Goal: Task Accomplishment & Management: Use online tool/utility

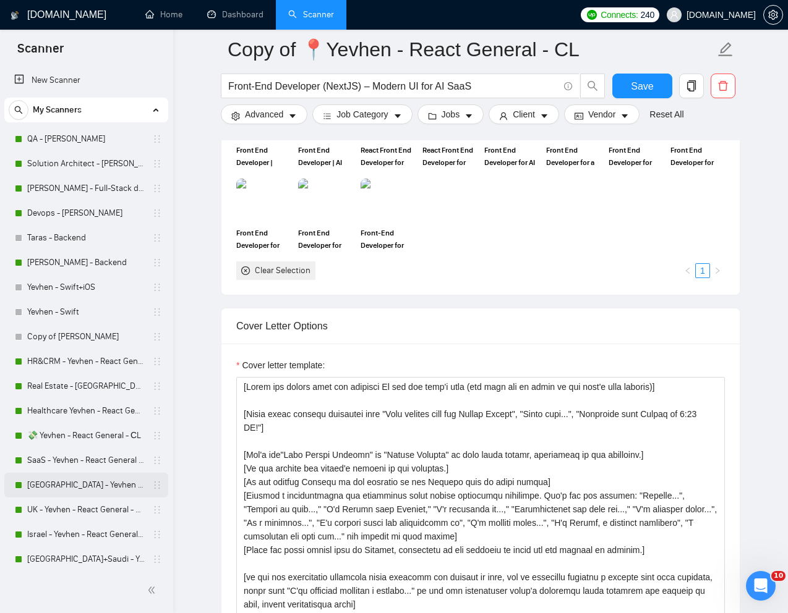
scroll to position [1140, 0]
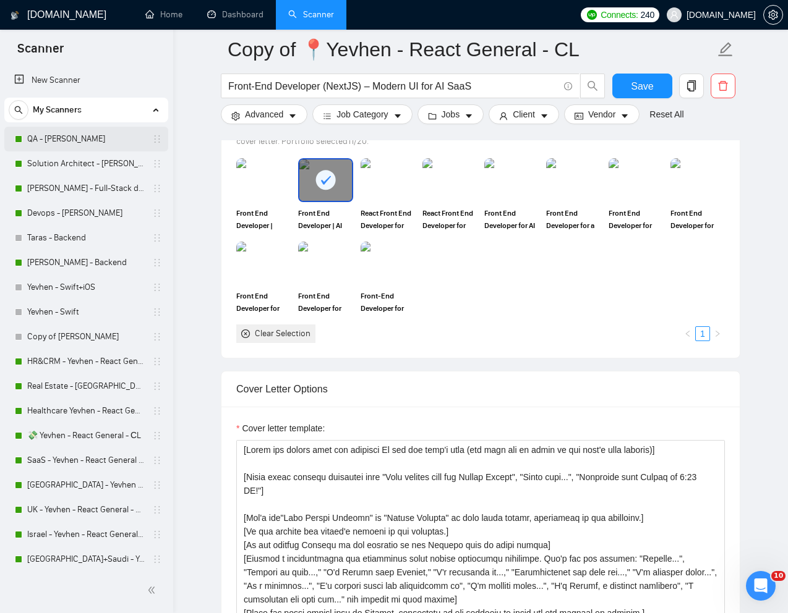
click at [67, 140] on link "QA - [PERSON_NAME]" at bounding box center [85, 139] width 117 height 25
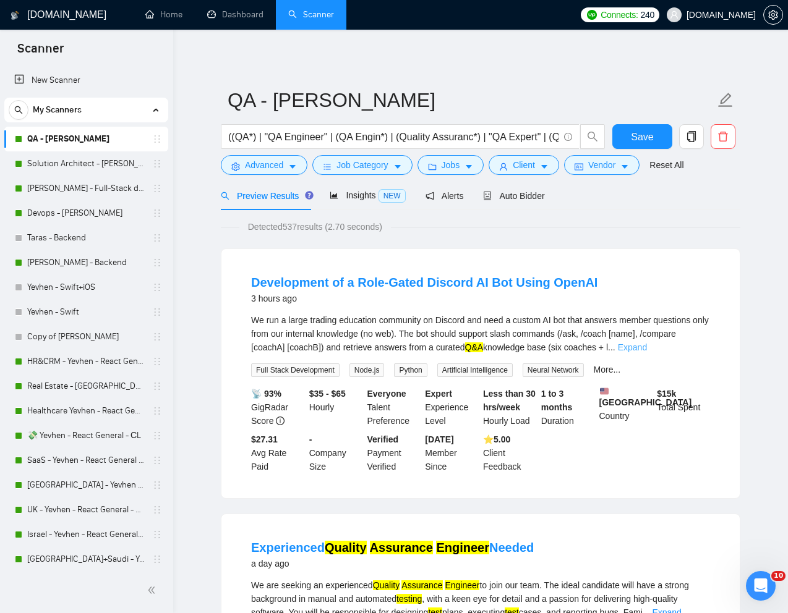
click at [647, 348] on link "Expand" at bounding box center [632, 348] width 29 height 10
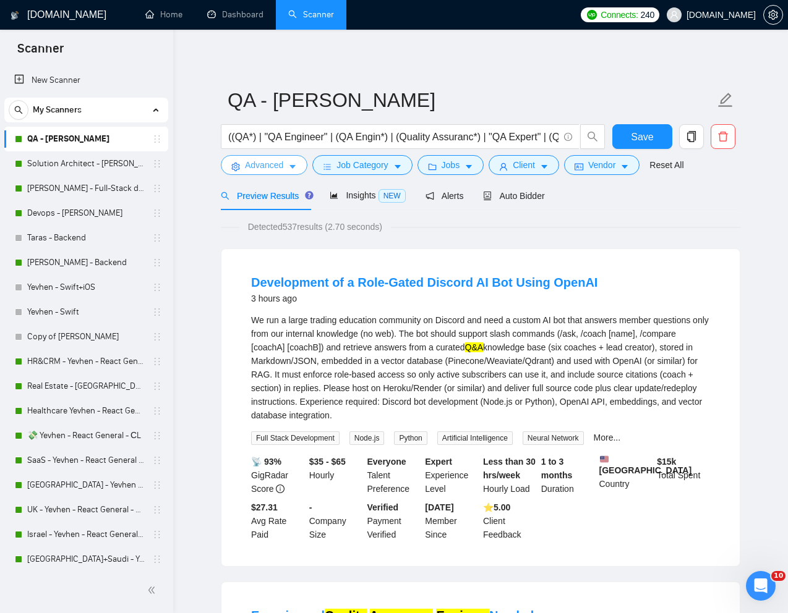
click at [263, 170] on span "Advanced" at bounding box center [264, 165] width 38 height 14
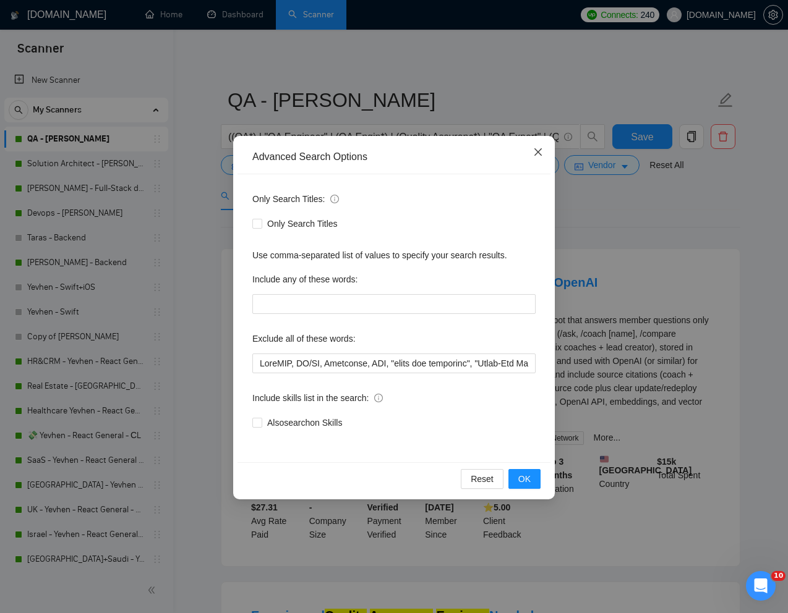
click at [539, 155] on icon "close" at bounding box center [537, 151] width 7 height 7
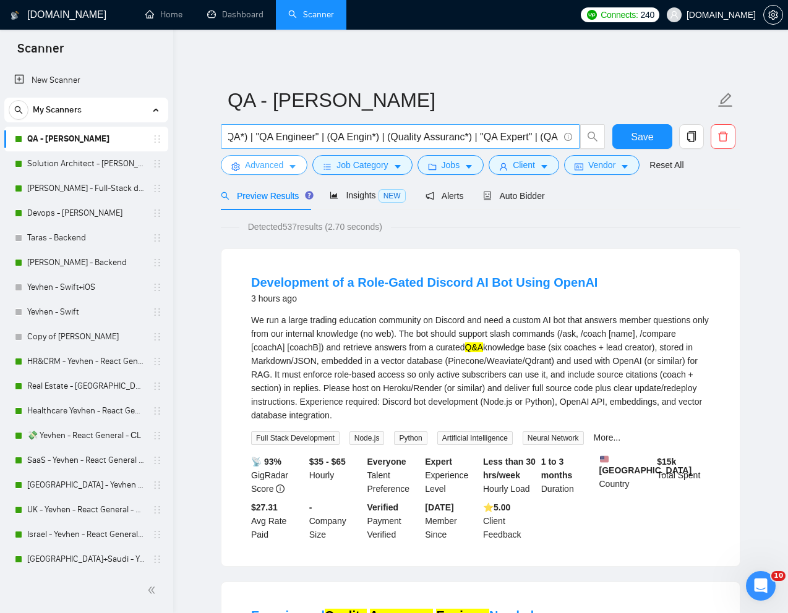
scroll to position [0, 6]
drag, startPoint x: 631, startPoint y: 403, endPoint x: 602, endPoint y: 403, distance: 29.1
click at [602, 403] on div "We run a large trading education community on Discord and need a custom AI bot …" at bounding box center [480, 368] width 459 height 109
copy div "Node.js"
click at [252, 168] on span "Advanced" at bounding box center [264, 165] width 38 height 14
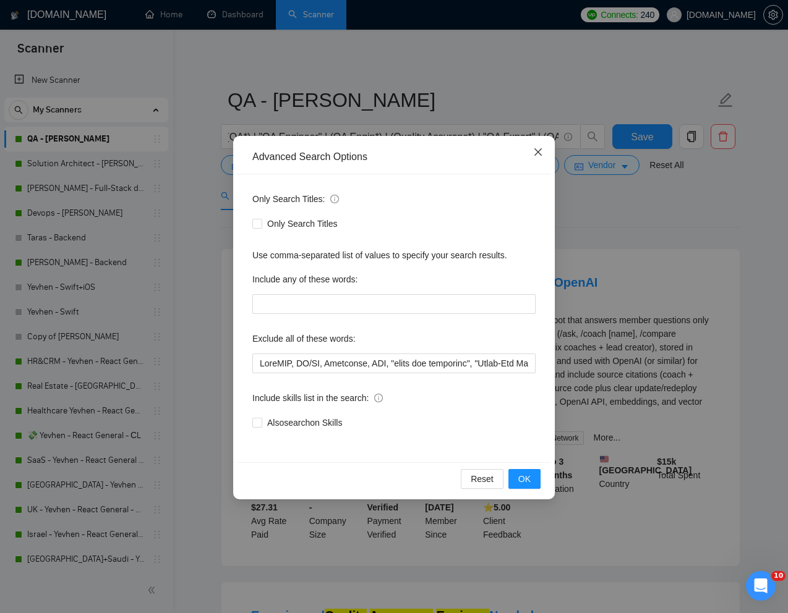
click at [540, 151] on icon "close" at bounding box center [538, 152] width 10 height 10
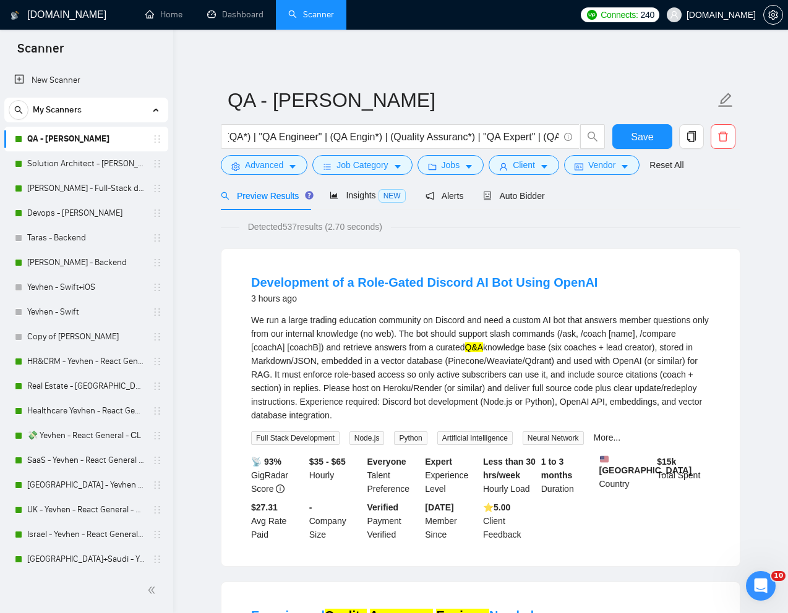
click at [256, 199] on span "Preview Results" at bounding box center [265, 196] width 89 height 10
click at [258, 170] on span "Advanced" at bounding box center [264, 165] width 38 height 14
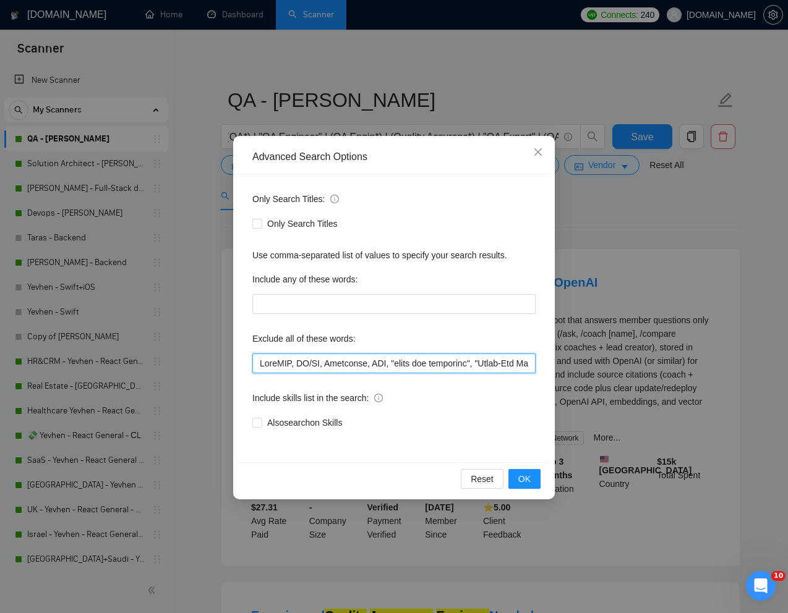
click at [260, 367] on input "text" at bounding box center [393, 364] width 283 height 20
paste input "Node.js"
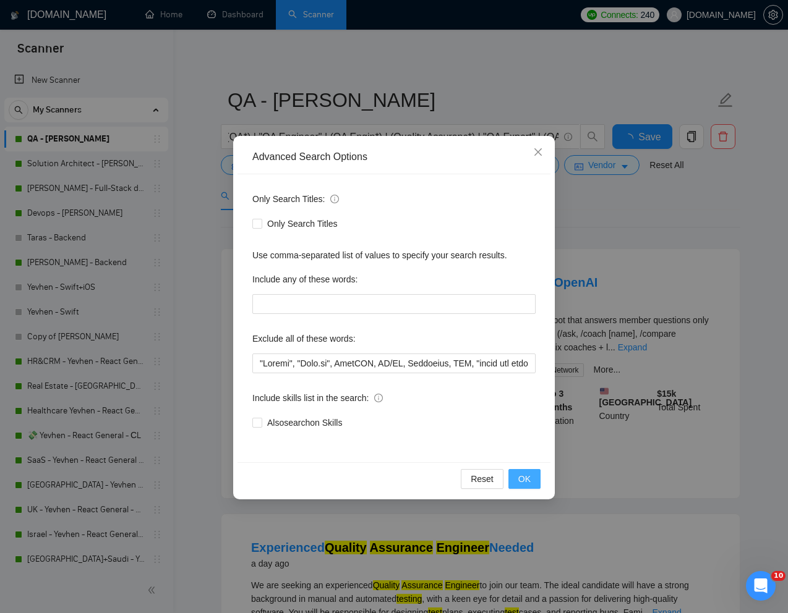
click at [532, 482] on button "OK" at bounding box center [524, 479] width 32 height 20
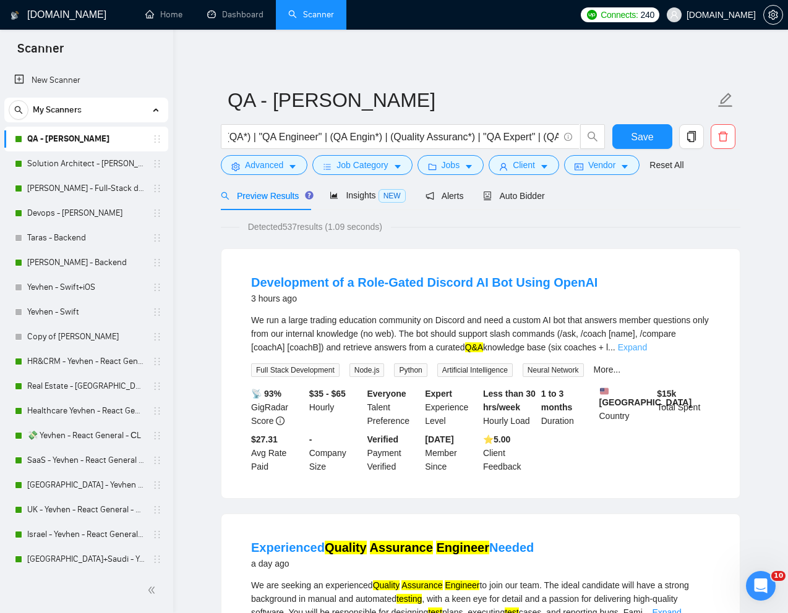
click at [647, 344] on link "Expand" at bounding box center [632, 348] width 29 height 10
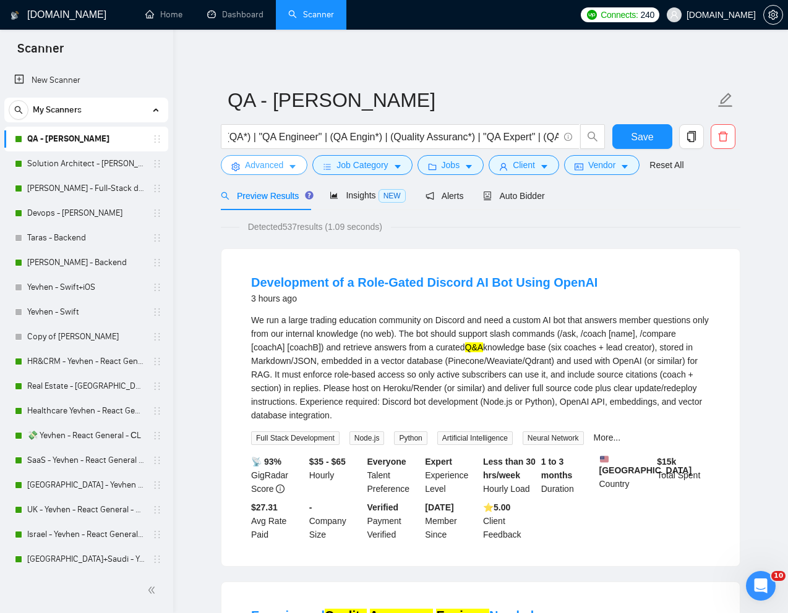
click at [262, 170] on span "Advanced" at bounding box center [264, 165] width 38 height 14
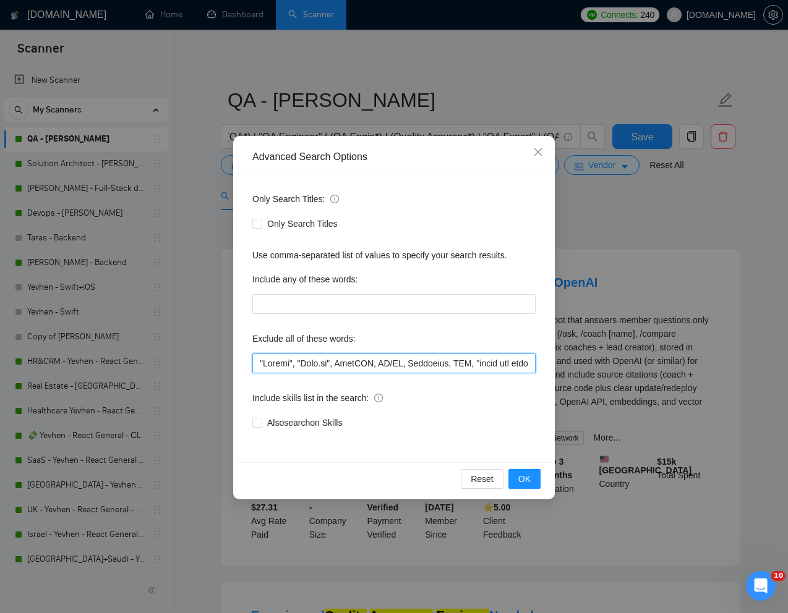
click at [292, 367] on input "text" at bounding box center [393, 364] width 283 height 20
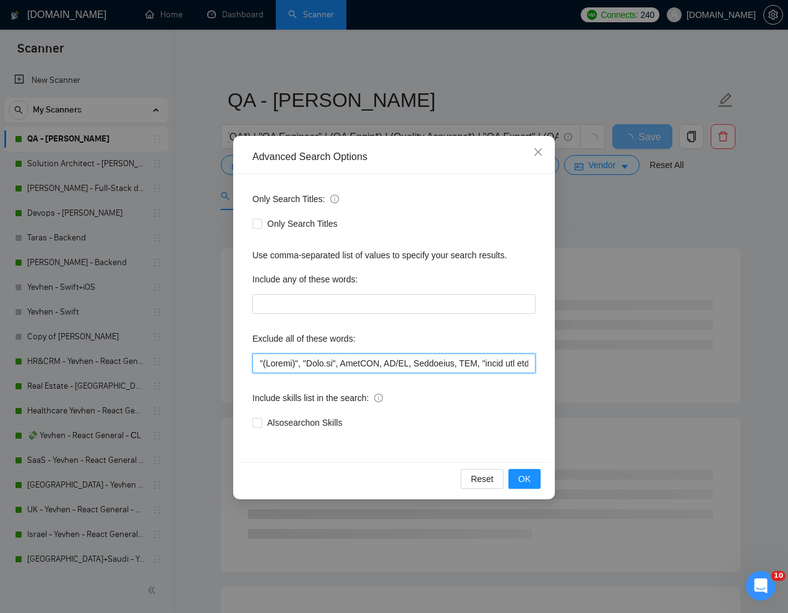
click at [302, 362] on input "text" at bounding box center [393, 364] width 283 height 20
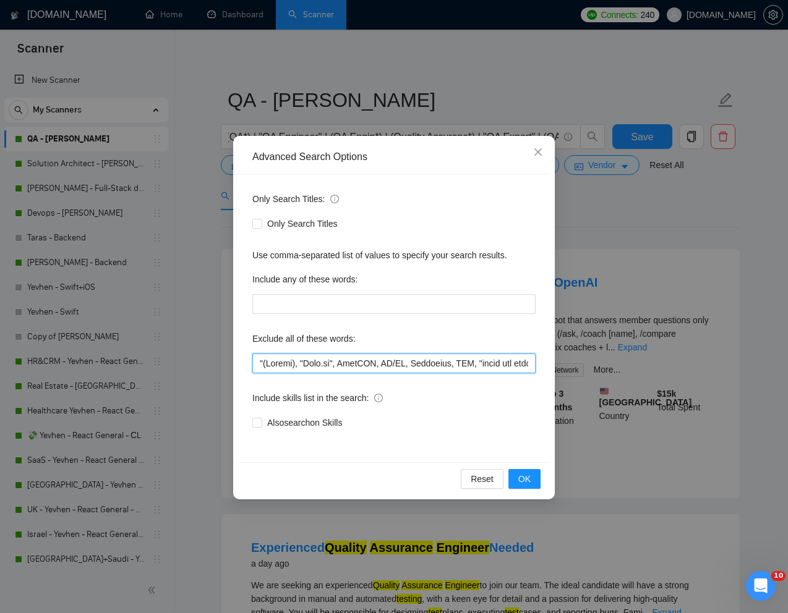
click at [260, 363] on input "text" at bounding box center [393, 364] width 283 height 20
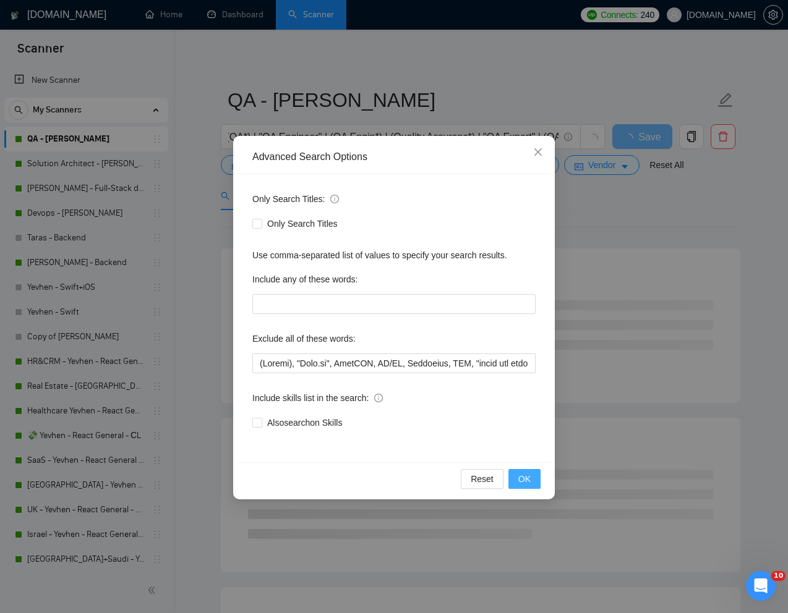
click at [528, 481] on span "OK" at bounding box center [524, 479] width 12 height 14
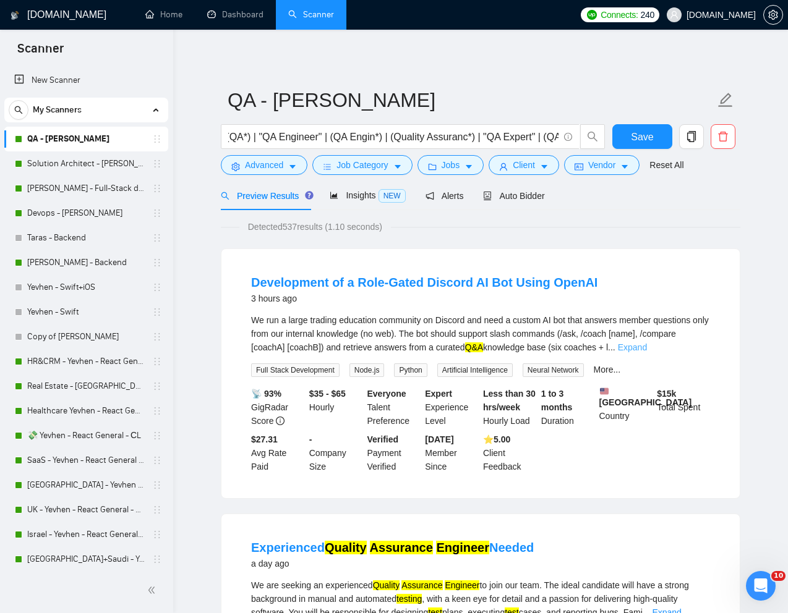
click at [647, 348] on link "Expand" at bounding box center [632, 348] width 29 height 10
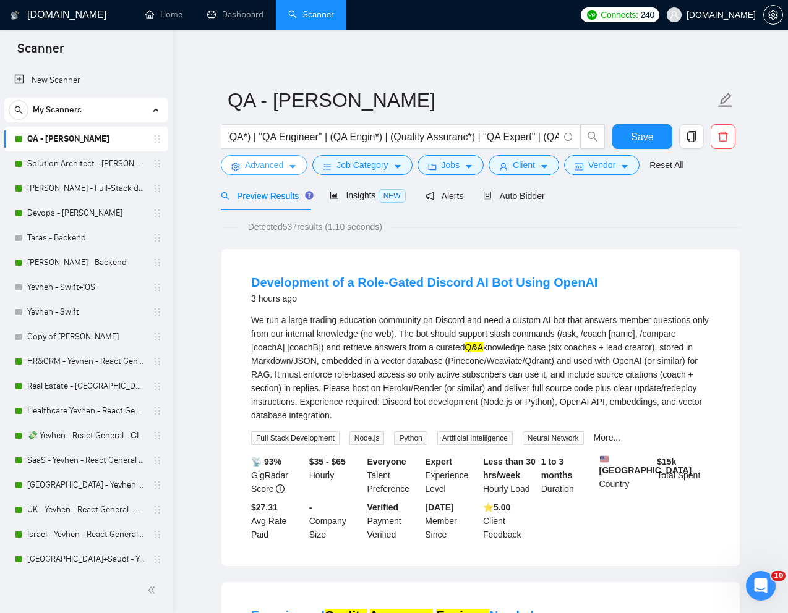
click at [268, 166] on span "Advanced" at bounding box center [264, 165] width 38 height 14
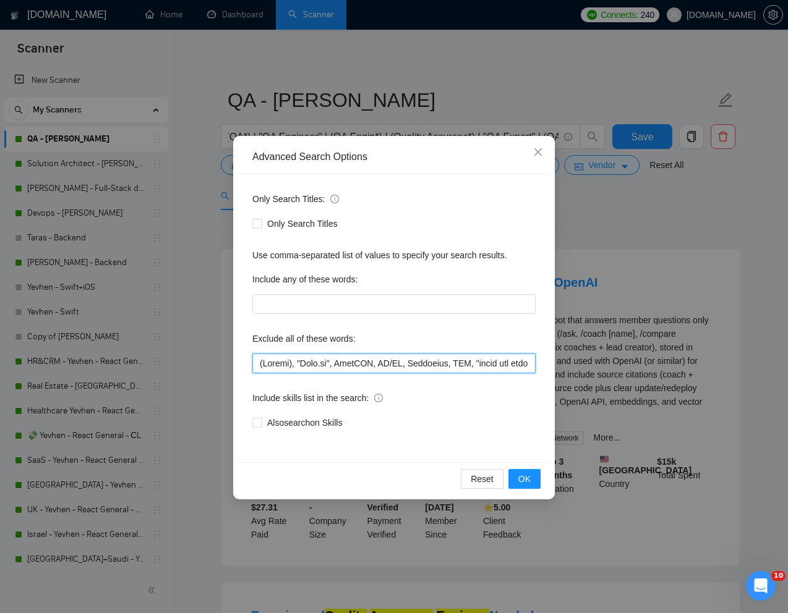
click at [293, 366] on input "text" at bounding box center [393, 364] width 283 height 20
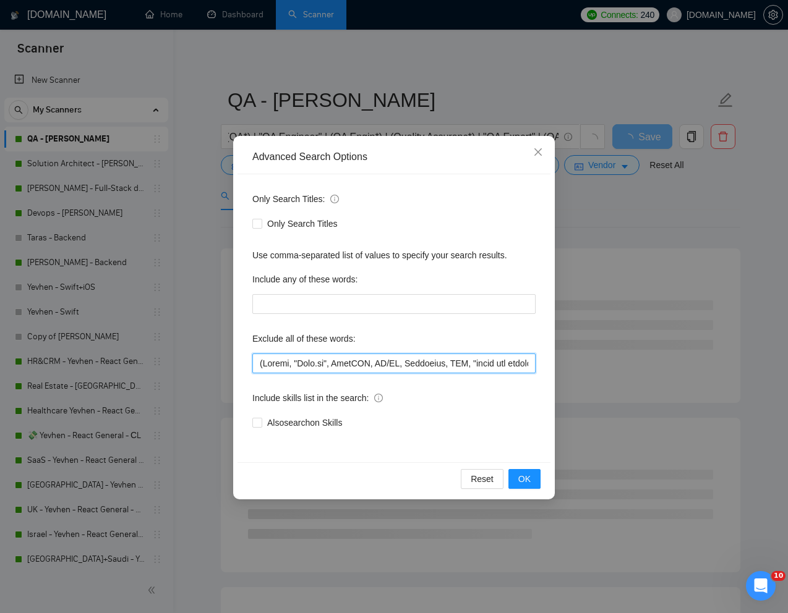
click at [262, 364] on input "text" at bounding box center [393, 364] width 283 height 20
click at [527, 482] on span "OK" at bounding box center [524, 479] width 12 height 14
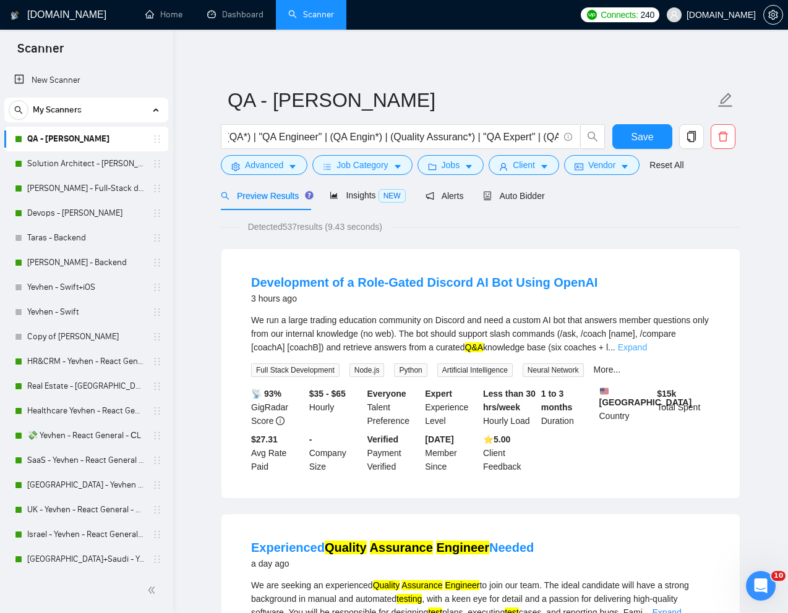
click at [647, 348] on link "Expand" at bounding box center [632, 348] width 29 height 10
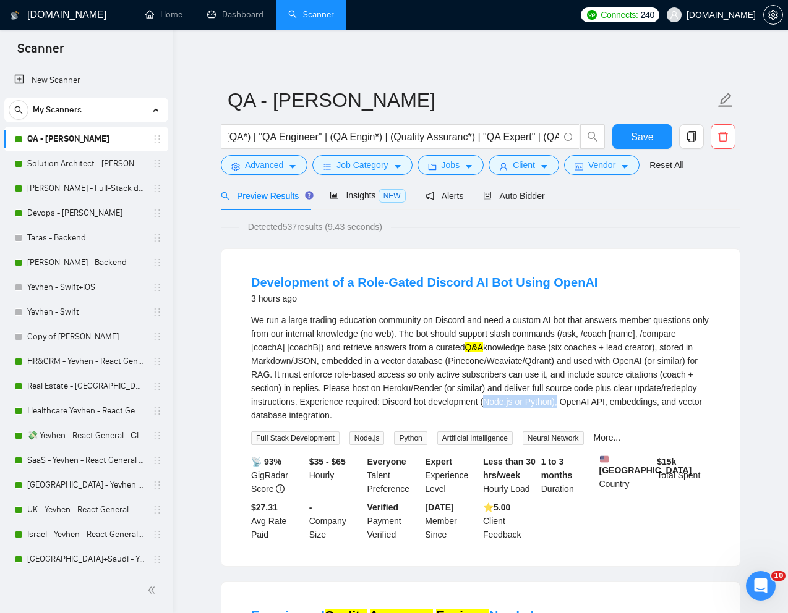
drag, startPoint x: 676, startPoint y: 404, endPoint x: 599, endPoint y: 406, distance: 77.3
click at [599, 406] on div "We run a large trading education community on Discord and need a custom AI bot …" at bounding box center [480, 368] width 459 height 109
copy div "(Node.js or Python)"
click at [263, 164] on span "Advanced" at bounding box center [264, 165] width 38 height 14
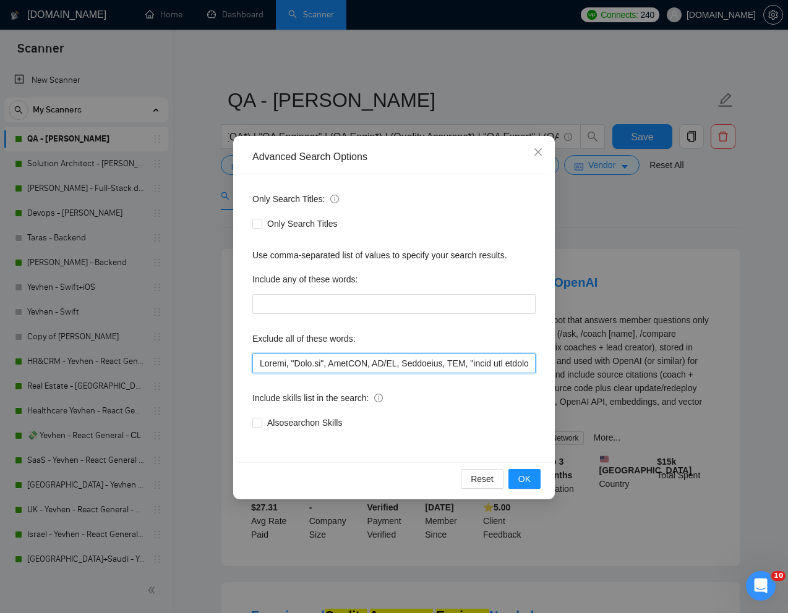
click at [259, 358] on input "text" at bounding box center [393, 364] width 283 height 20
paste input "(Node.js or Python)"
type input ""(Node.js or Python)", Python, "Node.js", ChatGPT, UX/UI, Developer, SQL, "fron…"
click at [532, 476] on button "OK" at bounding box center [524, 479] width 32 height 20
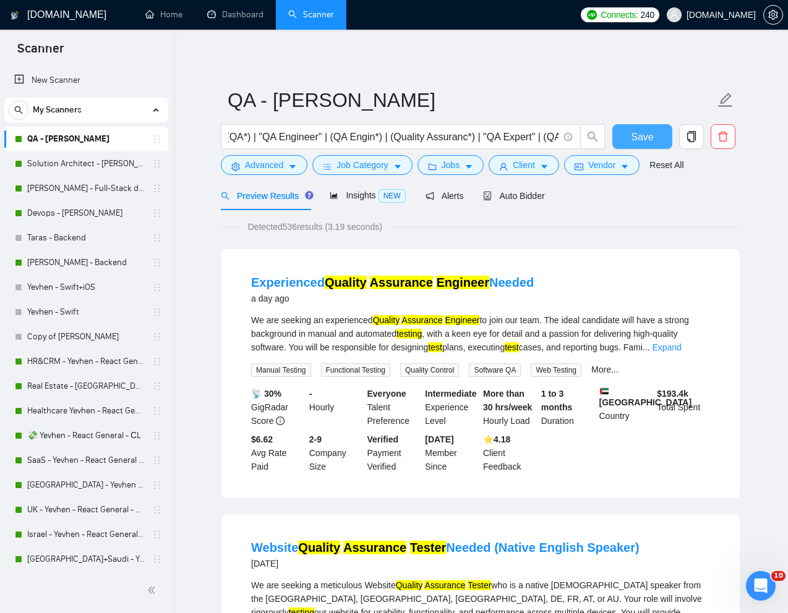
click at [649, 140] on span "Save" at bounding box center [642, 136] width 22 height 15
click at [43, 258] on link "[PERSON_NAME] - Backend" at bounding box center [85, 262] width 117 height 25
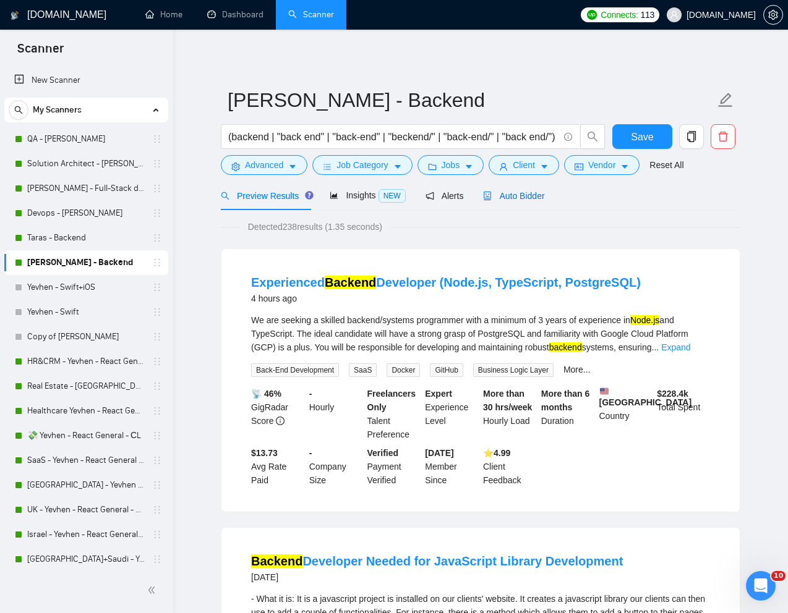
click at [521, 194] on span "Auto Bidder" at bounding box center [513, 196] width 61 height 10
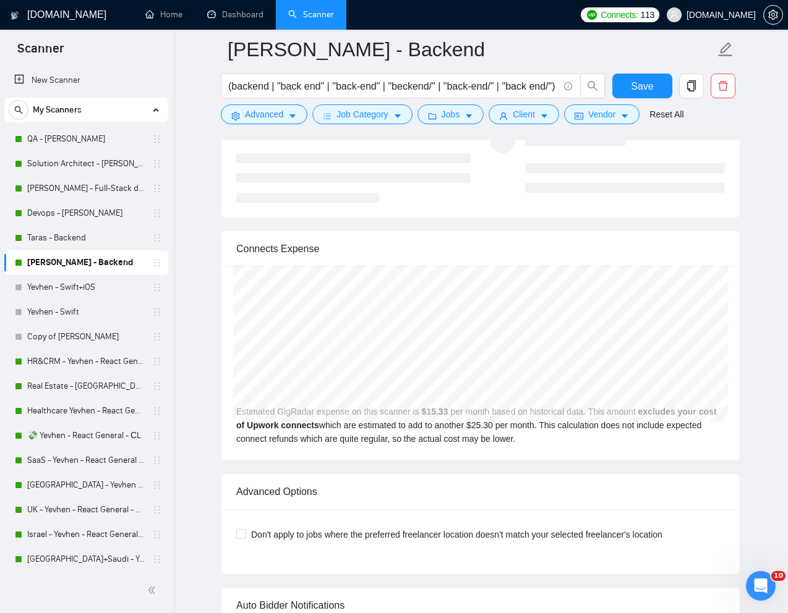
scroll to position [2331, 0]
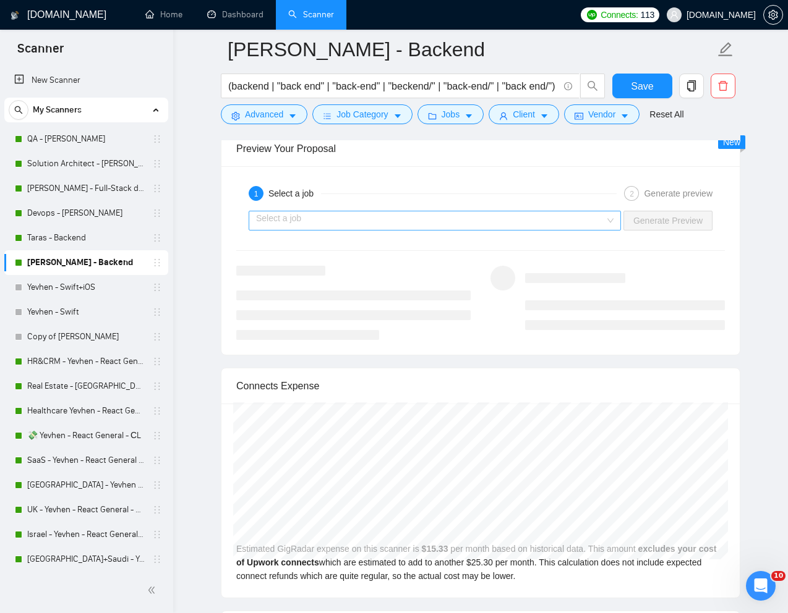
click at [579, 223] on input "search" at bounding box center [430, 220] width 349 height 19
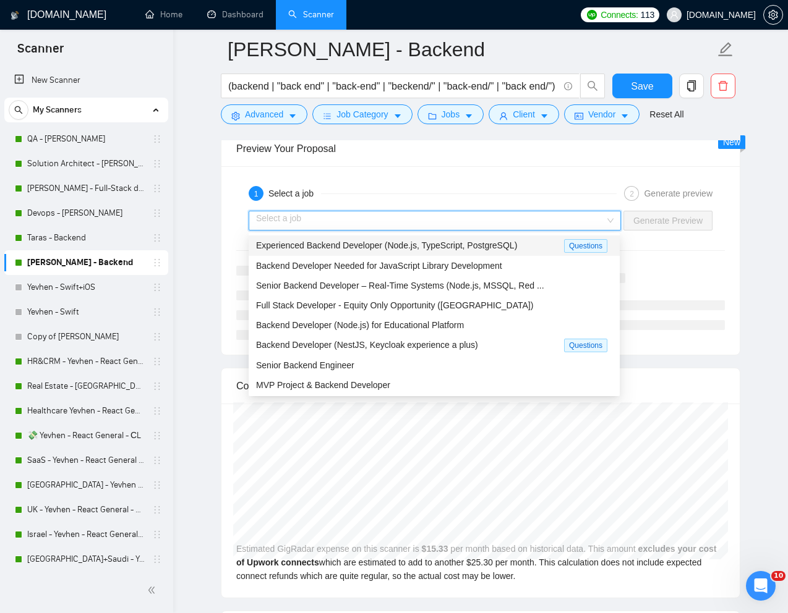
click at [477, 247] on span "Experienced Backend Developer (Node.js, TypeScript, PostgreSQL)" at bounding box center [386, 246] width 261 height 10
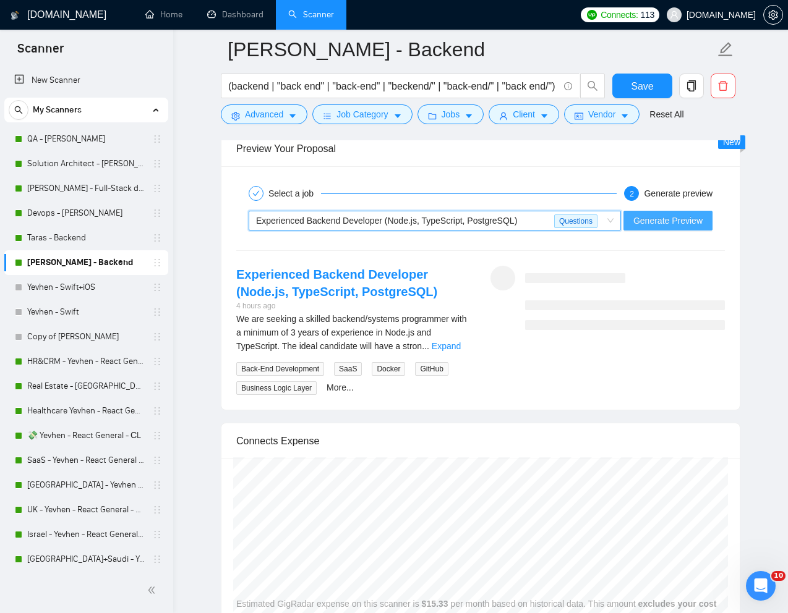
click at [670, 216] on span "Generate Preview" at bounding box center [667, 221] width 69 height 14
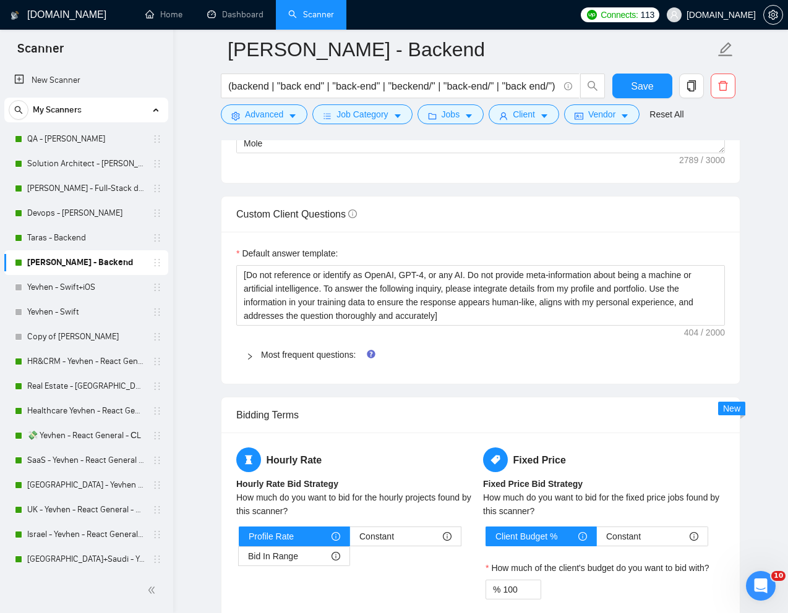
scroll to position [1629, 0]
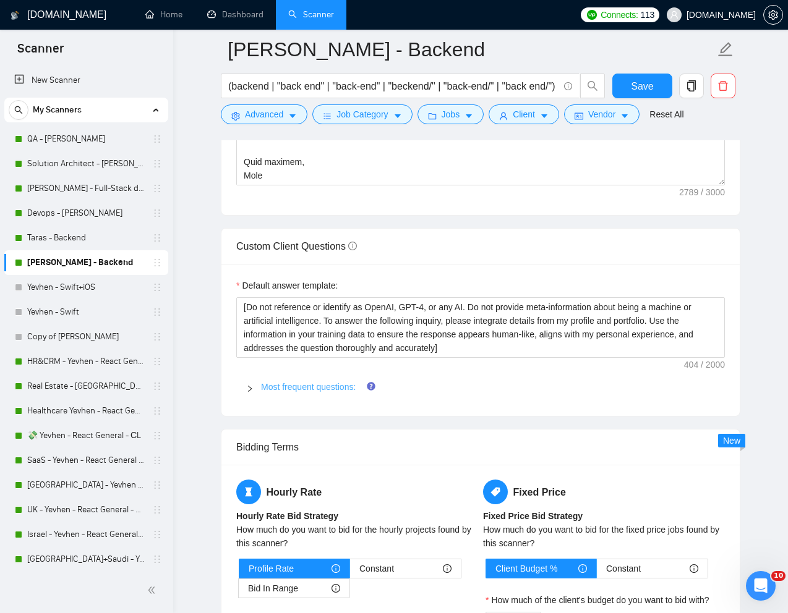
click at [295, 390] on link "Most frequent questions:" at bounding box center [308, 387] width 95 height 10
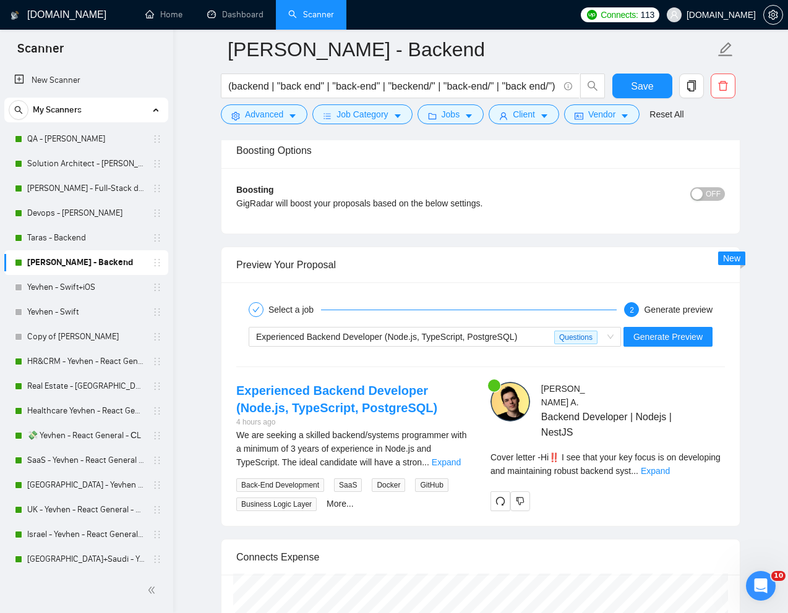
scroll to position [3203, 0]
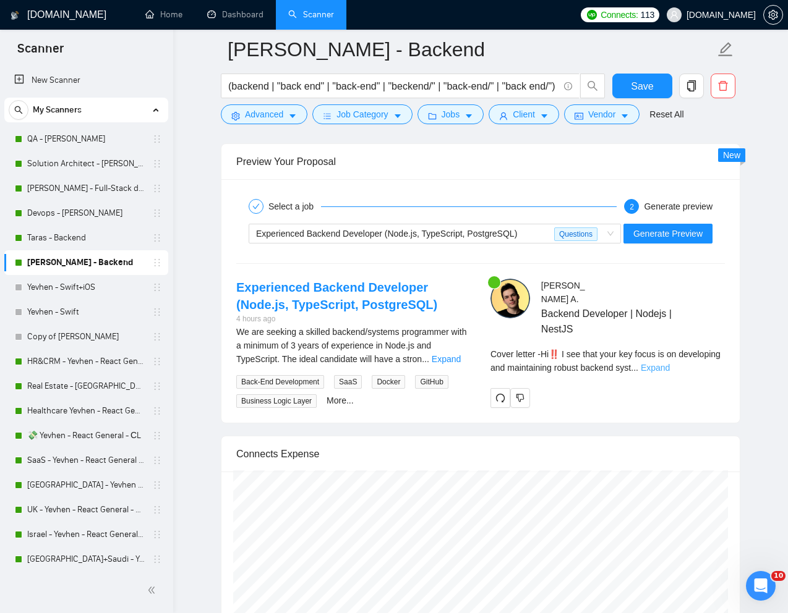
click at [670, 363] on link "Expand" at bounding box center [655, 368] width 29 height 10
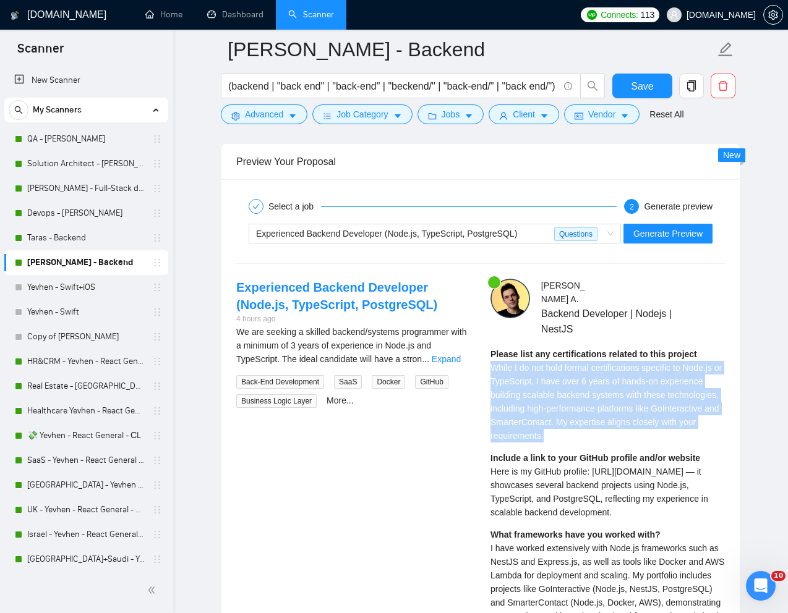
drag, startPoint x: 492, startPoint y: 356, endPoint x: 624, endPoint y: 420, distance: 146.6
click at [624, 420] on div "Please list any certifications related to this project While I do not hold form…" at bounding box center [607, 395] width 234 height 95
copy span "While I do not hold formal certifications specific to Node.js or TypeScript, I …"
drag, startPoint x: 490, startPoint y: 459, endPoint x: 560, endPoint y: 511, distance: 86.2
click at [560, 511] on div "Include a link to your GitHub profile and/or website Here is my GitHub profile:…" at bounding box center [607, 485] width 234 height 68
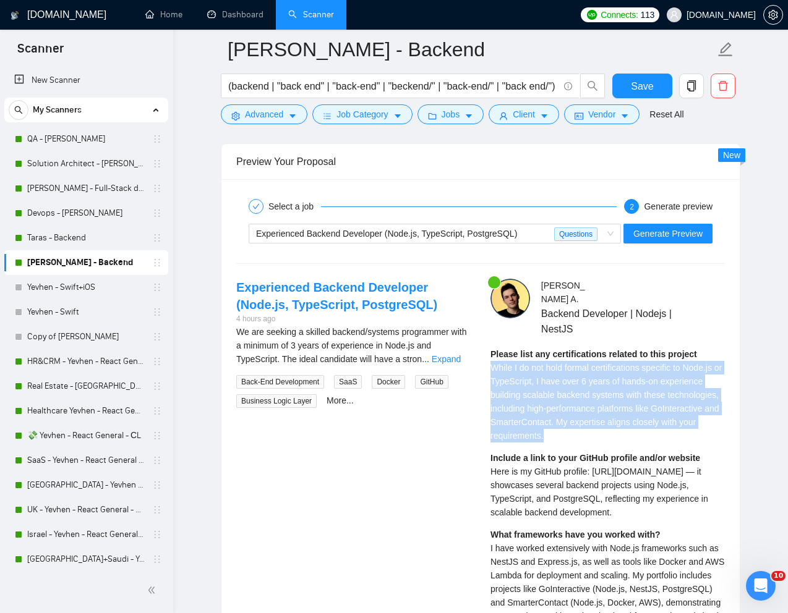
copy span "Here is my GitHub profile: https://github.com/MoonLight919 — it showcases sever…"
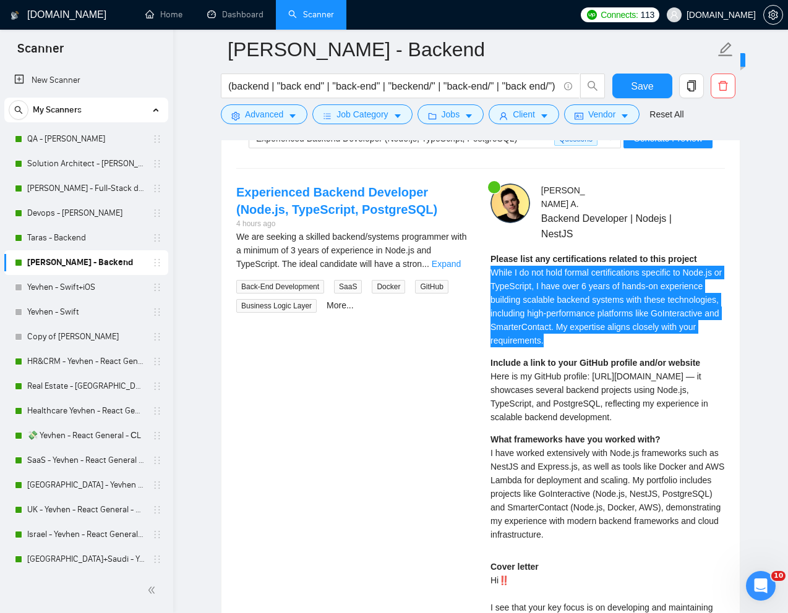
scroll to position [3298, 0]
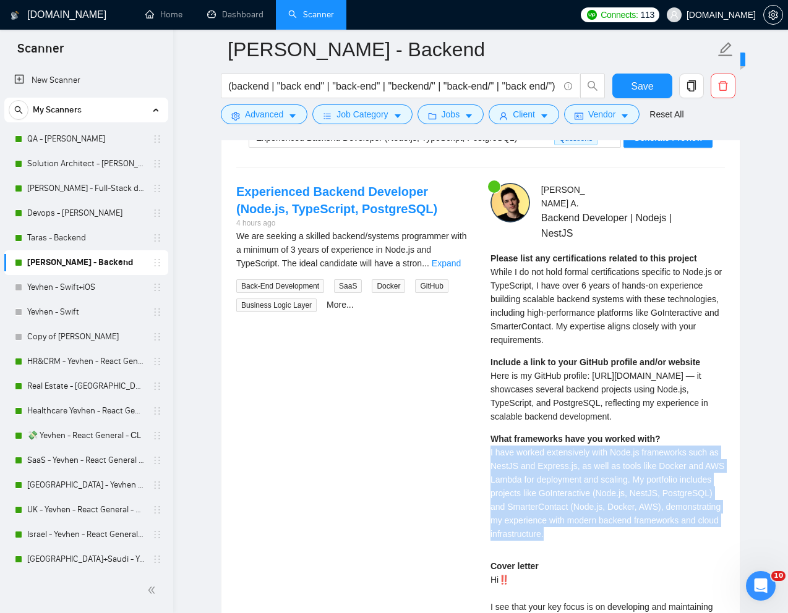
drag, startPoint x: 488, startPoint y: 450, endPoint x: 651, endPoint y: 539, distance: 186.0
click at [651, 539] on div "Ihor A . Backend Developer | Nodejs | NestJS Please list any certifications rel…" at bounding box center [607, 537] width 254 height 709
copy span "I have worked extensively with Node.js frameworks such as NestJS and Express.js…"
click at [42, 233] on link "Taras - Backend" at bounding box center [85, 238] width 117 height 25
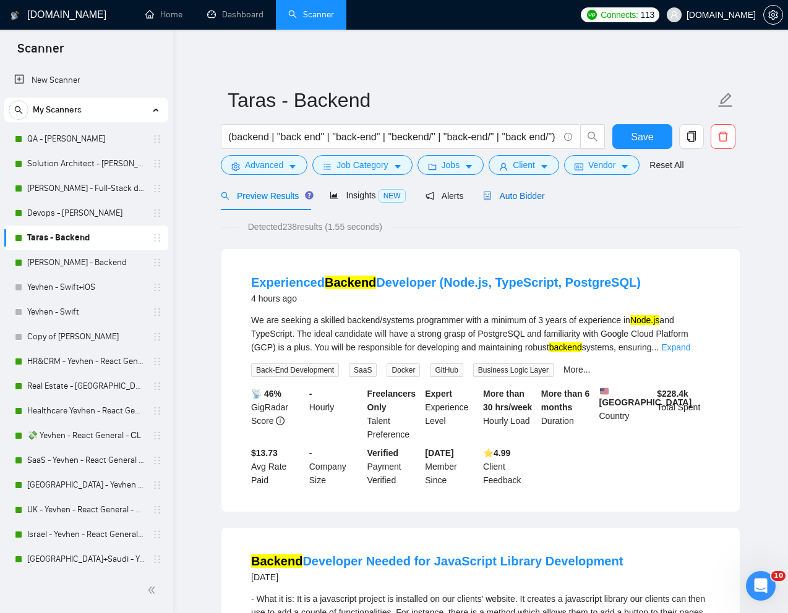
click at [517, 191] on span "Auto Bidder" at bounding box center [513, 196] width 61 height 10
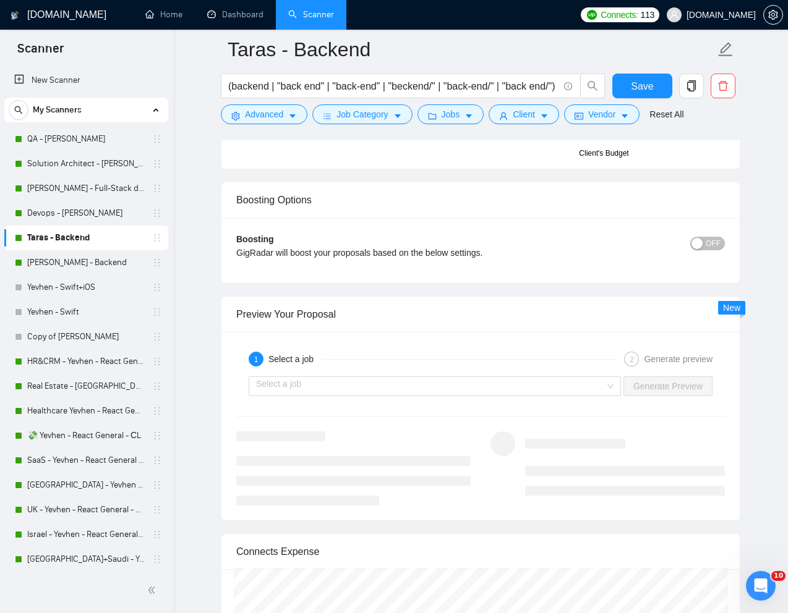
scroll to position [2200, 0]
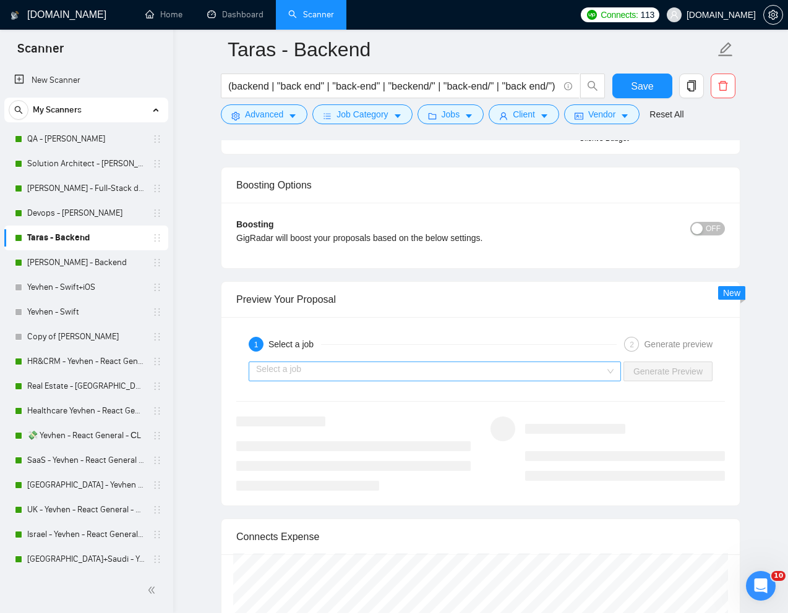
click at [495, 372] on input "search" at bounding box center [430, 371] width 349 height 19
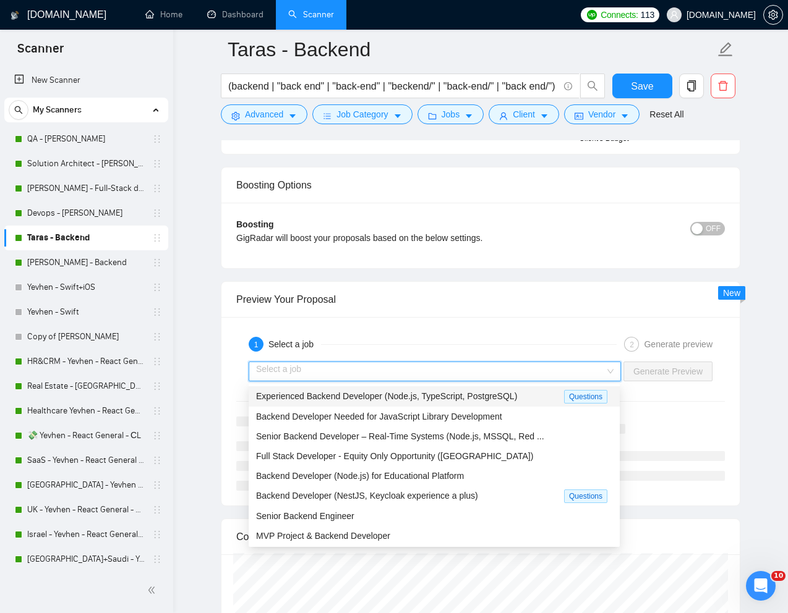
click at [432, 399] on span "Experienced Backend Developer (Node.js, TypeScript, PostgreSQL)" at bounding box center [386, 396] width 261 height 10
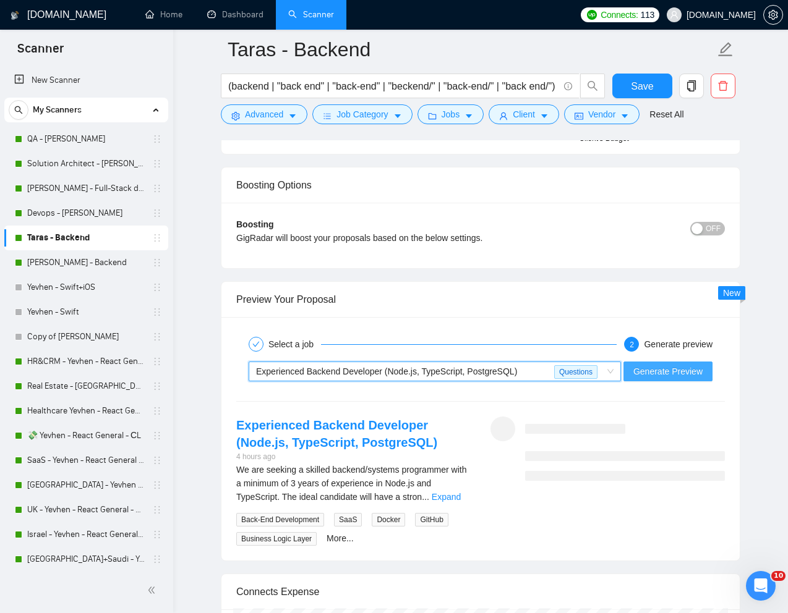
click at [641, 374] on span "Generate Preview" at bounding box center [667, 372] width 69 height 14
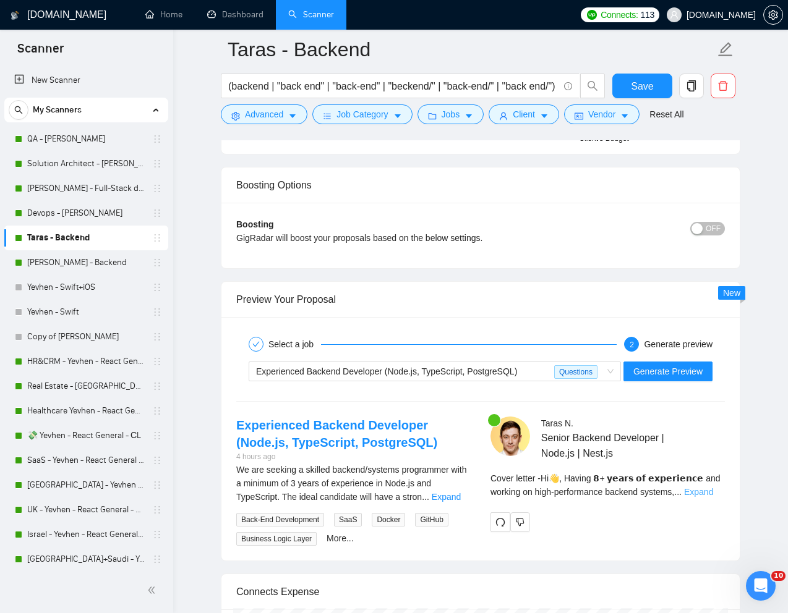
click at [713, 495] on link "Expand" at bounding box center [698, 492] width 29 height 10
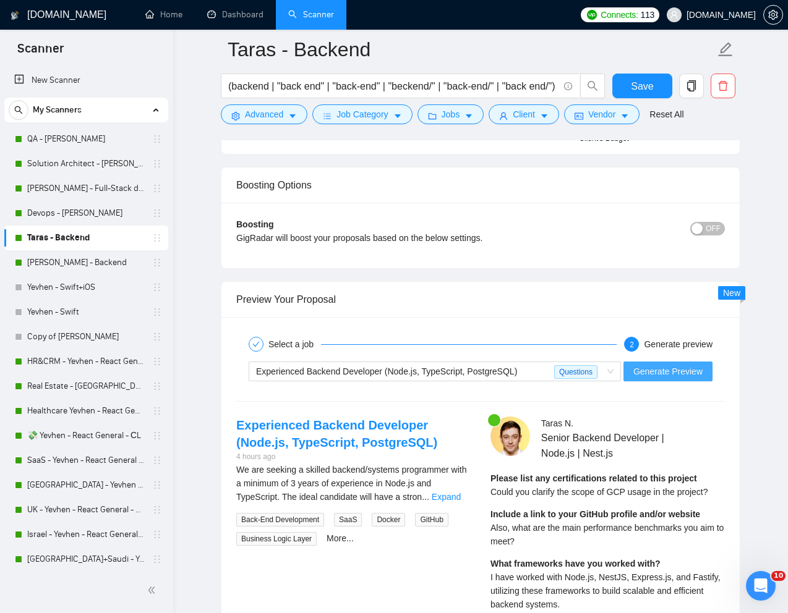
click at [667, 372] on span "Generate Preview" at bounding box center [667, 372] width 69 height 14
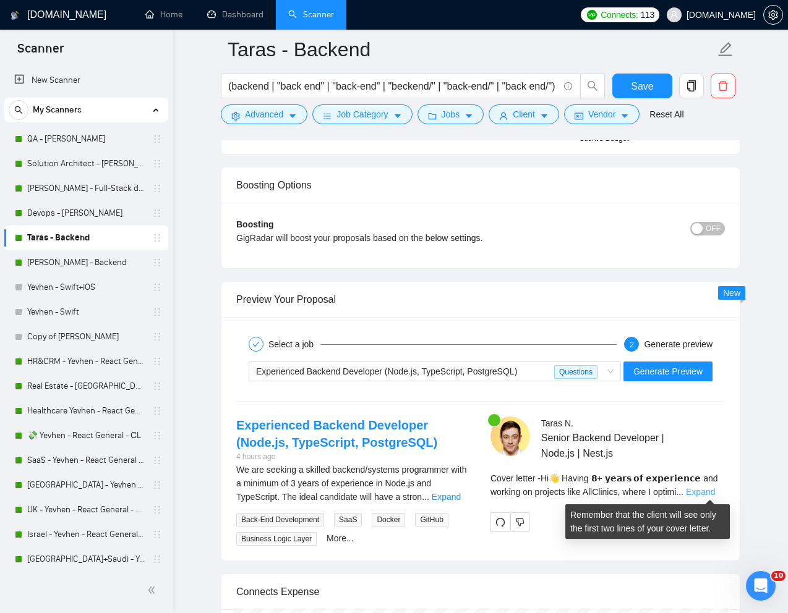
click at [711, 495] on link "Expand" at bounding box center [700, 492] width 29 height 10
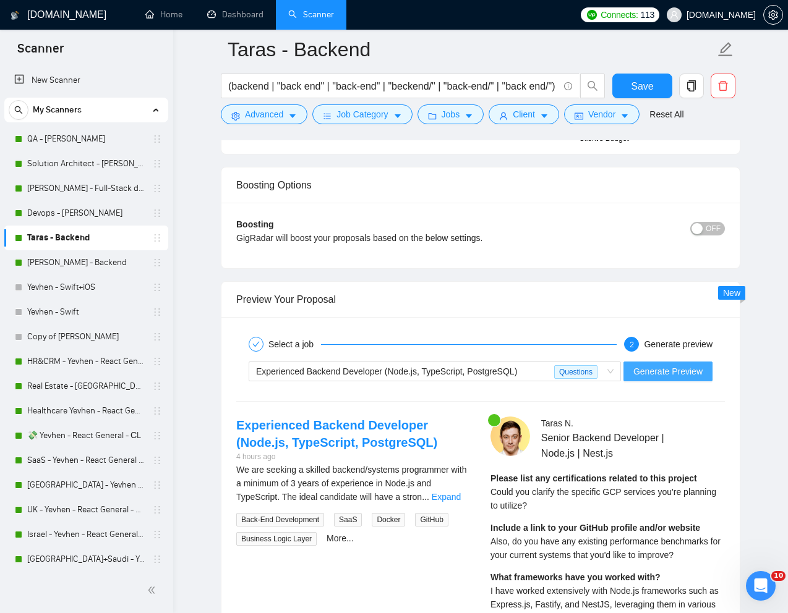
click at [672, 373] on span "Generate Preview" at bounding box center [667, 372] width 69 height 14
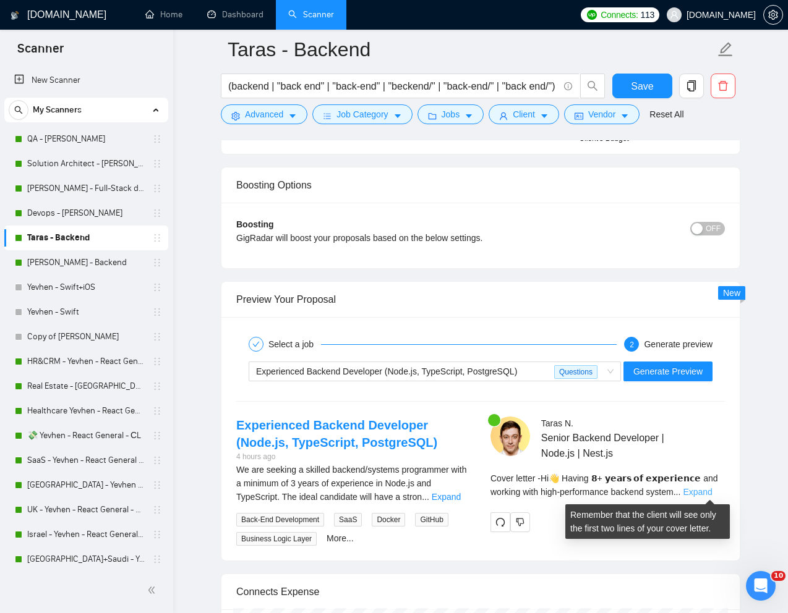
click at [709, 494] on link "Expand" at bounding box center [697, 492] width 29 height 10
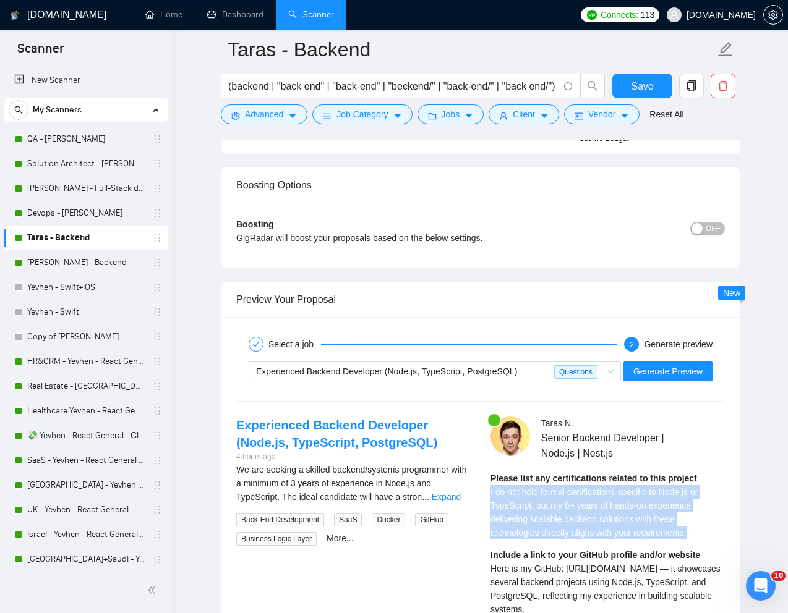
drag, startPoint x: 489, startPoint y: 494, endPoint x: 714, endPoint y: 529, distance: 228.4
copy span "I do not hold formal certifications specific to Node.js or TypeScript, but my 8…"
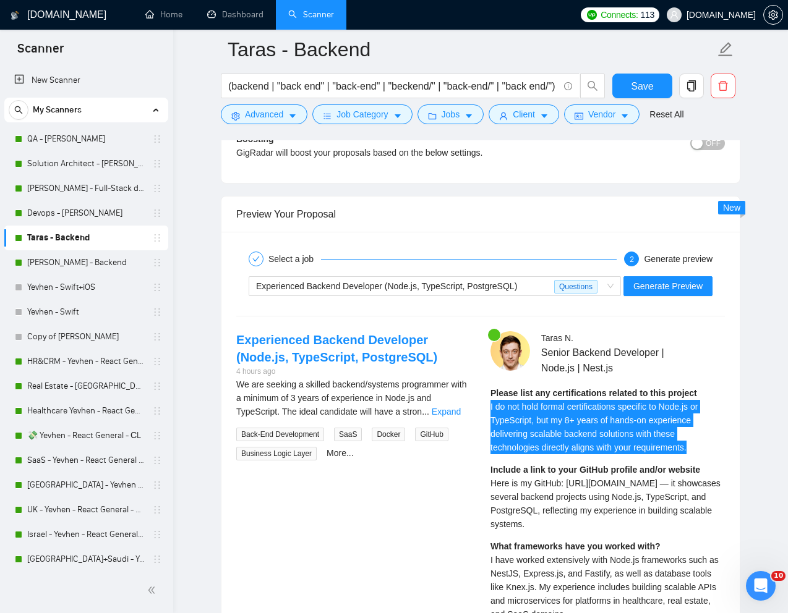
scroll to position [2299, 0]
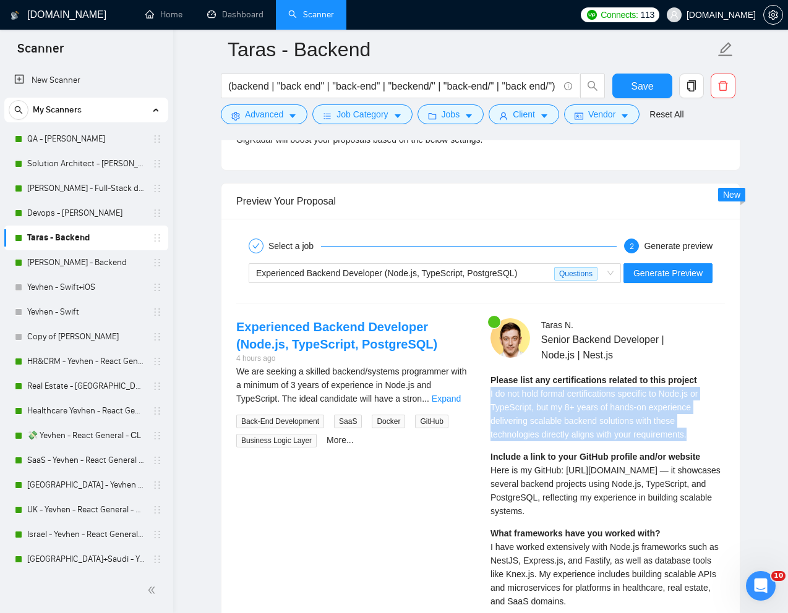
drag, startPoint x: 482, startPoint y: 468, endPoint x: 690, endPoint y: 506, distance: 211.3
copy span "Here is my GitHub: https://github.com/tarasneroznak-seedium — it showcases seve…"
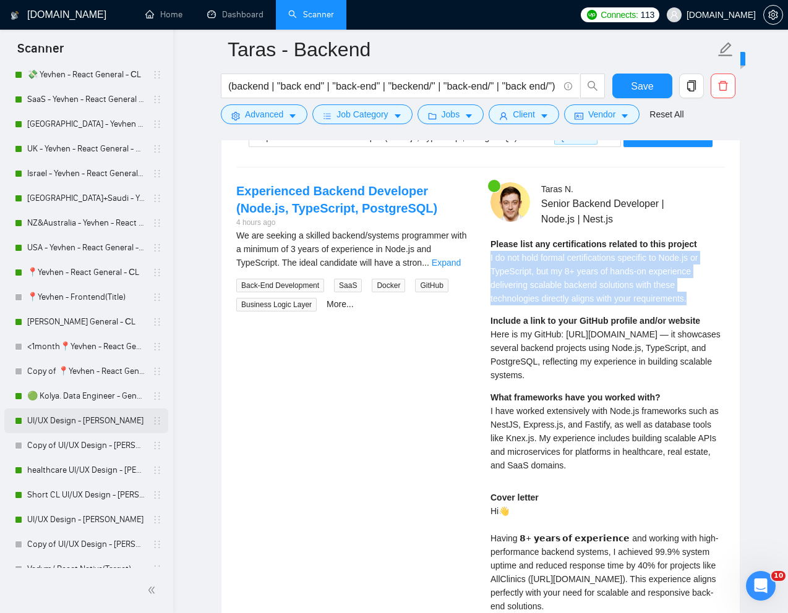
scroll to position [362, 0]
click at [60, 494] on link "Short CL UI/UX Design - [PERSON_NAME]" at bounding box center [85, 494] width 117 height 25
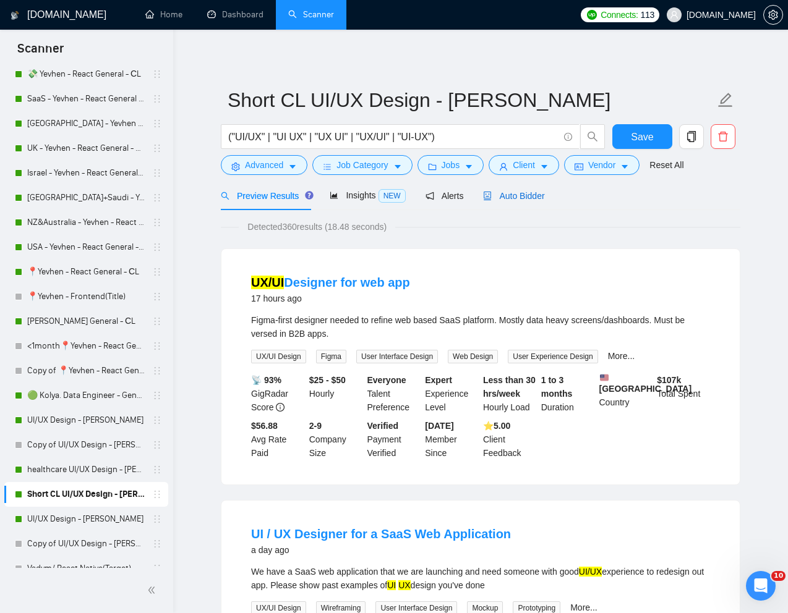
click at [536, 193] on span "Auto Bidder" at bounding box center [513, 196] width 61 height 10
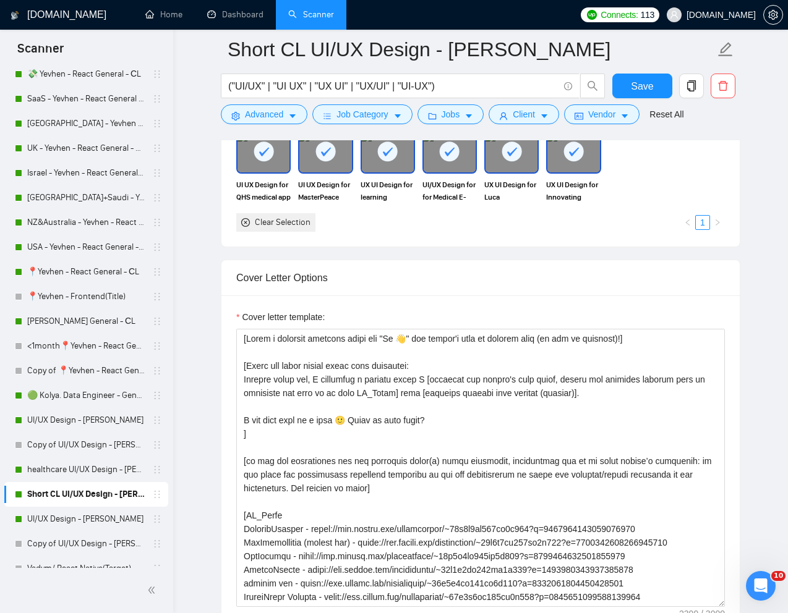
scroll to position [1330, 0]
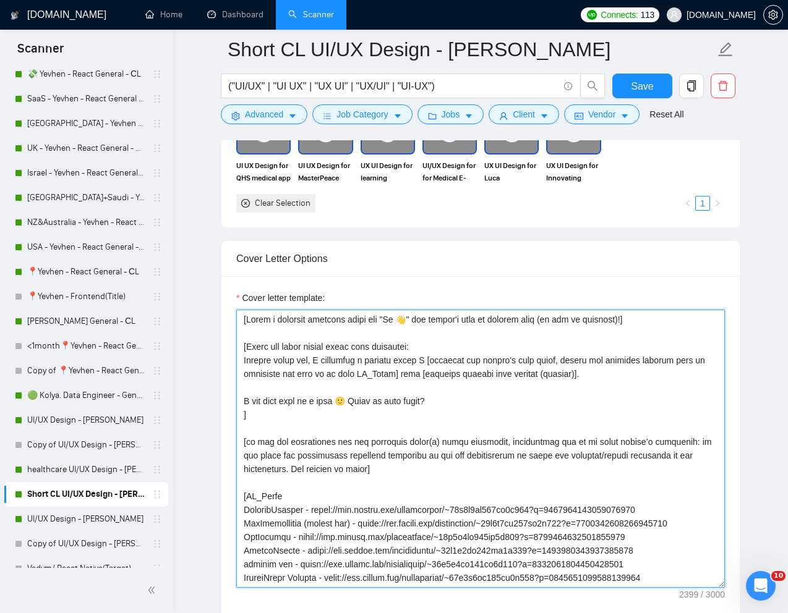
click at [492, 408] on textarea "Cover letter template:" at bounding box center [480, 449] width 489 height 278
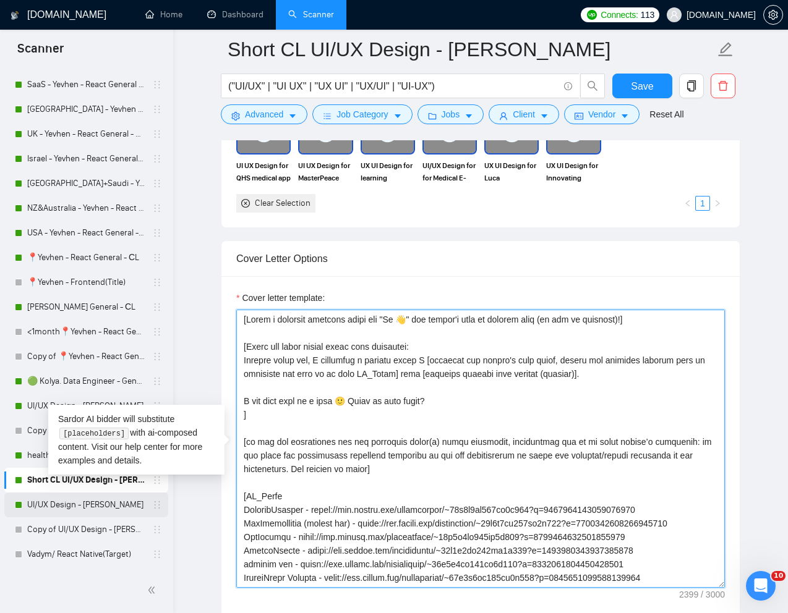
scroll to position [378, 0]
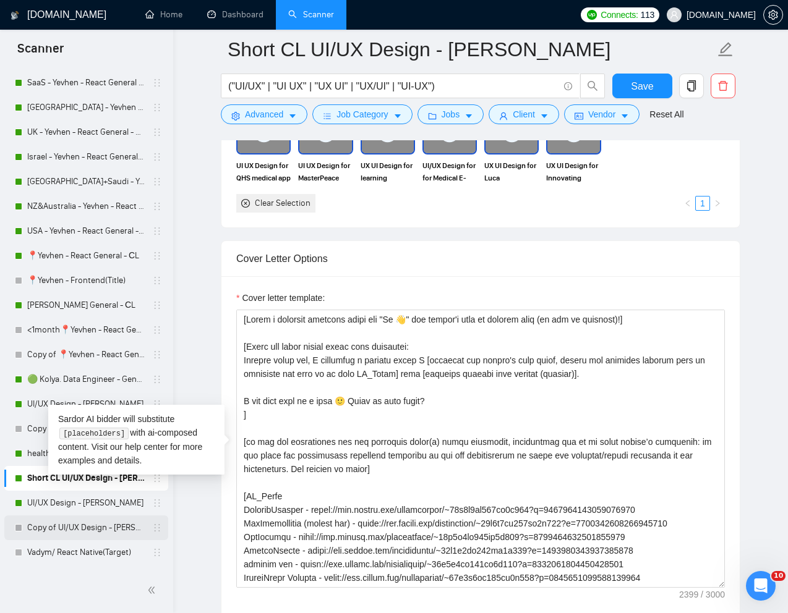
click at [63, 531] on link "Copy of UI/UX Design - [PERSON_NAME]" at bounding box center [85, 528] width 117 height 25
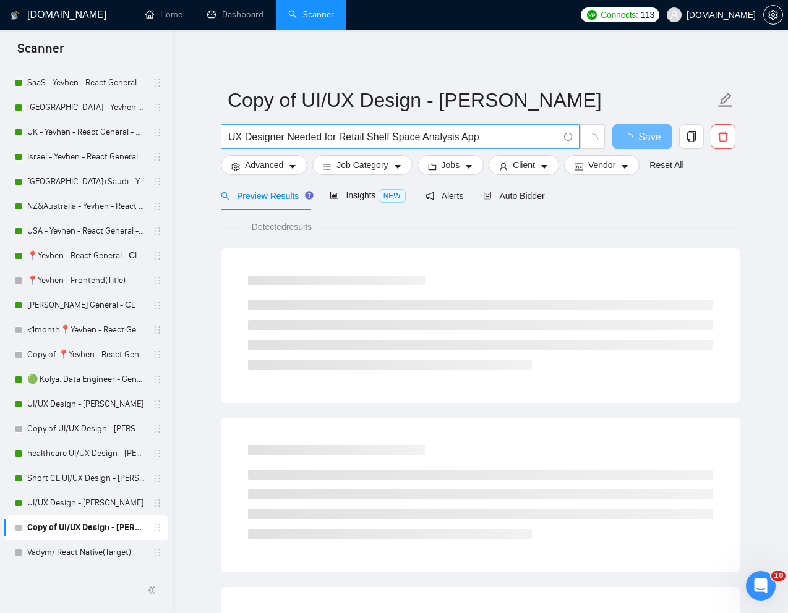
click at [424, 135] on input "UX Designer Needed for Retail Shelf Space Analysis App" at bounding box center [393, 136] width 330 height 15
paste input "Figma Designer Needed for Website Redesign Project"
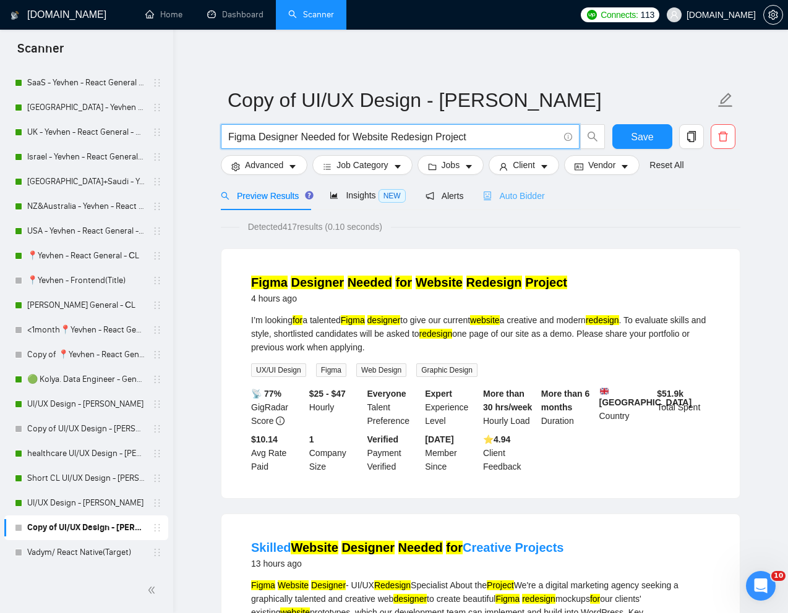
type input "Figma Designer Needed for Website Redesign Project"
click at [527, 194] on span "Auto Bidder" at bounding box center [513, 196] width 61 height 10
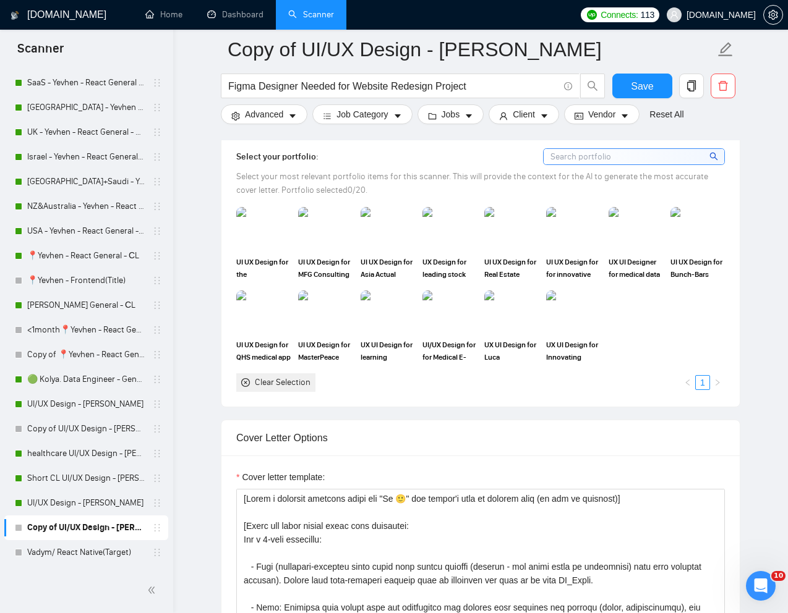
scroll to position [1138, 0]
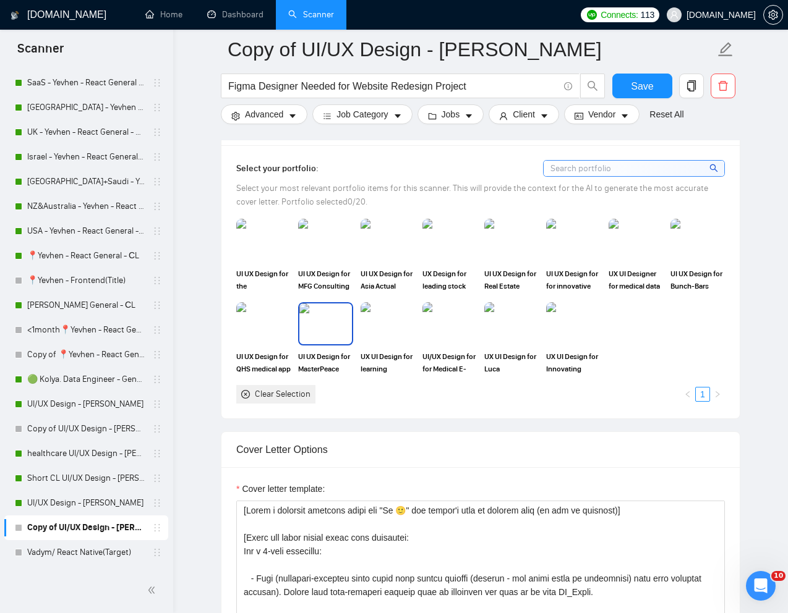
click at [328, 338] on img at bounding box center [325, 324] width 52 height 41
click at [694, 252] on img at bounding box center [698, 240] width 52 height 41
click at [694, 252] on div at bounding box center [698, 240] width 52 height 41
click at [452, 323] on img at bounding box center [450, 324] width 52 height 41
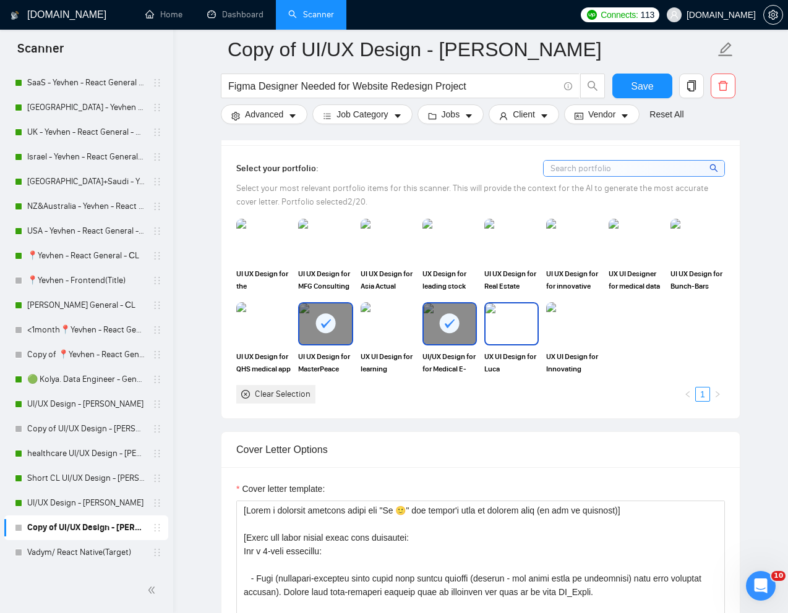
click at [525, 336] on img at bounding box center [511, 324] width 52 height 41
click at [643, 257] on img at bounding box center [636, 240] width 52 height 41
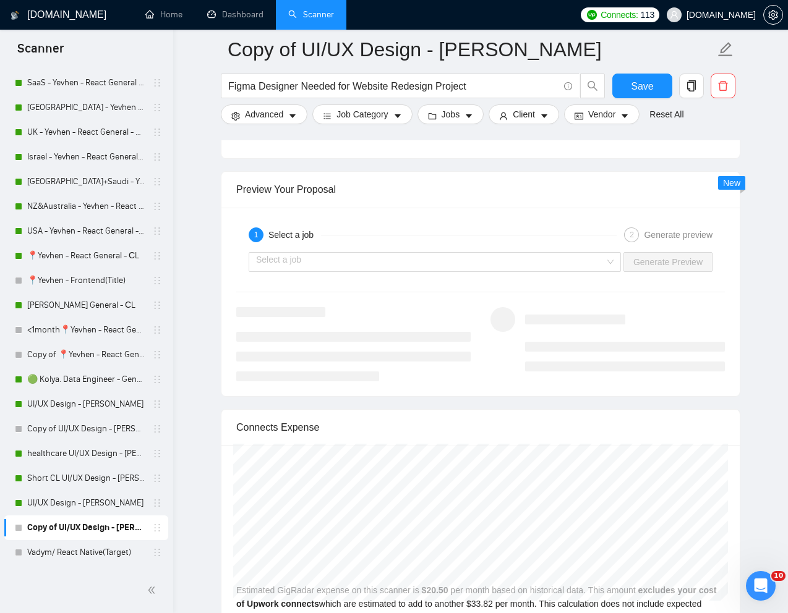
scroll to position [2397, 0]
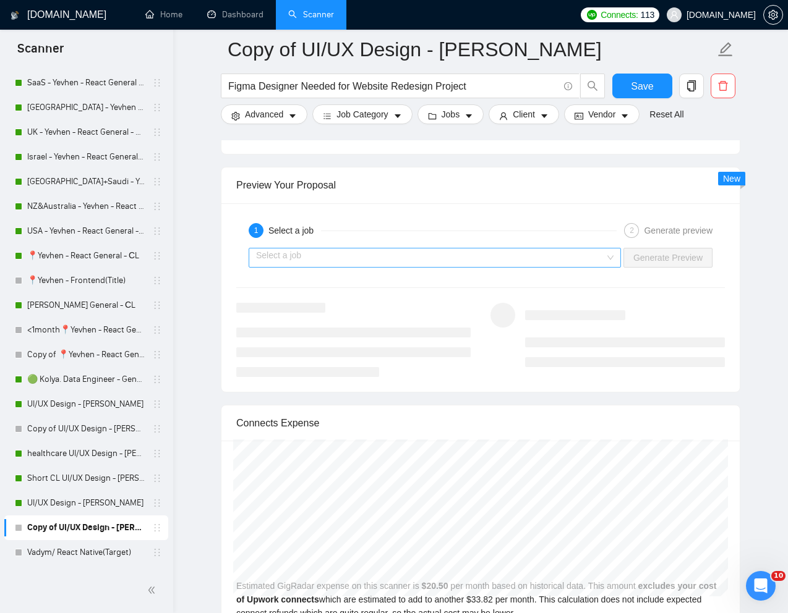
click at [583, 265] on input "search" at bounding box center [430, 258] width 349 height 19
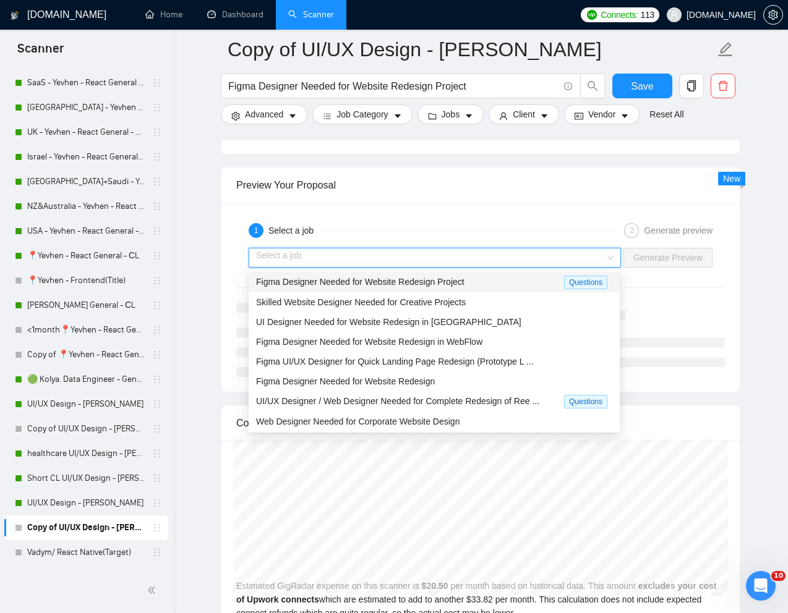
click at [505, 278] on div "Figma Designer Needed for Website Redesign Project" at bounding box center [410, 282] width 308 height 14
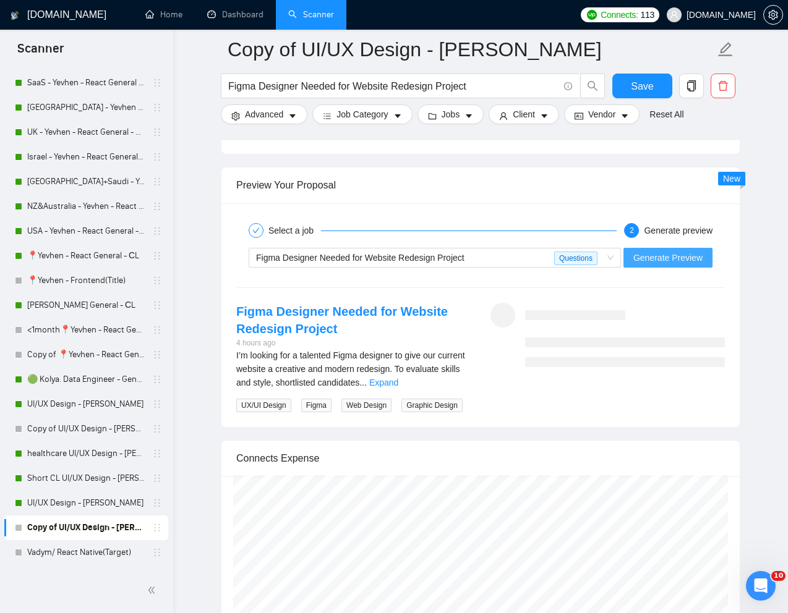
click at [652, 256] on span "Generate Preview" at bounding box center [667, 258] width 69 height 14
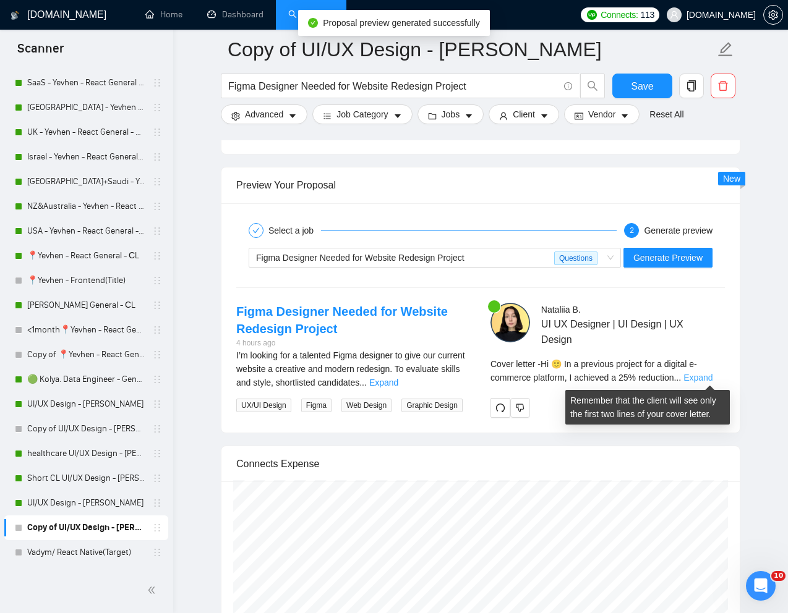
click at [712, 375] on link "Expand" at bounding box center [697, 378] width 29 height 10
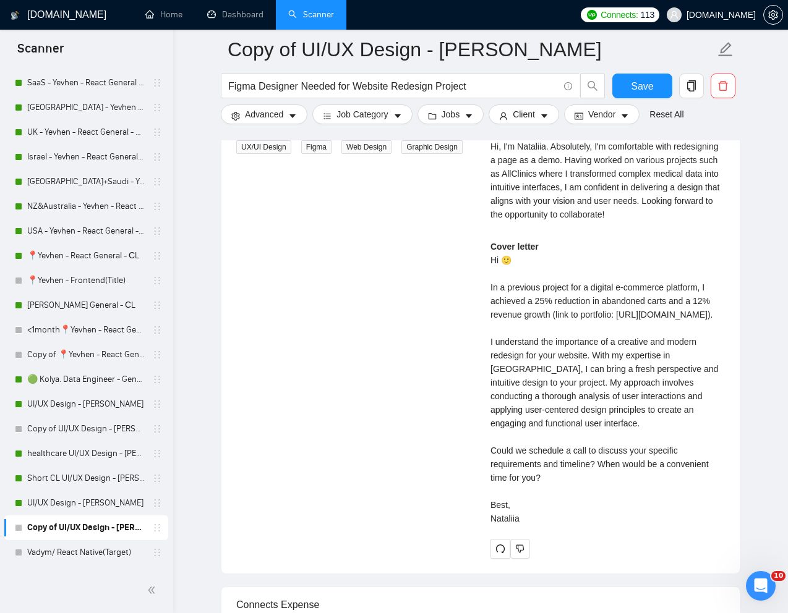
scroll to position [2658, 0]
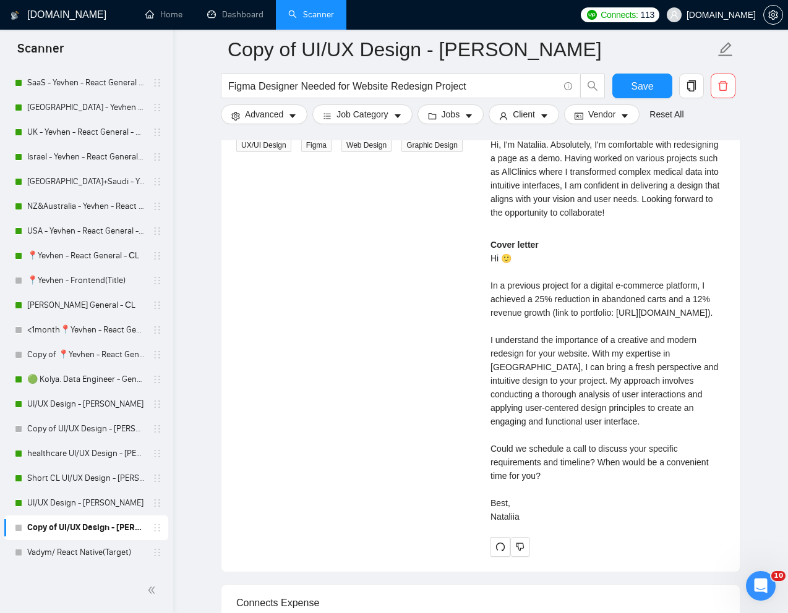
drag, startPoint x: 487, startPoint y: 369, endPoint x: 573, endPoint y: 544, distance: 194.7
click at [573, 544] on div "Nataliia B . UI UX Designer | UI Design | UX Design To evaluate skills and styl…" at bounding box center [607, 300] width 254 height 514
copy div "understand the importance of a creative and modern redesign for your website. W…"
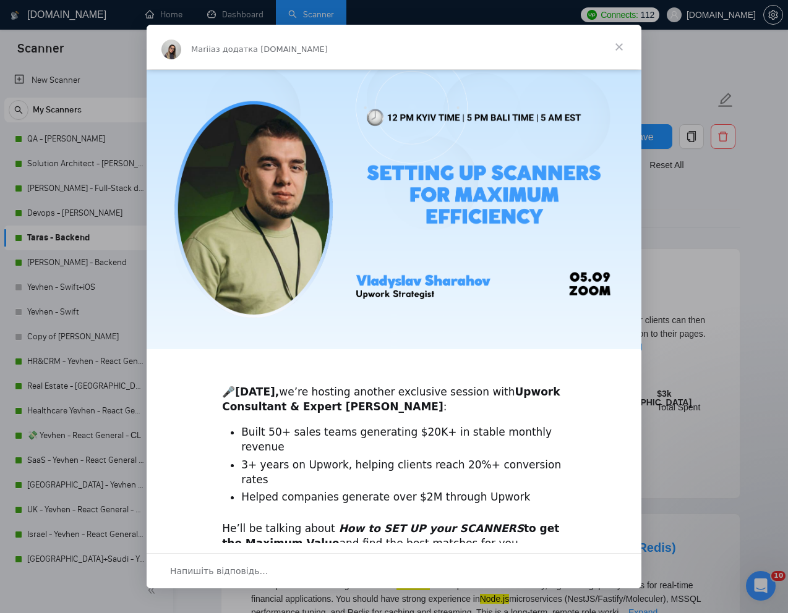
scroll to position [148, 0]
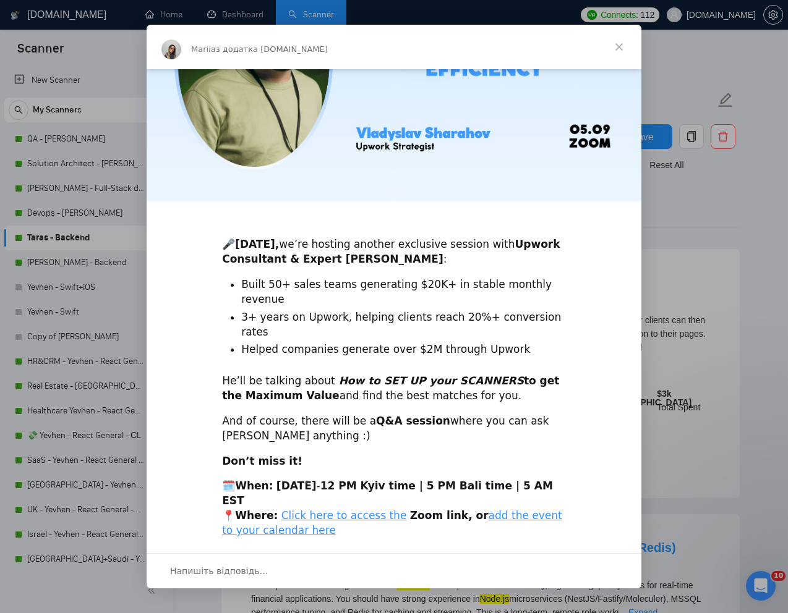
click at [620, 45] on span "Закрити" at bounding box center [619, 47] width 45 height 45
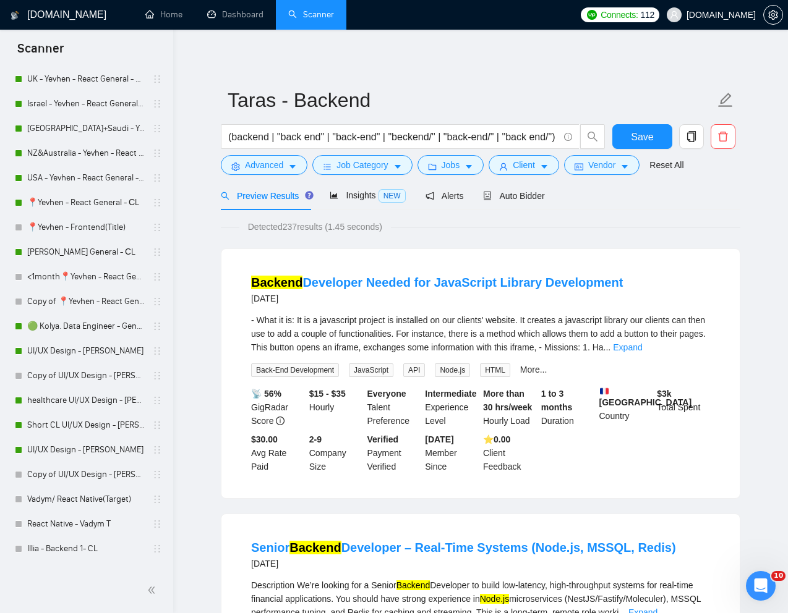
scroll to position [458, 0]
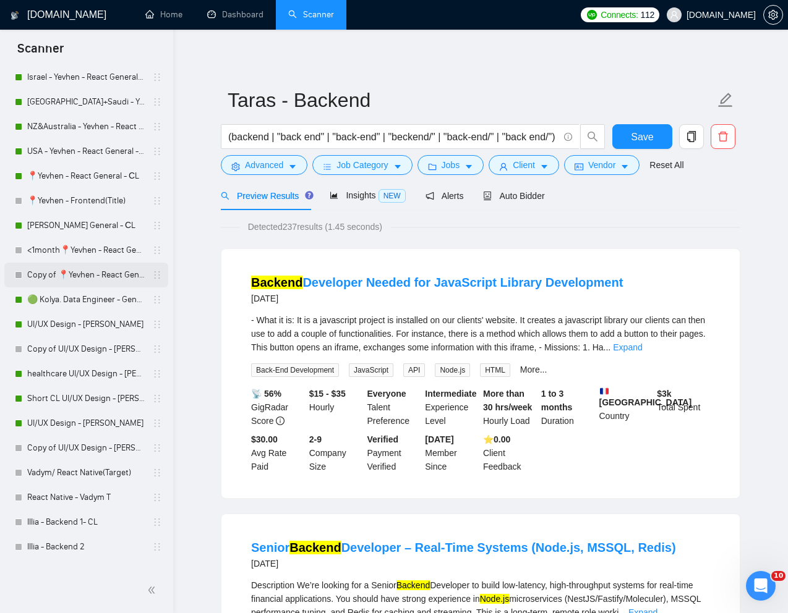
click at [74, 273] on link "Copy of 📍Yevhen - React General - СL" at bounding box center [85, 275] width 117 height 25
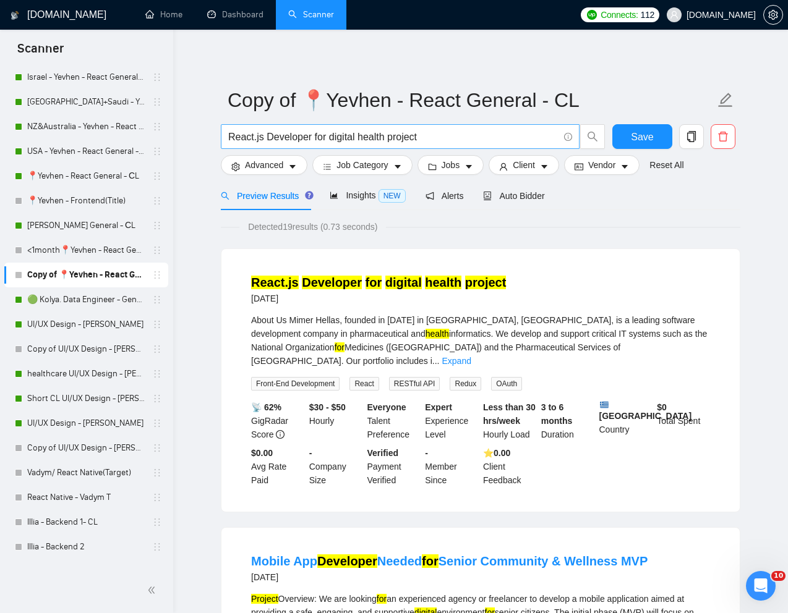
click at [353, 140] on input "React.js Developer for digital health project" at bounding box center [393, 136] width 330 height 15
paste input "Frontend markup developer"
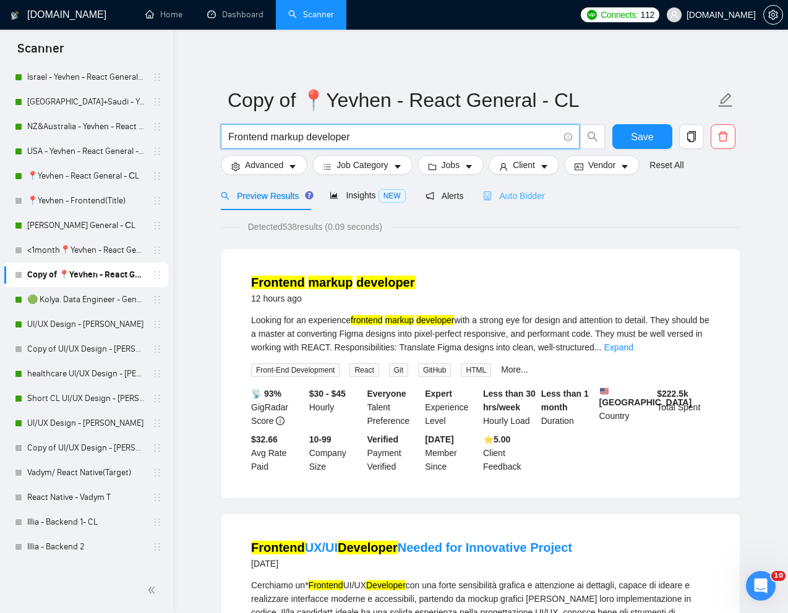
type input "Frontend markup developer"
click at [536, 197] on span "Auto Bidder" at bounding box center [513, 196] width 61 height 10
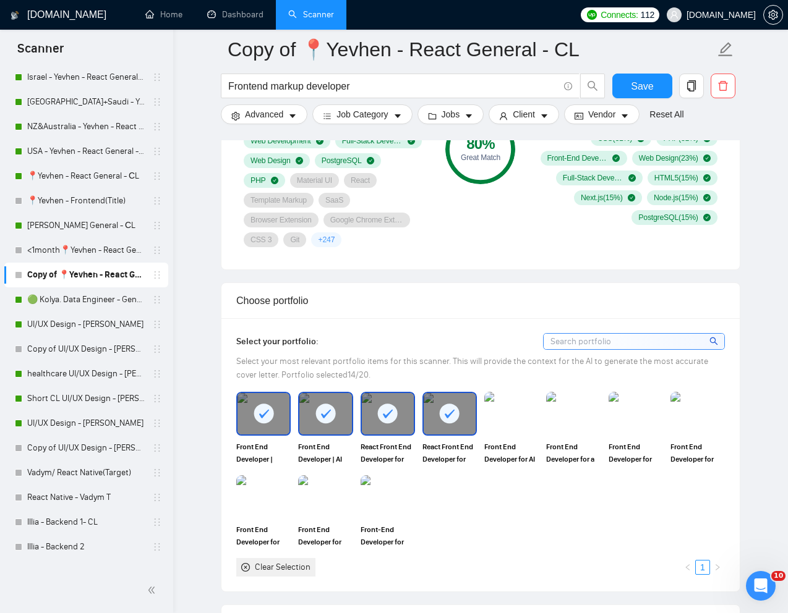
scroll to position [974, 0]
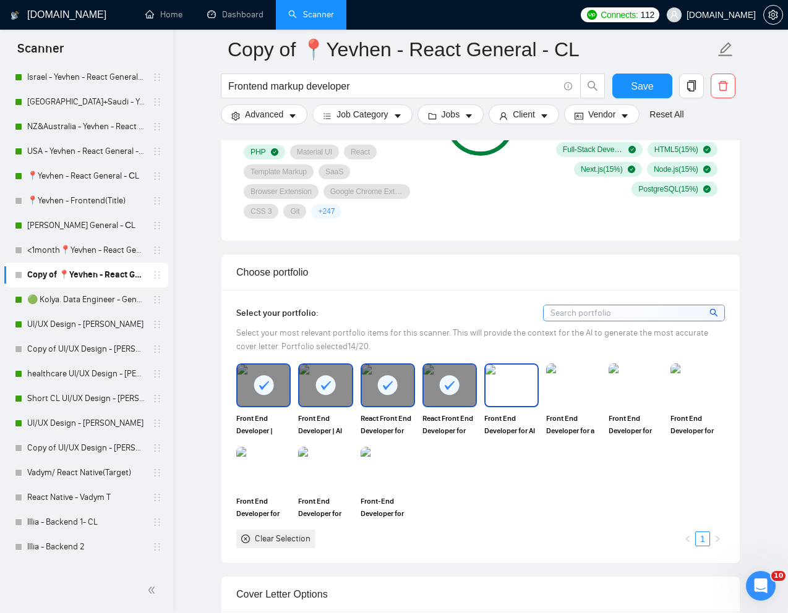
click at [510, 386] on img at bounding box center [511, 385] width 52 height 41
click at [581, 386] on img at bounding box center [573, 385] width 52 height 41
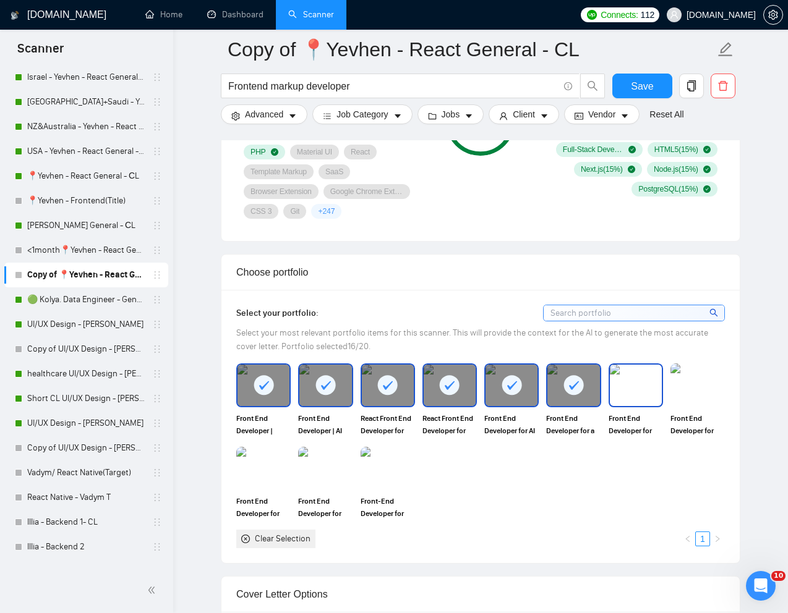
click at [627, 386] on img at bounding box center [636, 385] width 52 height 41
click at [673, 386] on img at bounding box center [698, 385] width 52 height 41
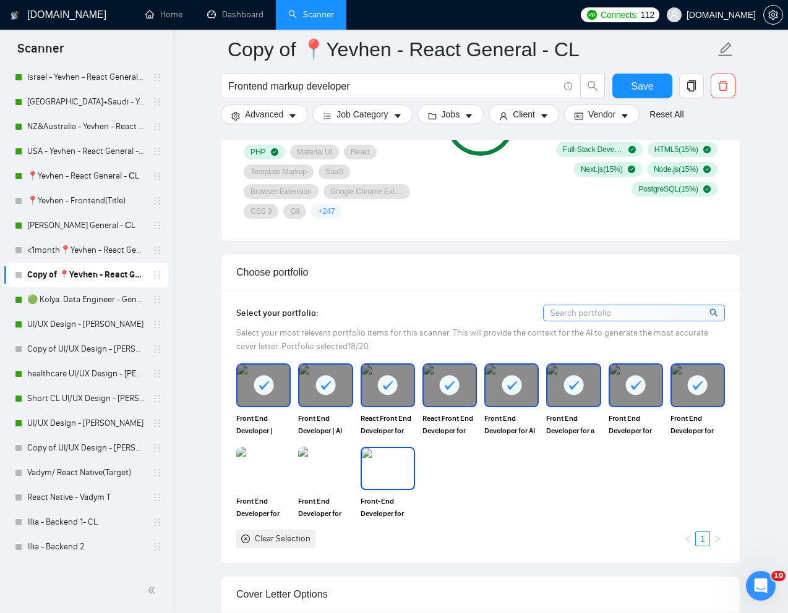
click at [378, 469] on img at bounding box center [388, 468] width 52 height 41
click at [335, 469] on img at bounding box center [325, 468] width 52 height 41
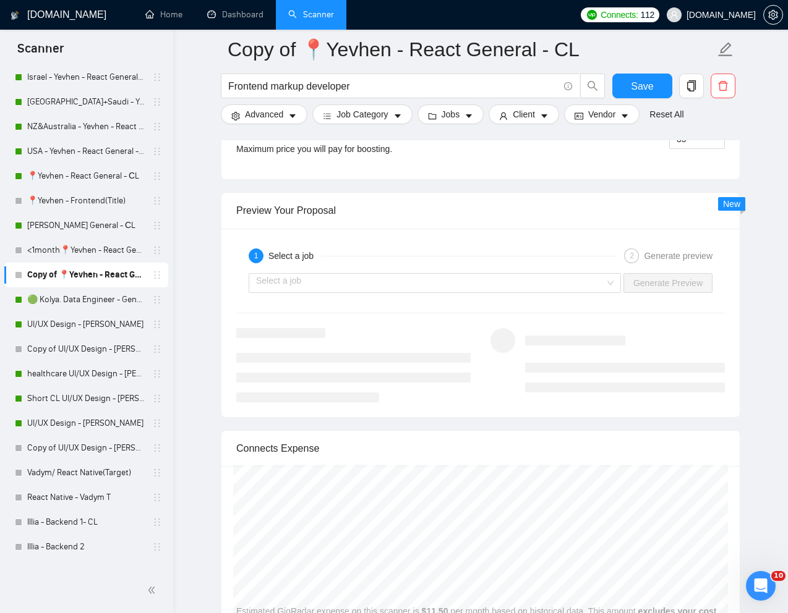
scroll to position [2449, 0]
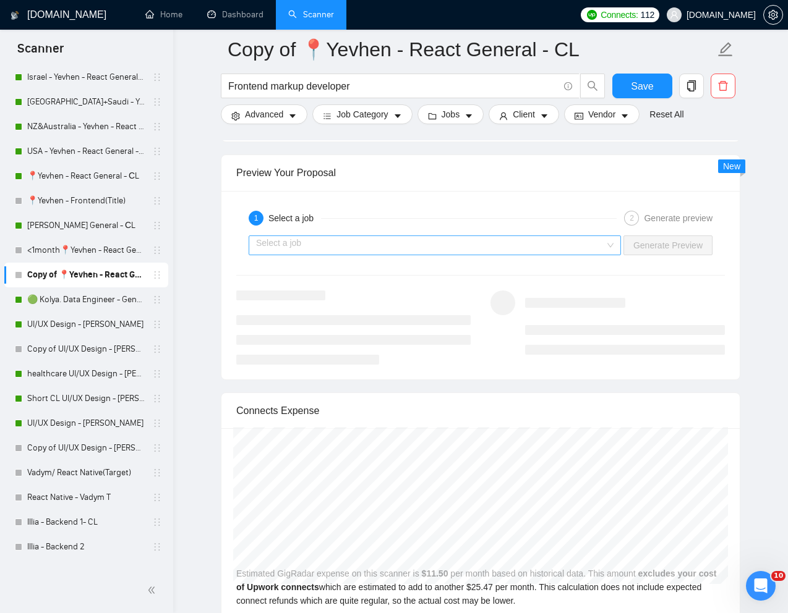
click at [490, 244] on input "search" at bounding box center [430, 245] width 349 height 19
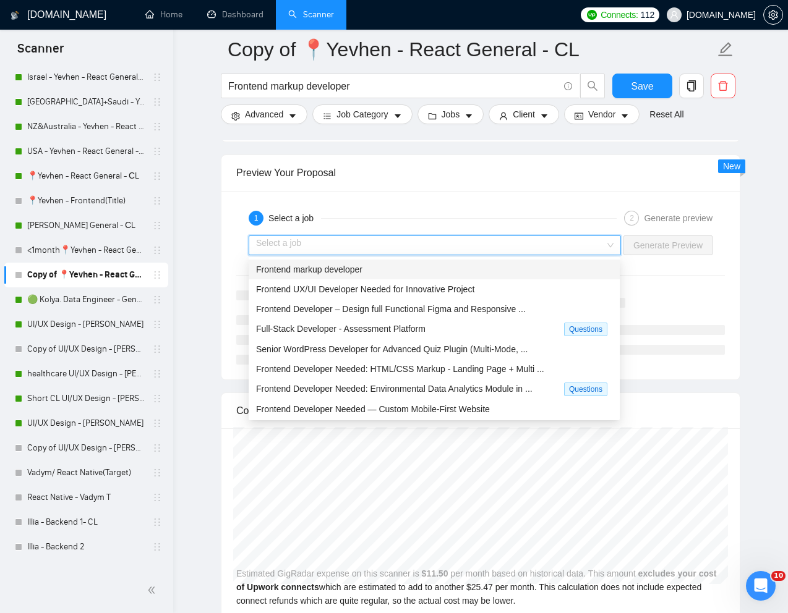
click at [373, 273] on div "Frontend markup developer" at bounding box center [434, 270] width 356 height 14
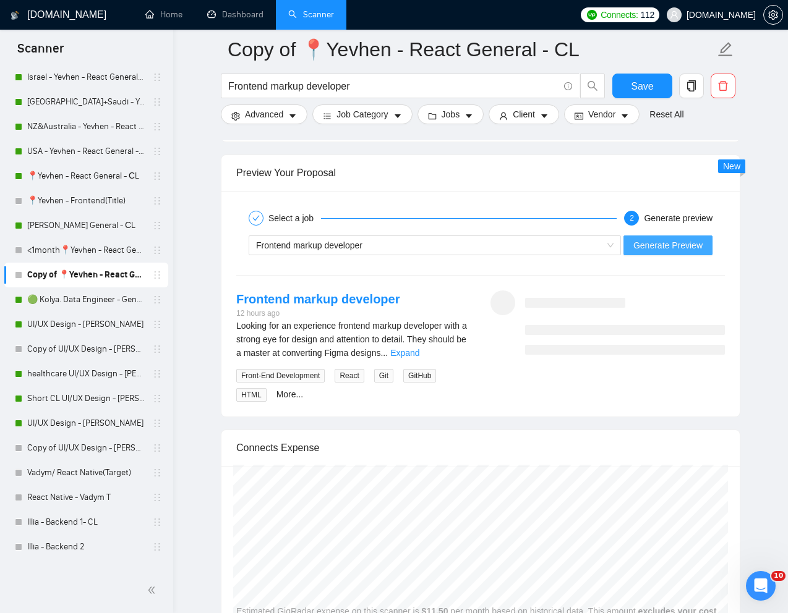
click at [681, 245] on span "Generate Preview" at bounding box center [667, 246] width 69 height 14
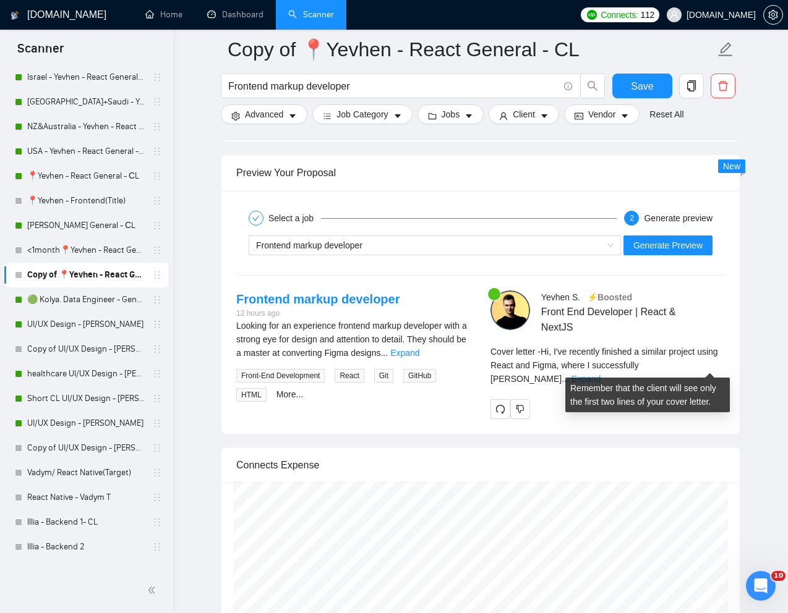
click at [600, 374] on link "Expand" at bounding box center [585, 379] width 29 height 10
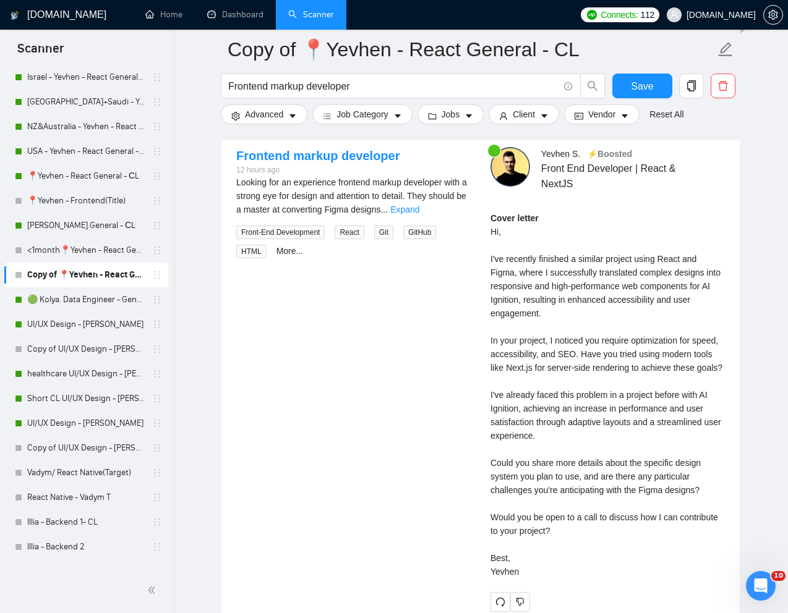
scroll to position [2598, 0]
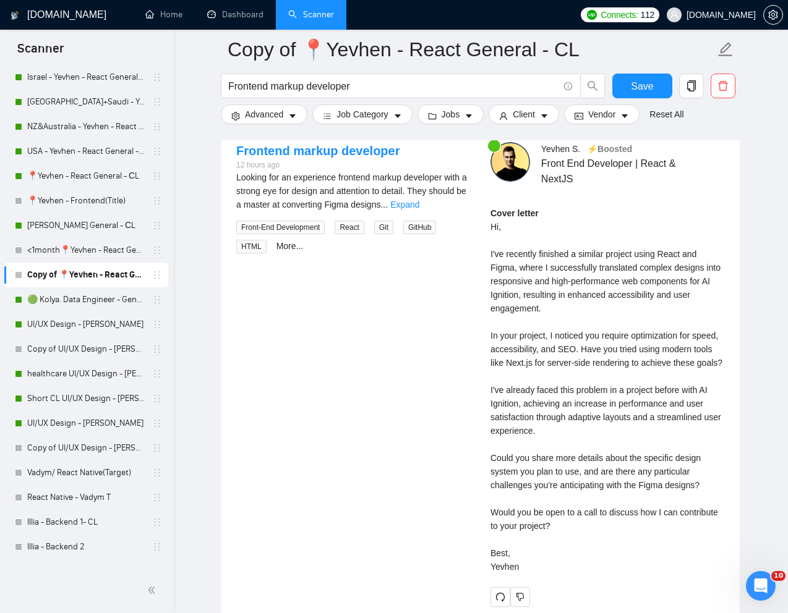
click at [497, 532] on div "Cover letter Hi, I've recently finished a similar project using React and Figma…" at bounding box center [607, 390] width 234 height 367
drag, startPoint x: 486, startPoint y: 529, endPoint x: 644, endPoint y: 532, distance: 157.7
click at [644, 532] on div "[PERSON_NAME] ⚡️Boosted Front End Developer | React & NextJS Cover letter Hi, I…" at bounding box center [607, 374] width 254 height 465
copy div "Would you be open to a call to discuss"
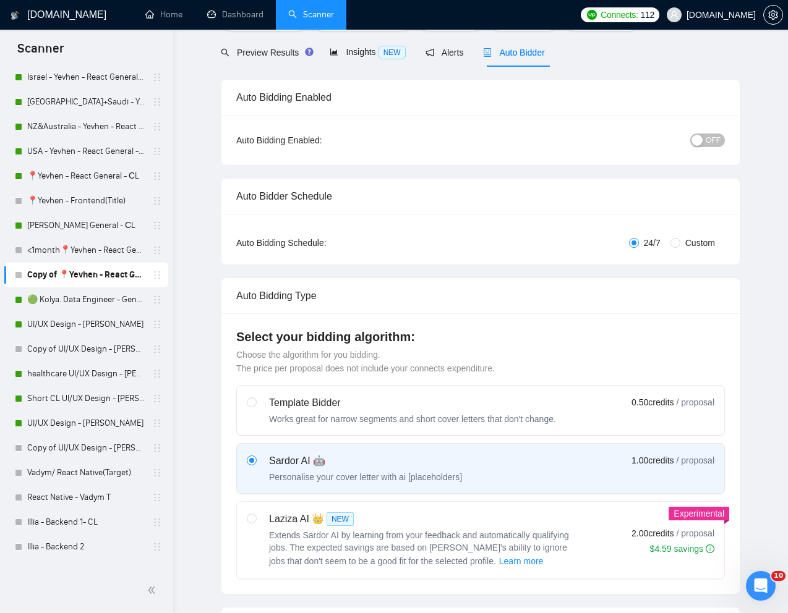
scroll to position [0, 0]
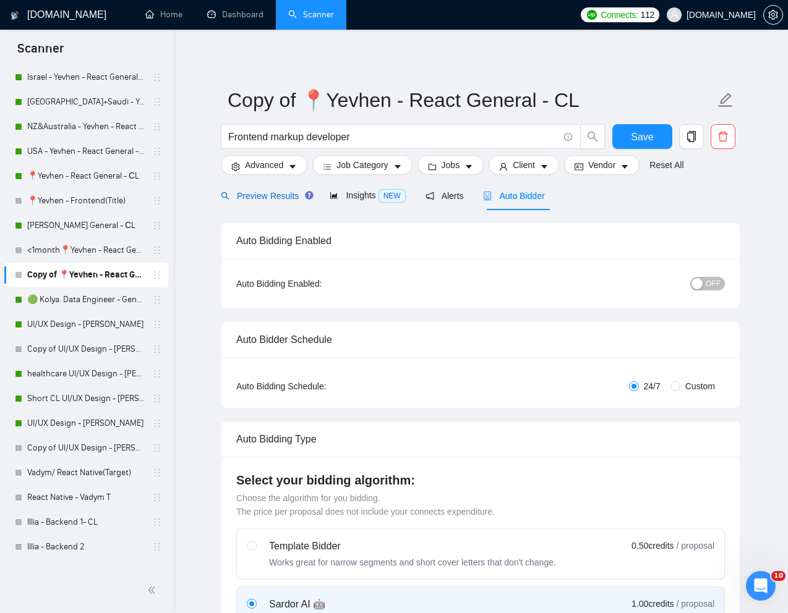
click at [267, 194] on span "Preview Results" at bounding box center [265, 196] width 89 height 10
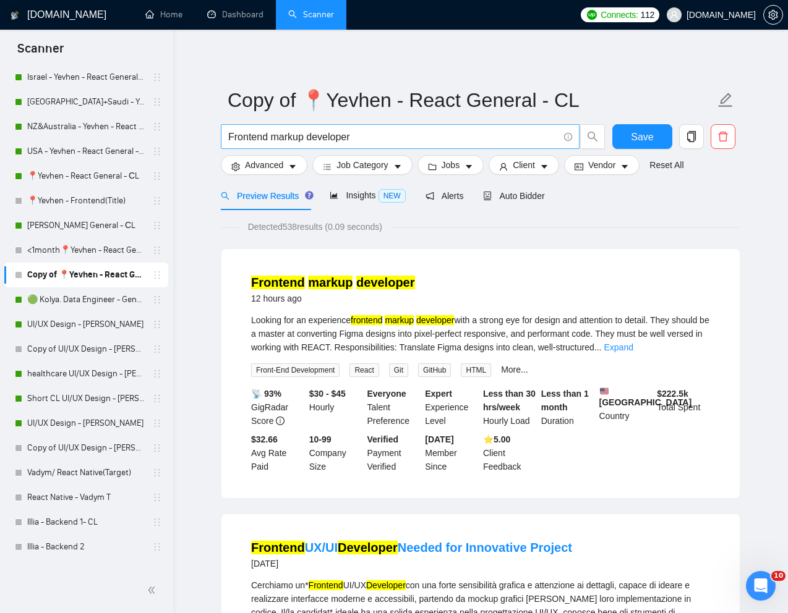
click at [301, 140] on input "Frontend markup developer" at bounding box center [393, 136] width 330 height 15
paste input "Senior Next.js AI SDK Developer Needed"
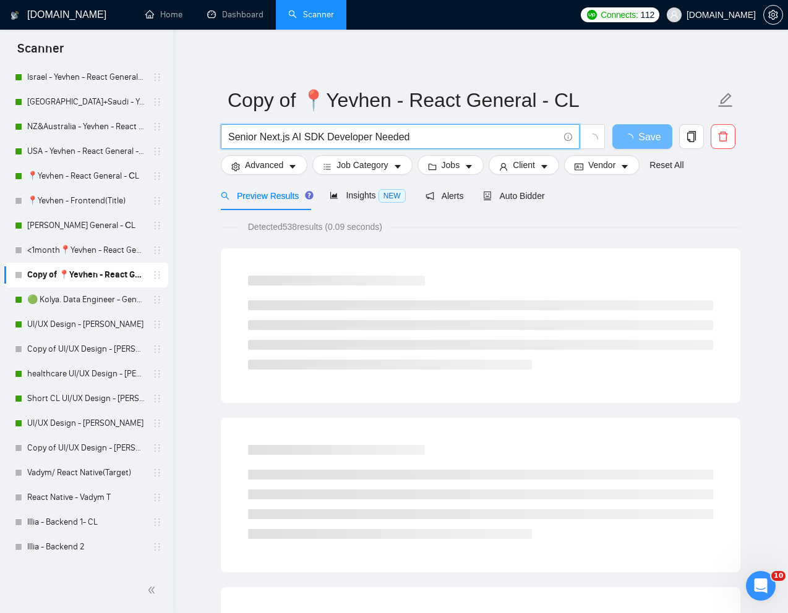
type input "Senior Next.js AI SDK Developer Needed"
click at [534, 231] on div "Detected 538 results (0.09 seconds)" at bounding box center [480, 227] width 519 height 14
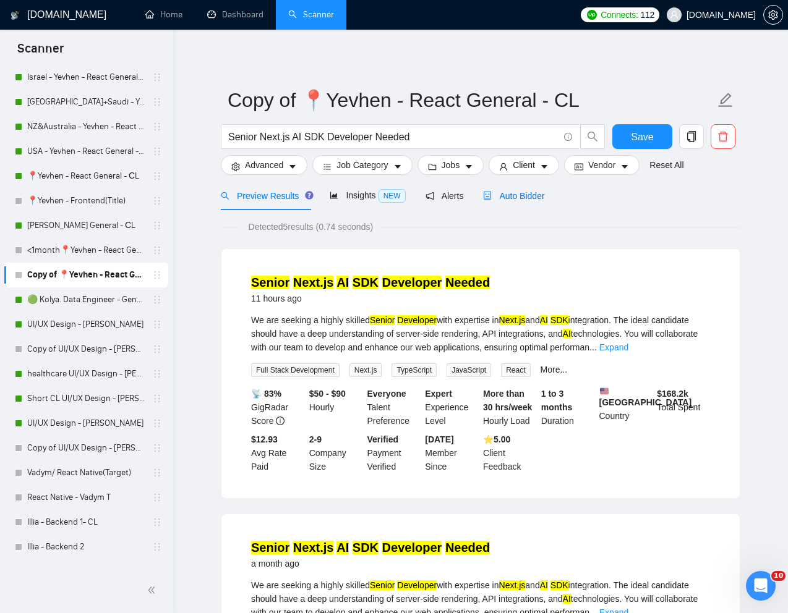
click at [513, 194] on span "Auto Bidder" at bounding box center [513, 196] width 61 height 10
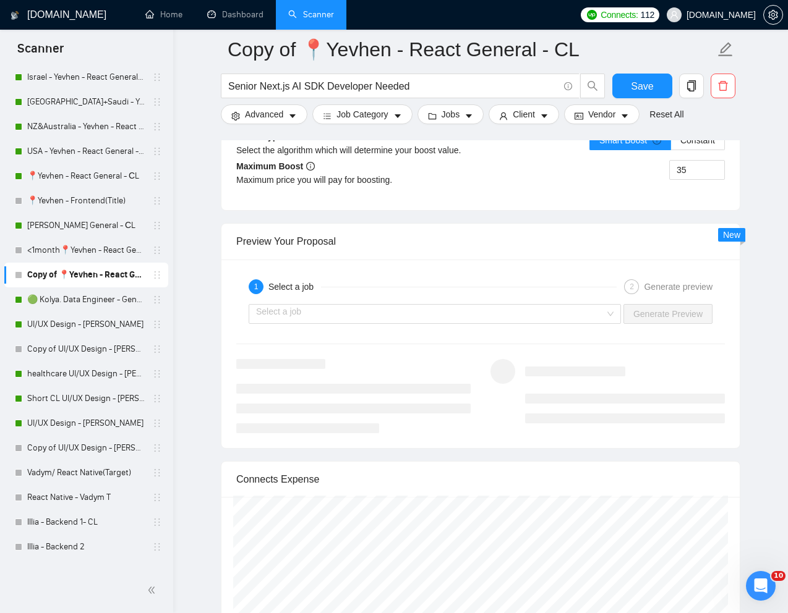
scroll to position [2376, 0]
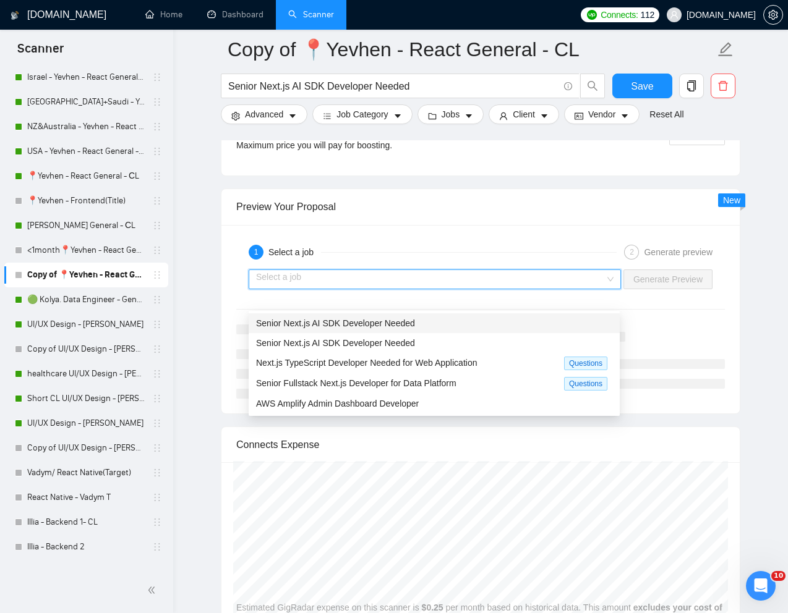
click at [594, 289] on input "search" at bounding box center [430, 279] width 349 height 19
click at [516, 319] on div "Senior Next.js AI SDK Developer Needed" at bounding box center [434, 324] width 356 height 14
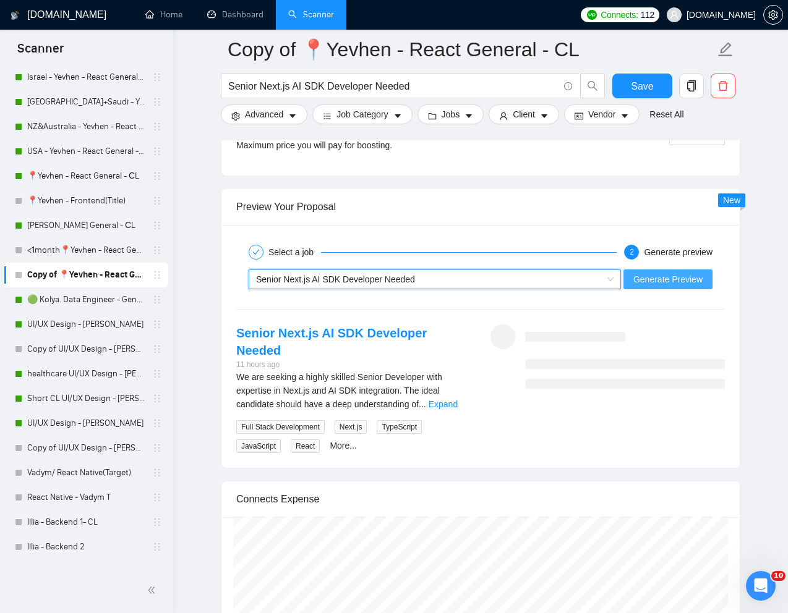
click at [655, 289] on button "Generate Preview" at bounding box center [667, 280] width 89 height 20
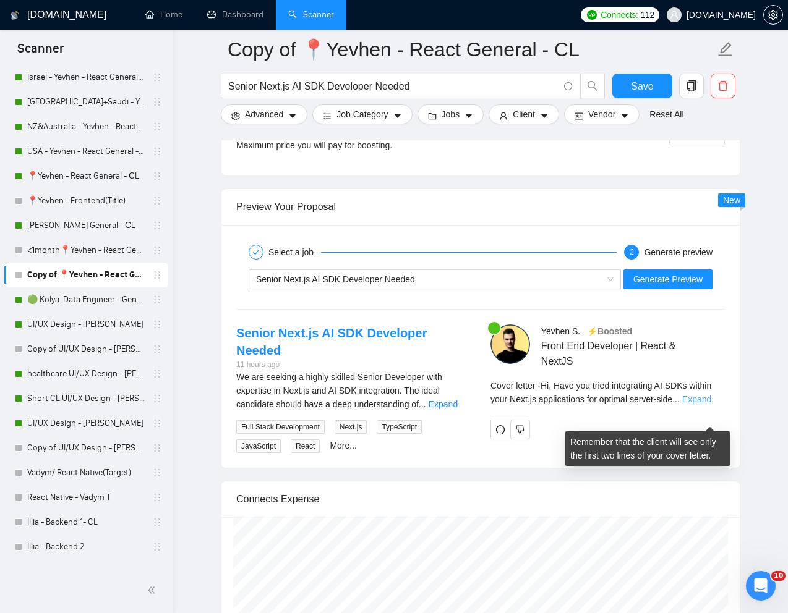
click at [711, 404] on link "Expand" at bounding box center [696, 400] width 29 height 10
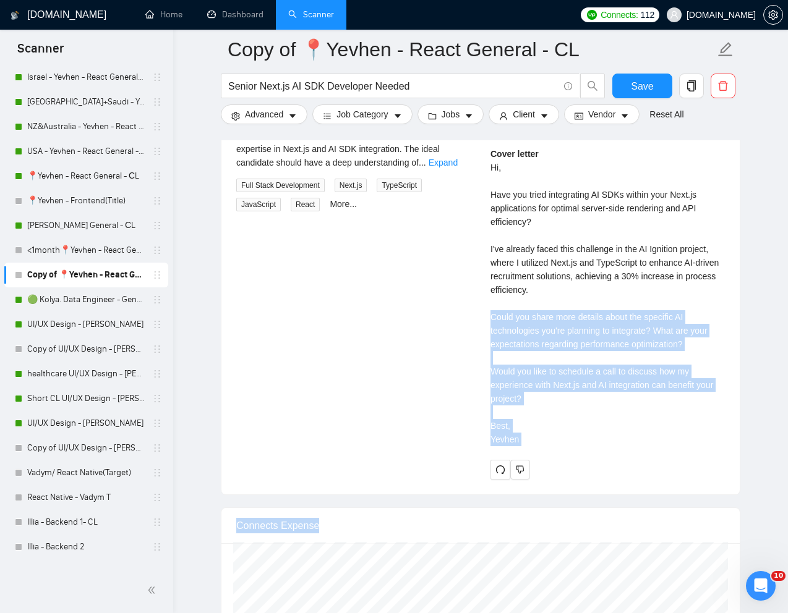
scroll to position [2634, 0]
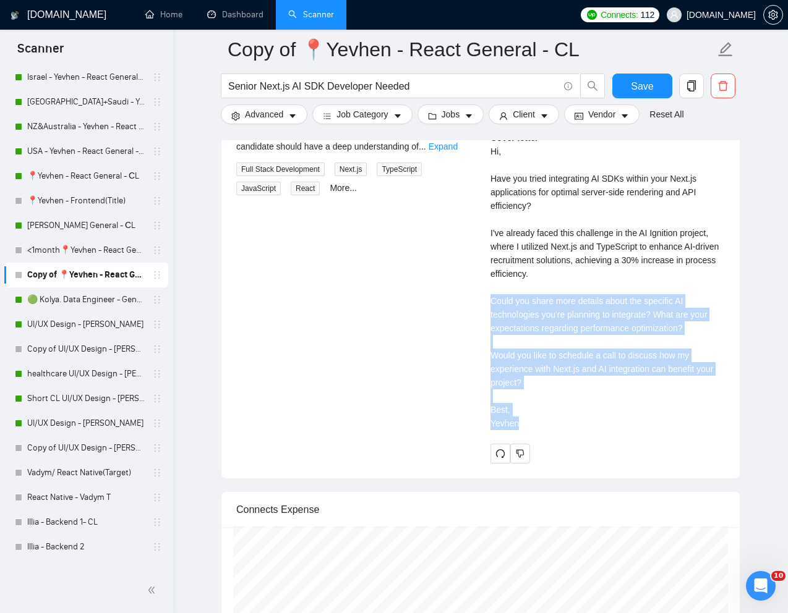
drag, startPoint x: 491, startPoint y: 487, endPoint x: 544, endPoint y: 450, distance: 64.0
click at [544, 439] on div "Cover letter Hi, Have you tried integrating AI SDKs within your Next.js applica…" at bounding box center [607, 285] width 234 height 308
copy div "Could you share more details about the specific AI technologies you're planning…"
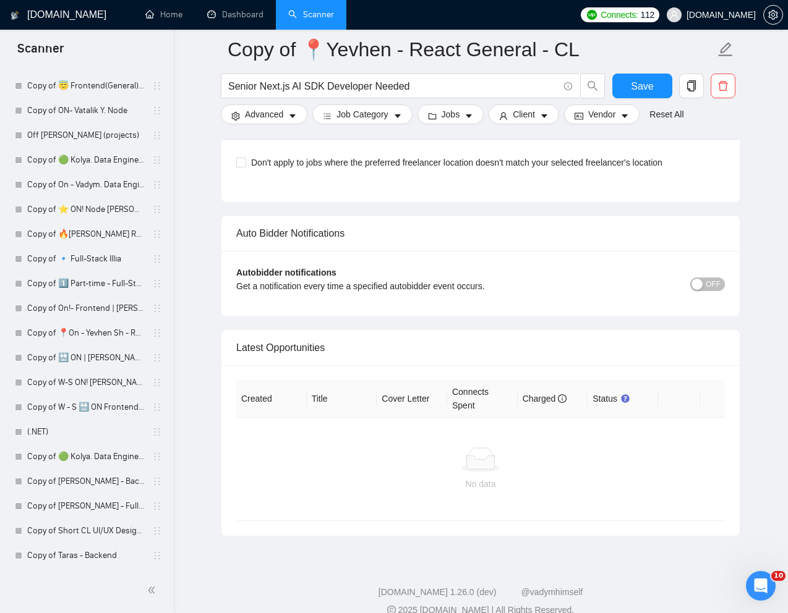
scroll to position [3305, 0]
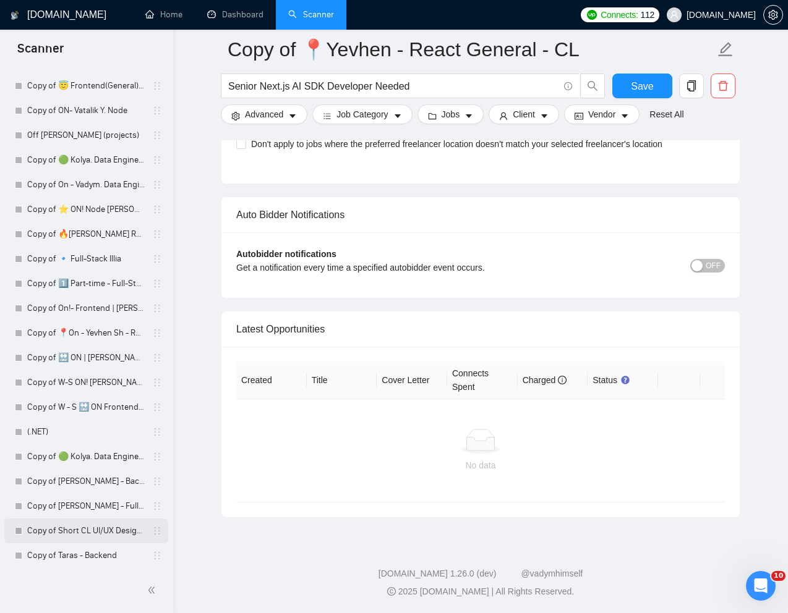
click at [54, 530] on link "Copy of Short CL UI/UX Design - [PERSON_NAME]" at bounding box center [85, 531] width 117 height 25
click at [58, 529] on link "Copy of Short CL UI/UX Design - [PERSON_NAME]" at bounding box center [85, 531] width 117 height 25
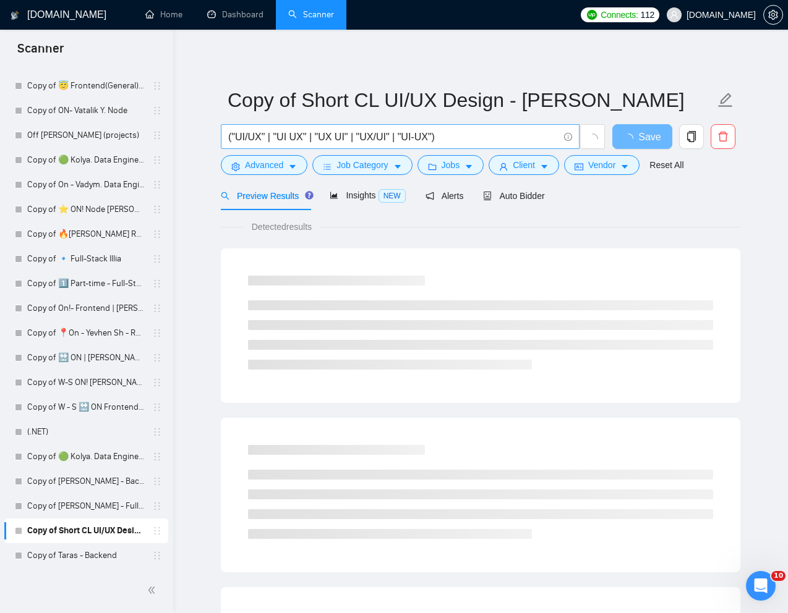
click at [497, 135] on input "("UI/UX" | "UI UX" | "UX UI" | "UX/UI" | "UI-UX")" at bounding box center [393, 136] width 330 height 15
paste input "Figma Front-end Designer"
type input "Figma Front-end Designer"
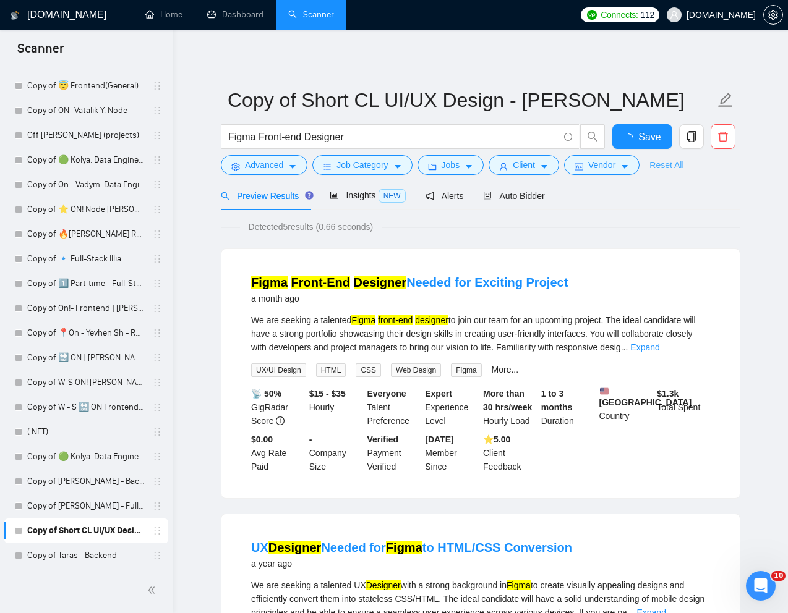
click at [671, 161] on link "Reset All" at bounding box center [666, 165] width 34 height 14
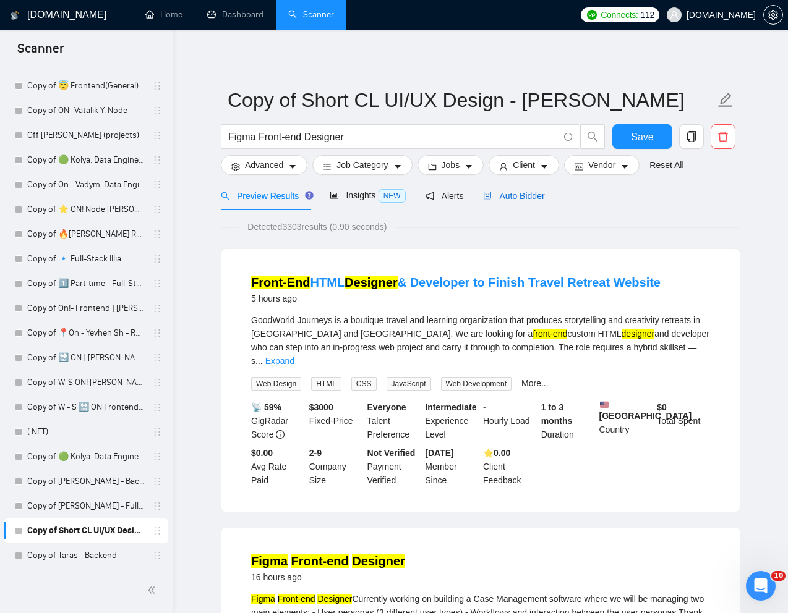
click at [526, 200] on span "Auto Bidder" at bounding box center [513, 196] width 61 height 10
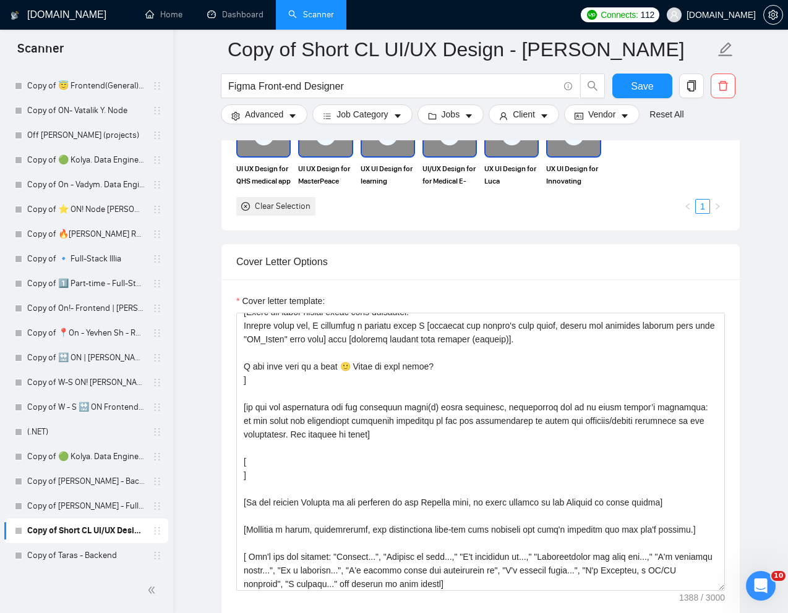
scroll to position [122, 0]
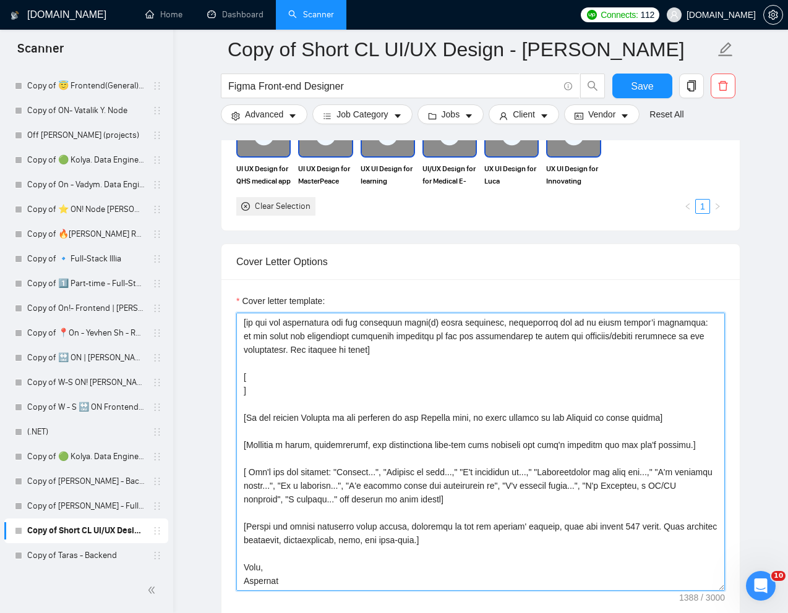
click at [370, 436] on textarea "Cover letter template:" at bounding box center [480, 452] width 489 height 278
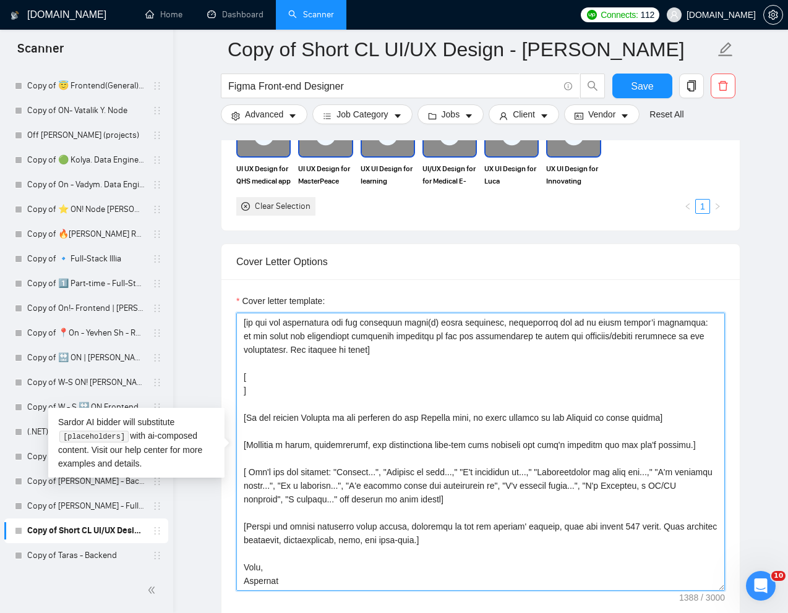
paste textarea "lo ipsumdolo sit amet co ad elit SE_Doeiu] temp [incididu utlabor etdo magnaal …"
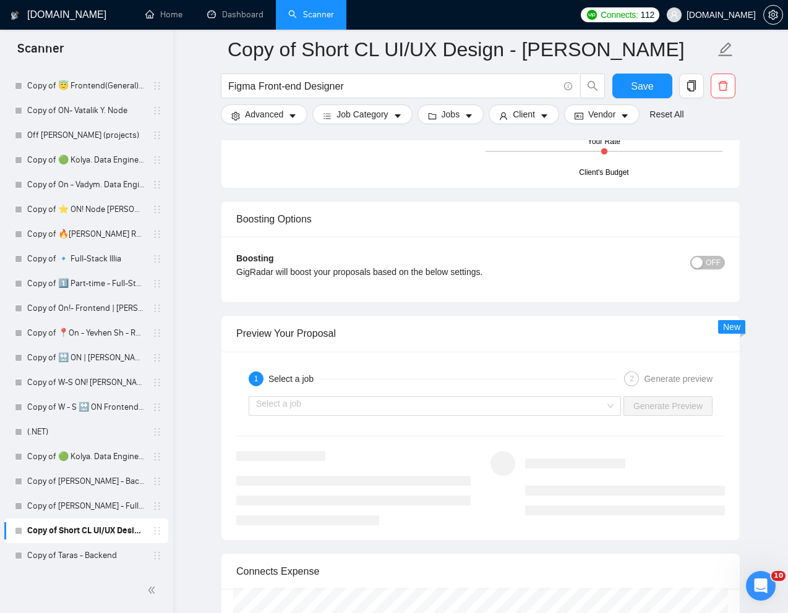
scroll to position [2532, 0]
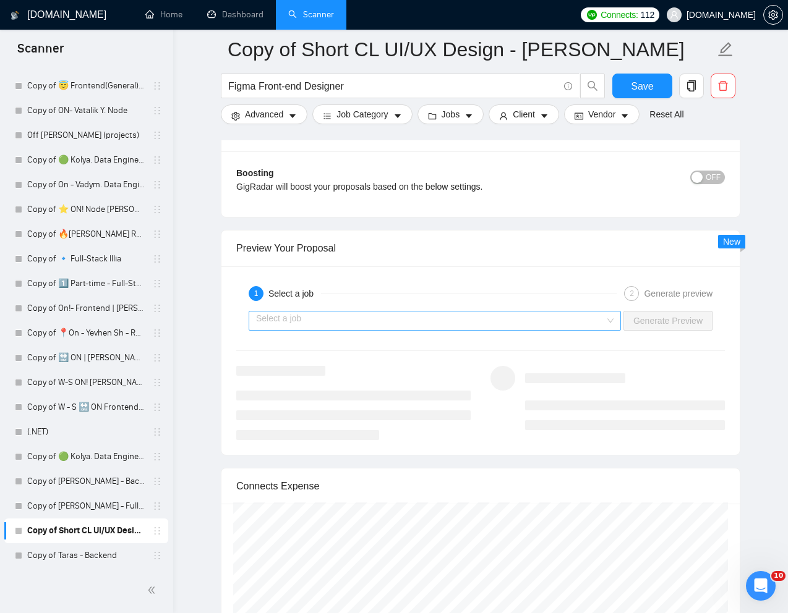
type textarea "[Lorem i dolorsit ametcons adipi eli "Se 👋" doe tempor'i utla et dolorem aliq (…"
click at [421, 327] on input "search" at bounding box center [430, 321] width 349 height 19
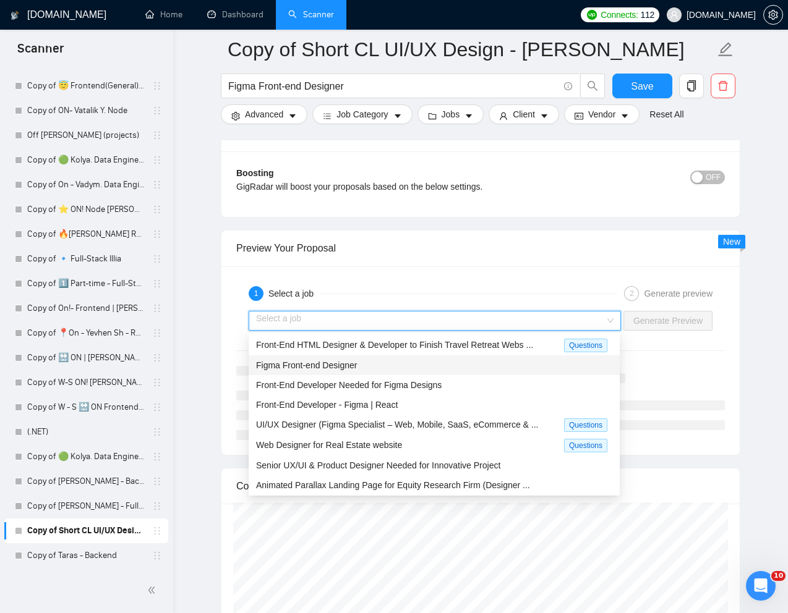
click at [354, 362] on span "Figma Front-end Designer" at bounding box center [306, 366] width 101 height 10
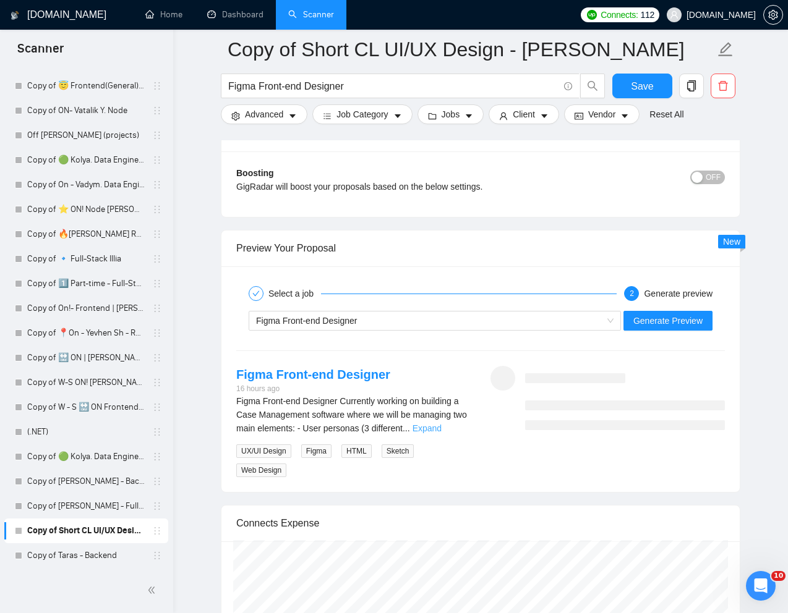
click at [442, 428] on link "Expand" at bounding box center [426, 429] width 29 height 10
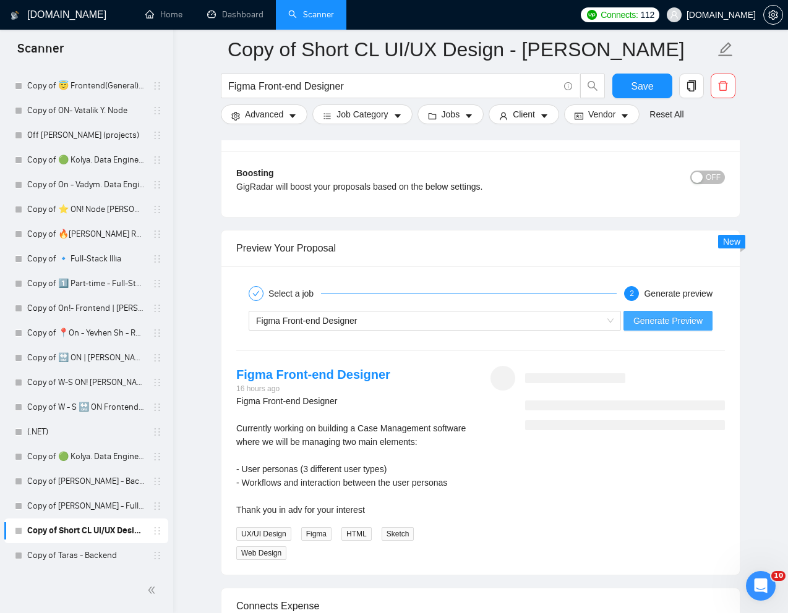
click at [676, 319] on span "Generate Preview" at bounding box center [667, 321] width 69 height 14
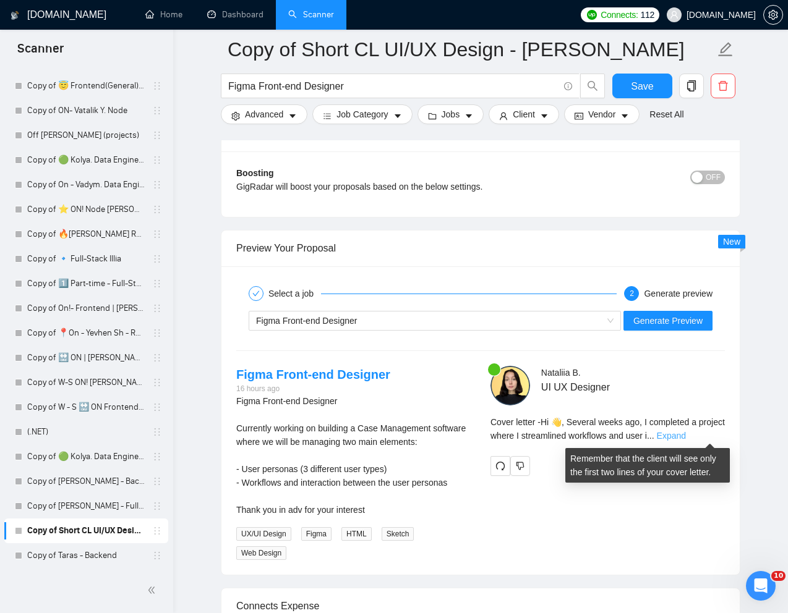
click at [686, 437] on link "Expand" at bounding box center [671, 436] width 29 height 10
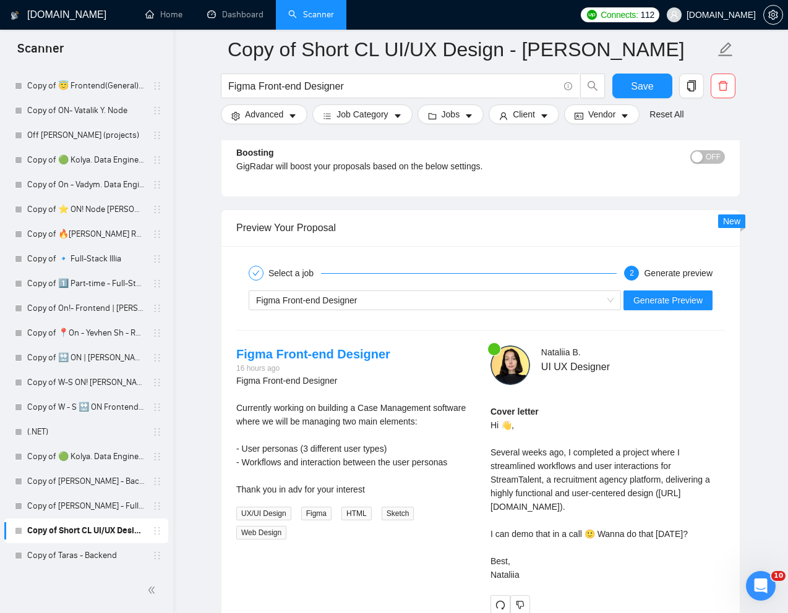
scroll to position [2564, 0]
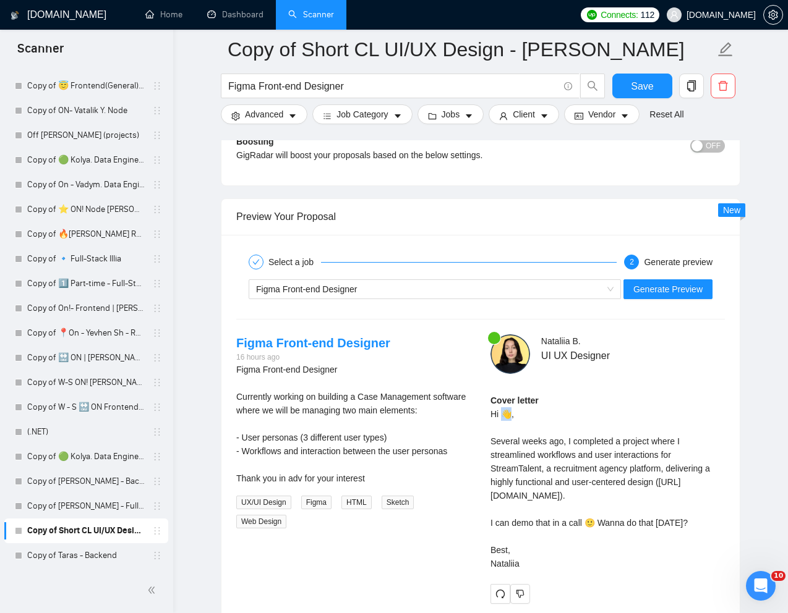
click at [506, 416] on div "Cover letter Hi 👋, Several weeks ago, I completed a project where I streamlined…" at bounding box center [607, 482] width 234 height 177
copy div "👋,"
click at [720, 437] on div "Cover letter Hi 👋, Several weeks ago, I completed a project where I streamlined…" at bounding box center [607, 482] width 234 height 177
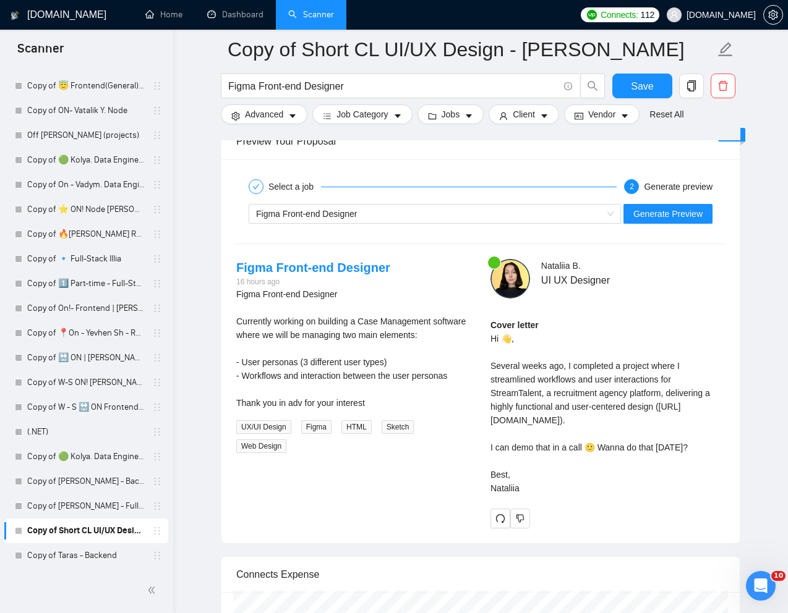
scroll to position [2640, 0]
click at [656, 215] on span "Generate Preview" at bounding box center [667, 214] width 69 height 14
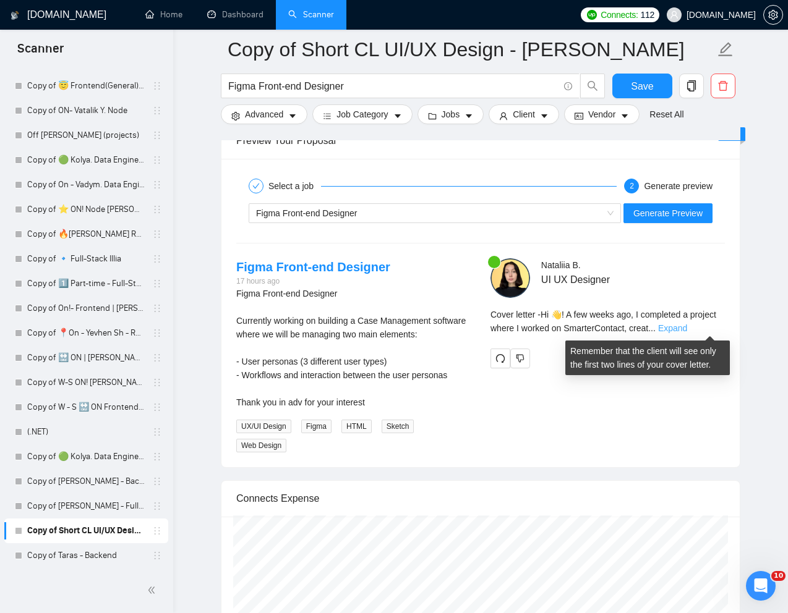
click at [687, 325] on link "Expand" at bounding box center [672, 328] width 29 height 10
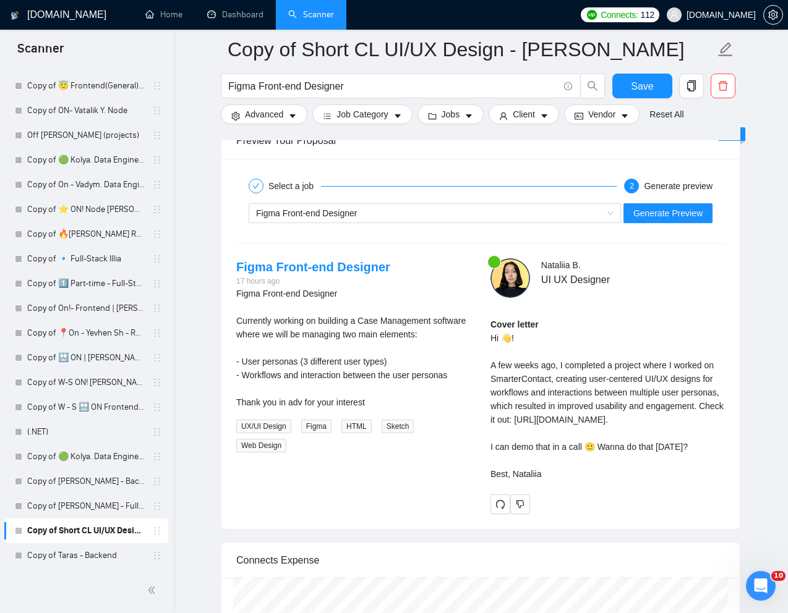
drag, startPoint x: 548, startPoint y: 502, endPoint x: 491, endPoint y: 339, distance: 171.7
click at [491, 339] on div "Cover letter Hi 👋! A few weeks ago, I completed a project where I worked on Sma…" at bounding box center [607, 399] width 234 height 163
copy div "Hi 👋! A few weeks ago, I completed a project where I worked on SmarterContact, …"
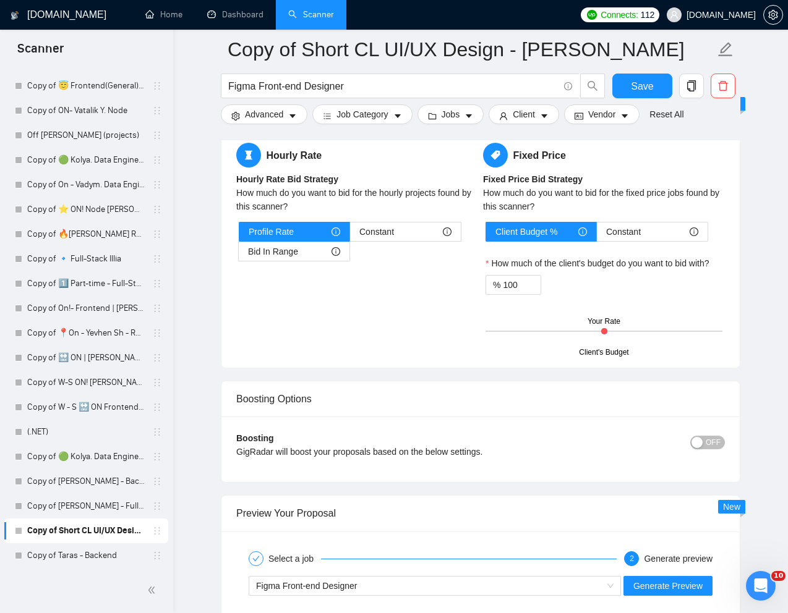
scroll to position [2243, 0]
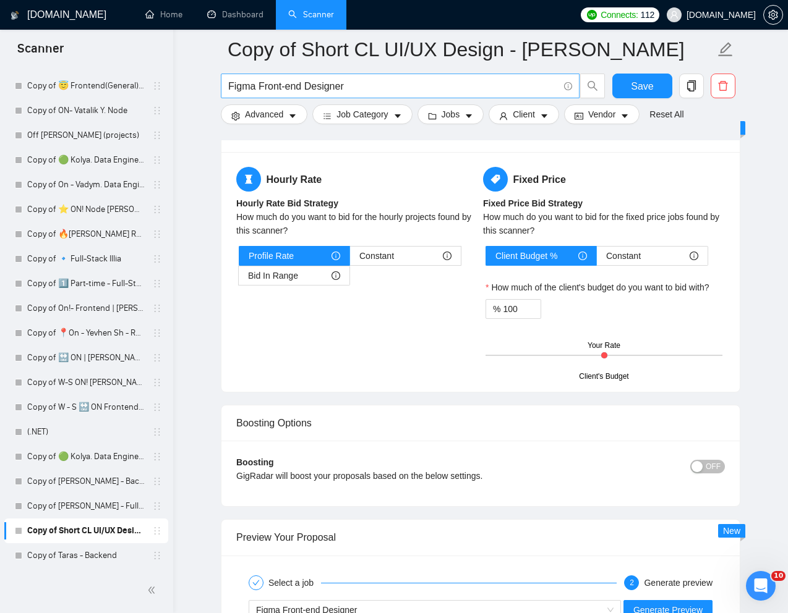
click at [382, 90] on input "Figma Front-end Designer" at bounding box center [393, 86] width 330 height 15
paste input "Designer Needed for Website Redesign Project"
type input "Figma Designer Needed for Website Redesign Project"
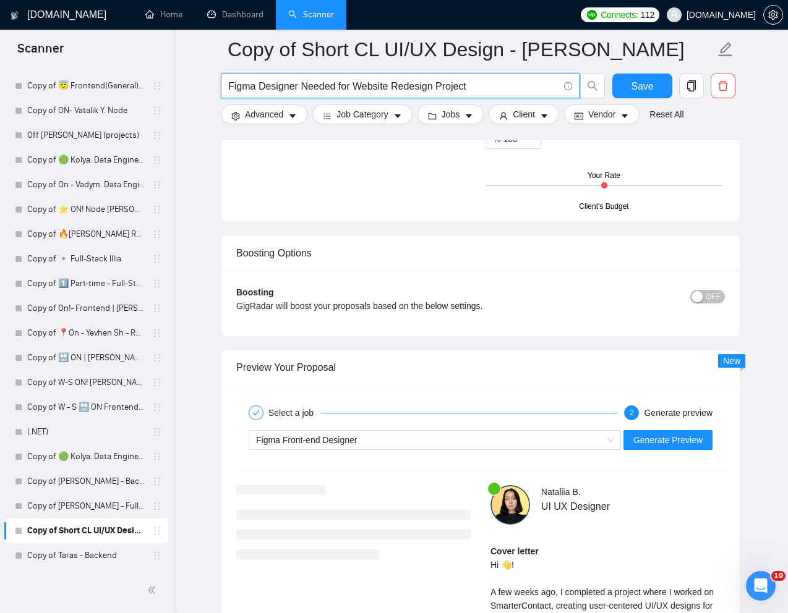
scroll to position [2425, 0]
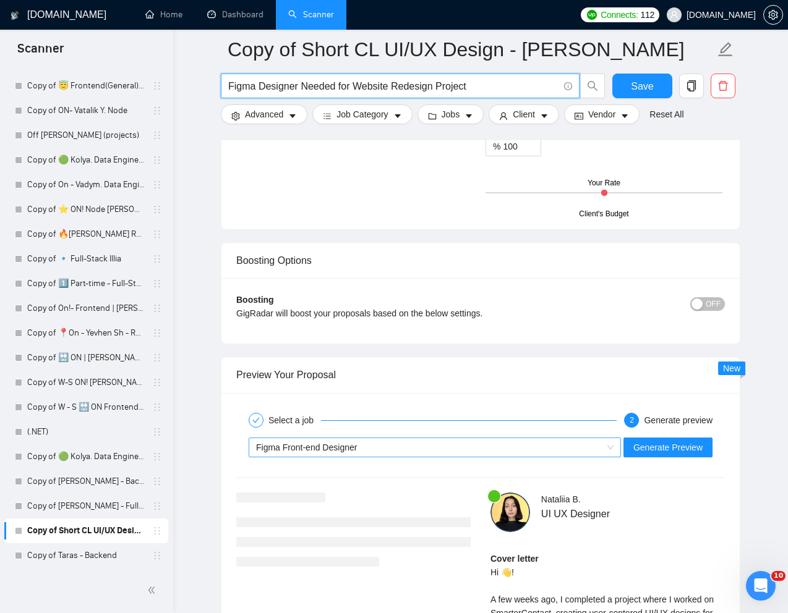
click at [371, 446] on div "Figma Front-end Designer" at bounding box center [429, 447] width 346 height 19
type input "Figma Designer Needed for Website Redesign Project"
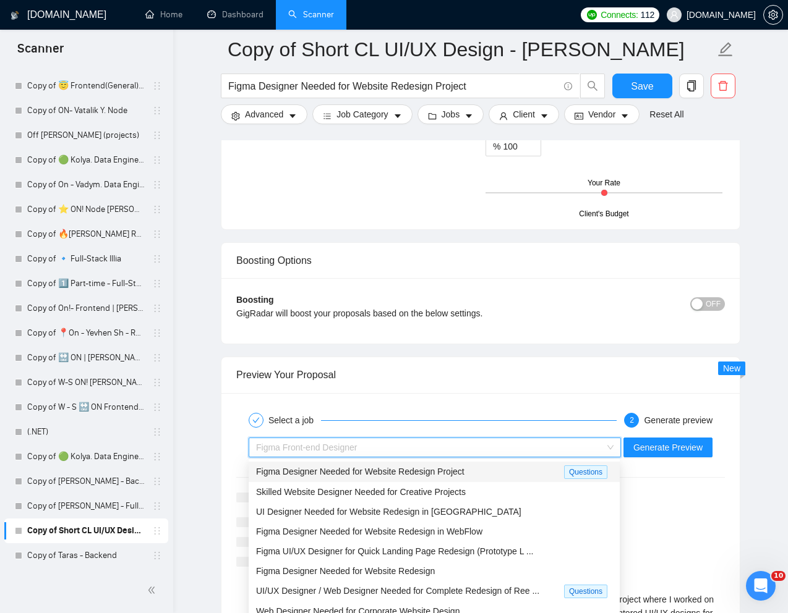
click at [346, 465] on div "Figma Designer Needed for Website Redesign Project" at bounding box center [410, 472] width 308 height 14
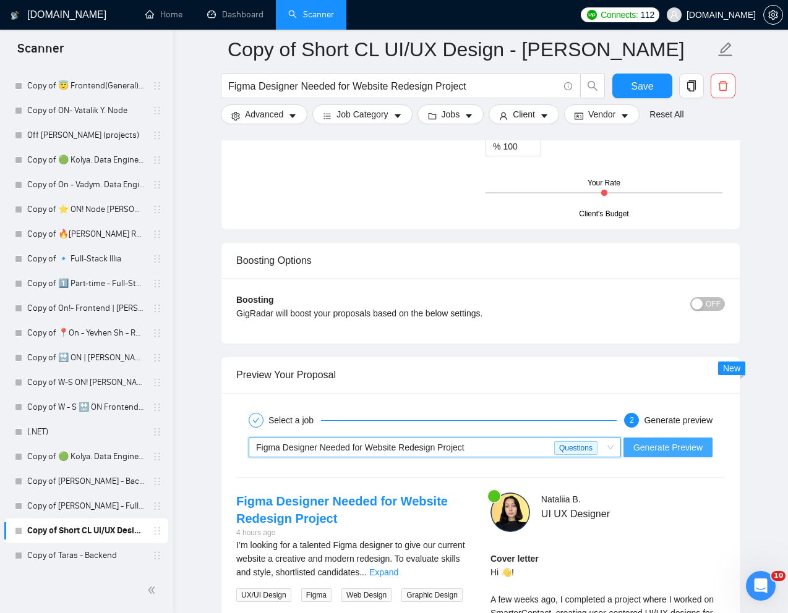
click at [651, 446] on span "Generate Preview" at bounding box center [667, 448] width 69 height 14
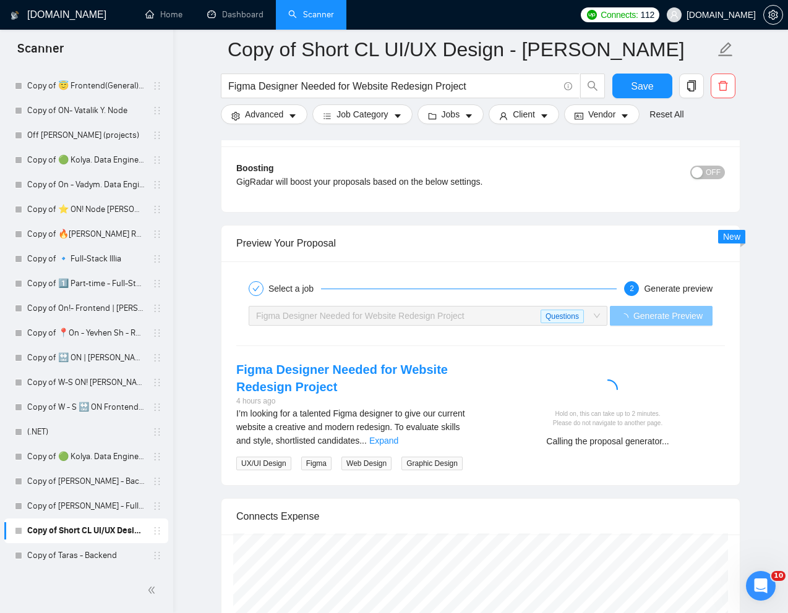
scroll to position [2558, 0]
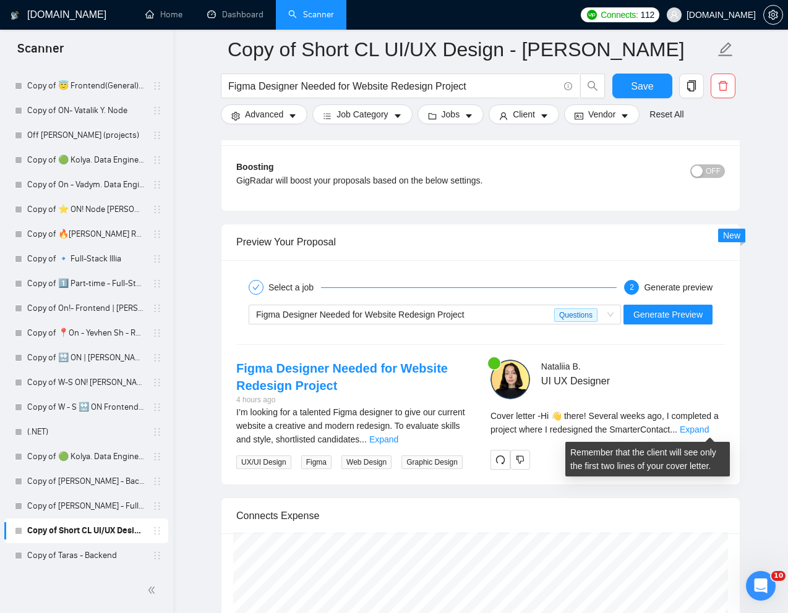
click at [712, 436] on div "Cover letter - Hi 👋 there! Several weeks ago, I completed a project where I red…" at bounding box center [607, 427] width 234 height 36
click at [706, 429] on link "Expand" at bounding box center [694, 430] width 29 height 10
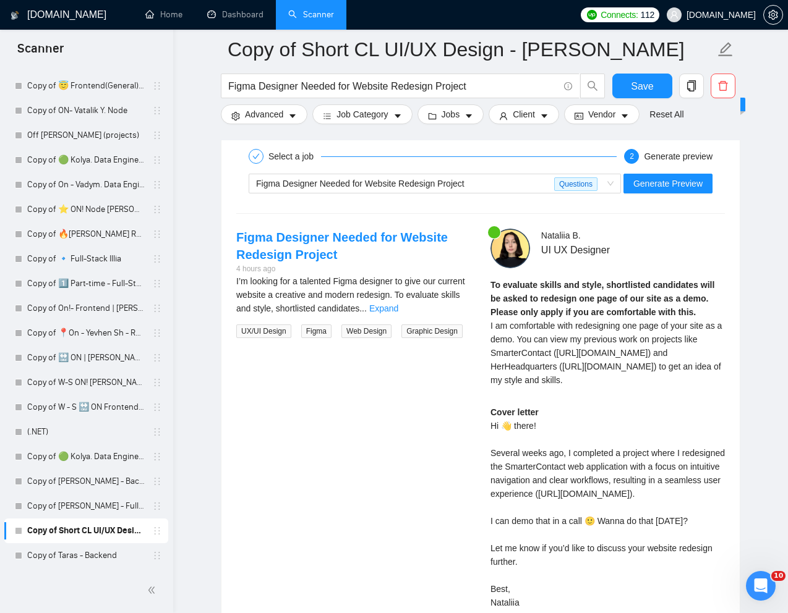
scroll to position [2657, 0]
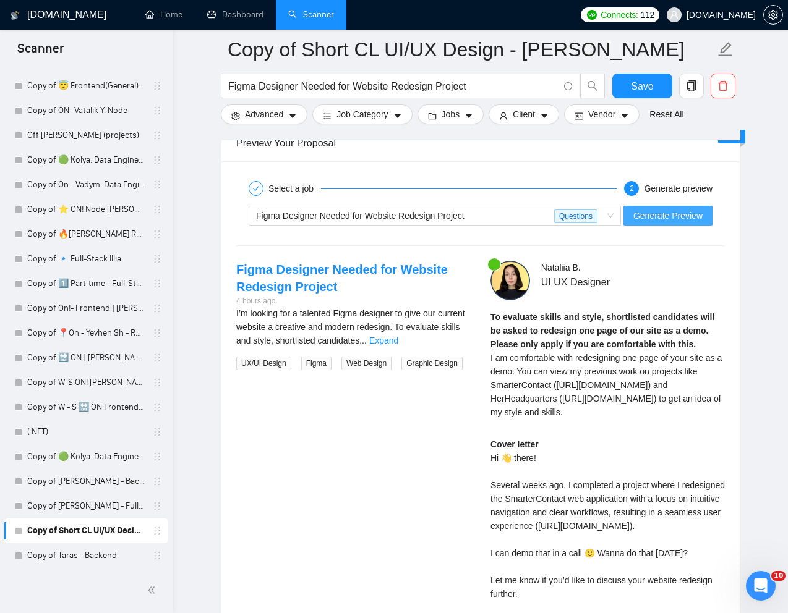
click at [648, 216] on span "Generate Preview" at bounding box center [667, 216] width 69 height 14
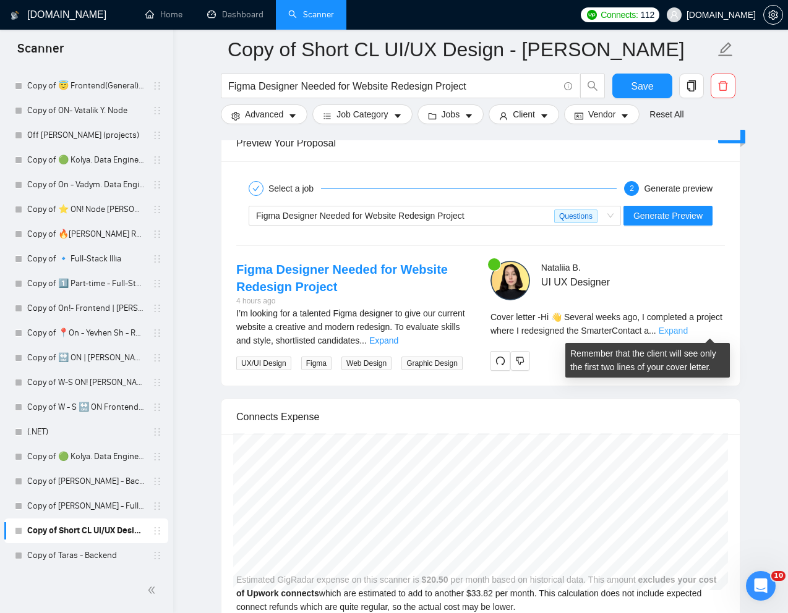
click at [688, 328] on link "Expand" at bounding box center [673, 331] width 29 height 10
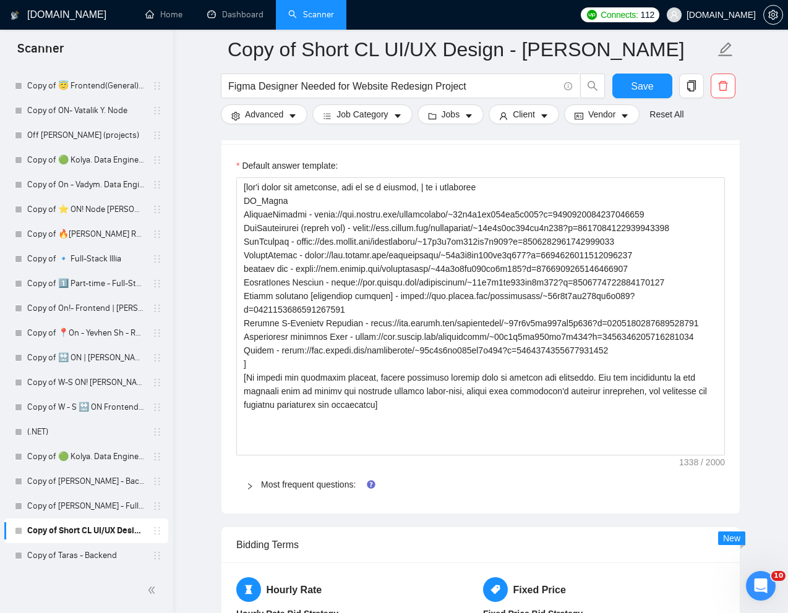
scroll to position [1838, 0]
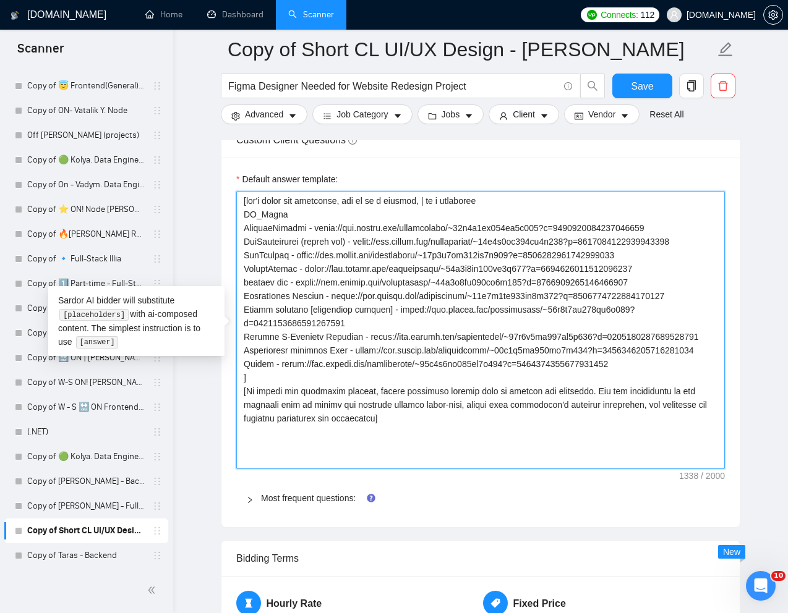
drag, startPoint x: 244, startPoint y: 230, endPoint x: 664, endPoint y: 294, distance: 424.7
click at [664, 294] on textarea "Default answer template:" at bounding box center [480, 330] width 489 height 278
type textarea "[don't write the following, use it as a context, | is a separator PR_Links Mast…"
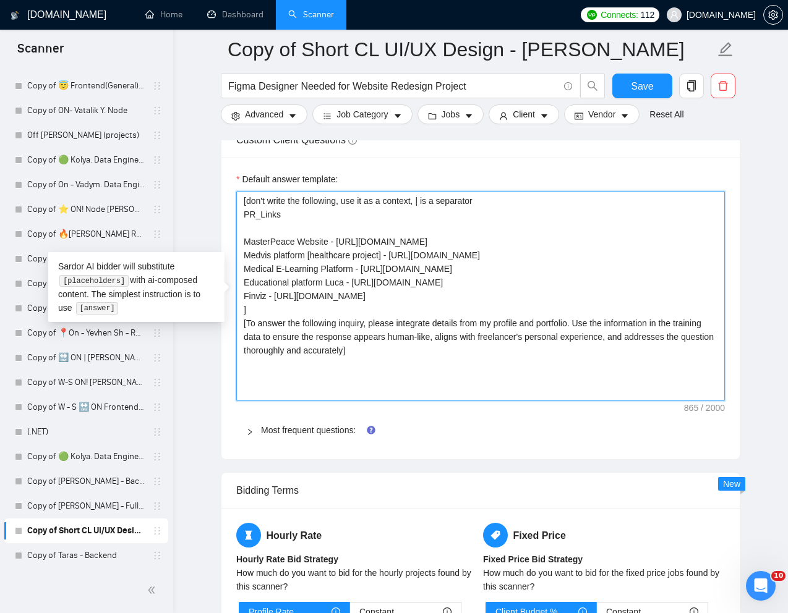
type textarea "[don't write the following, use it as a context, | is a separator PR_Links Mast…"
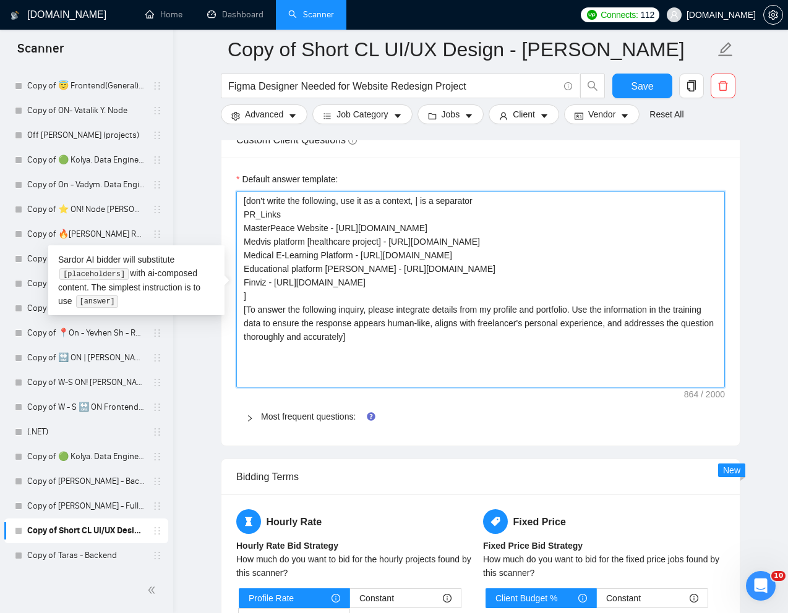
drag, startPoint x: 244, startPoint y: 241, endPoint x: 659, endPoint y: 305, distance: 419.9
click at [659, 305] on textarea "[don't write the following, use it as a context, | is a separator PR_Links Mast…" at bounding box center [480, 289] width 489 height 197
type textarea "[don't write the following, use it as a context, | is a separator PR_Links Mast…"
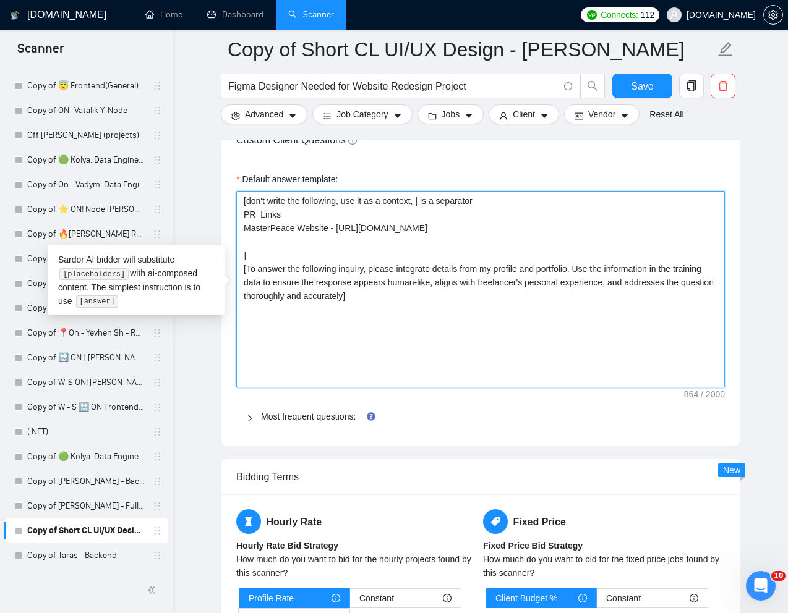
type textarea "[don't write the following, use it as a context, | is a separator PR_Links Mast…"
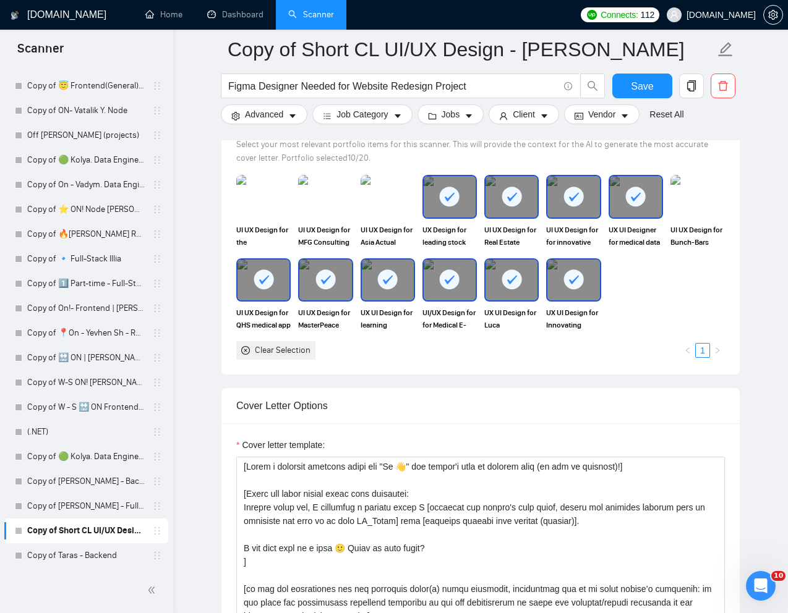
scroll to position [1179, 0]
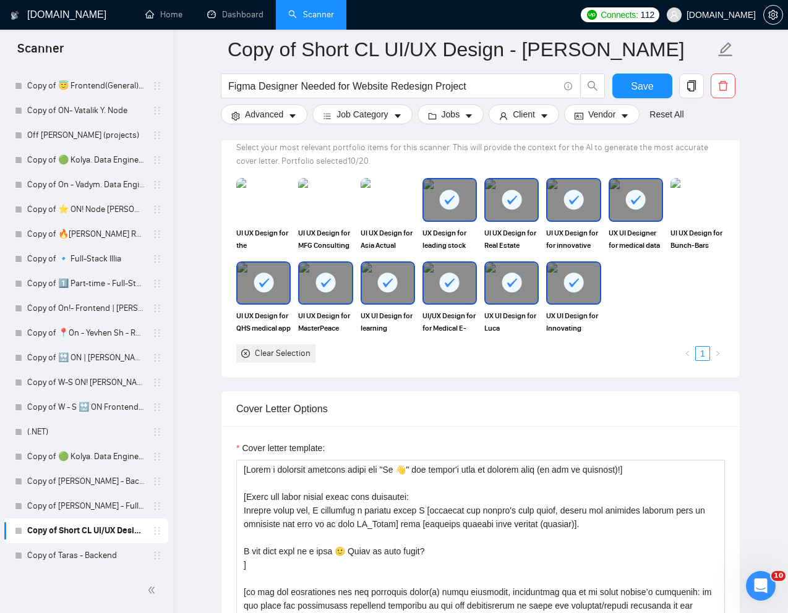
type textarea "[don't write the following, use it as a context, | is a separator PR_Links Mast…"
click at [519, 214] on div at bounding box center [511, 199] width 52 height 41
click at [581, 213] on div at bounding box center [573, 199] width 52 height 41
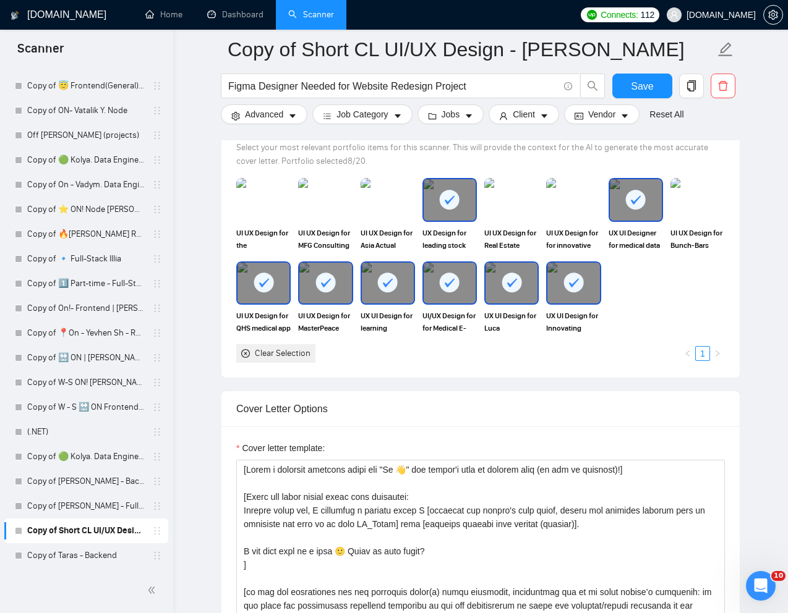
click at [631, 216] on div at bounding box center [636, 199] width 52 height 41
click at [394, 301] on div at bounding box center [388, 283] width 52 height 41
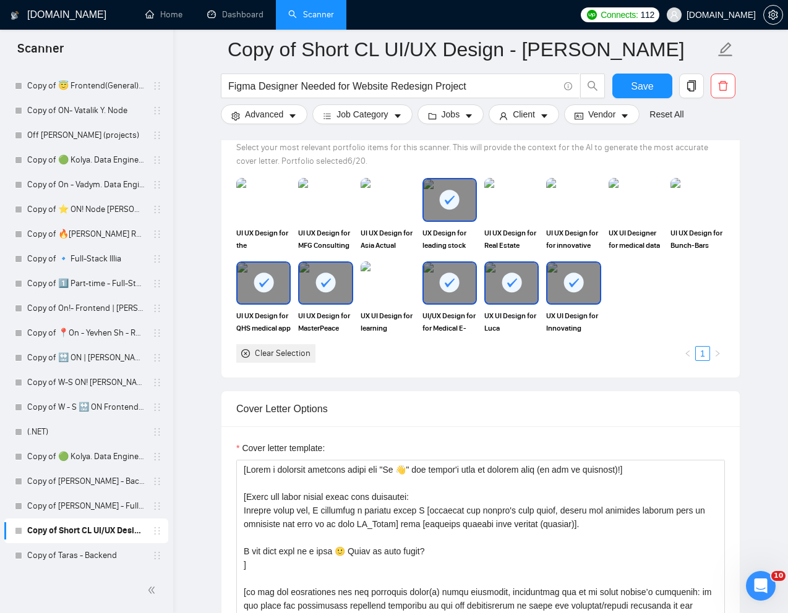
click at [438, 301] on div at bounding box center [450, 283] width 52 height 41
click at [482, 301] on div "UX UI Design for Luca educational platform" at bounding box center [511, 298] width 62 height 73
click at [537, 299] on div at bounding box center [511, 283] width 52 height 41
click at [560, 299] on div at bounding box center [573, 283] width 52 height 41
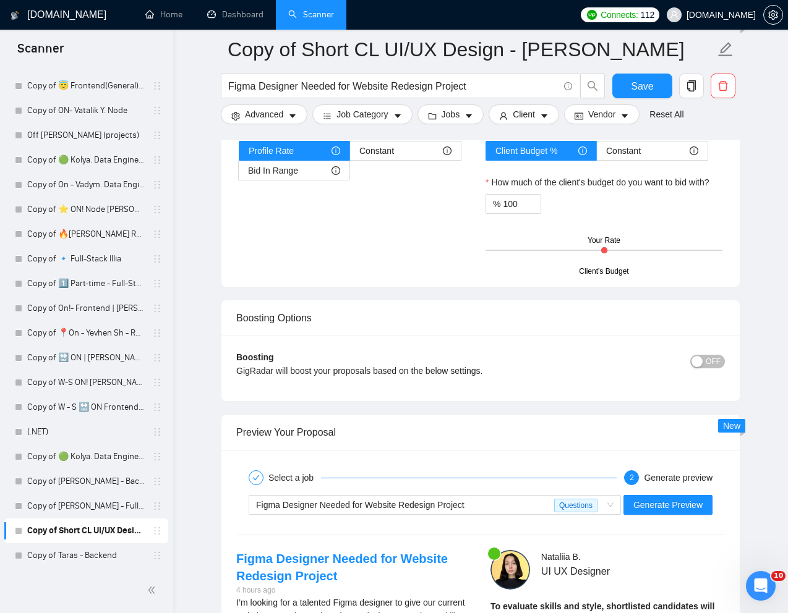
scroll to position [2374, 0]
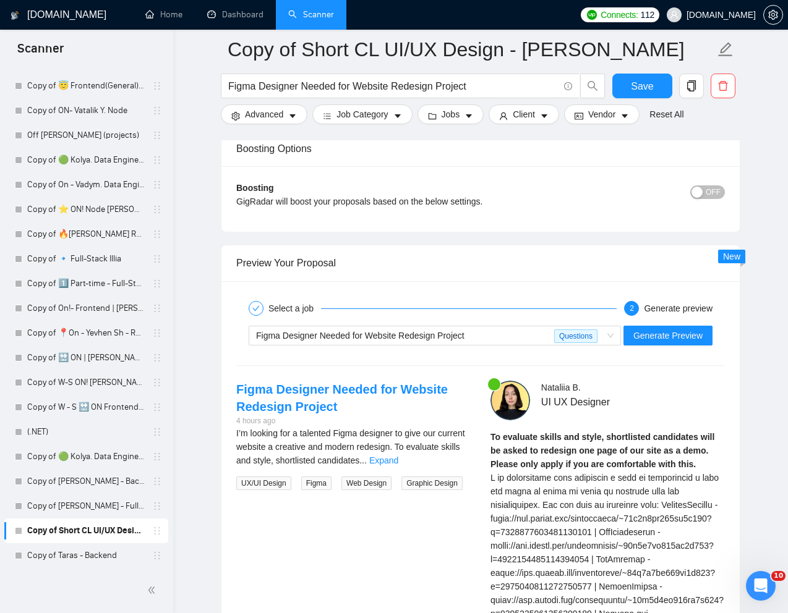
click at [676, 345] on div "Figma Designer Needed for Website Redesign Project Questions Generate Preview" at bounding box center [480, 336] width 491 height 30
click at [664, 339] on span "Generate Preview" at bounding box center [667, 336] width 69 height 14
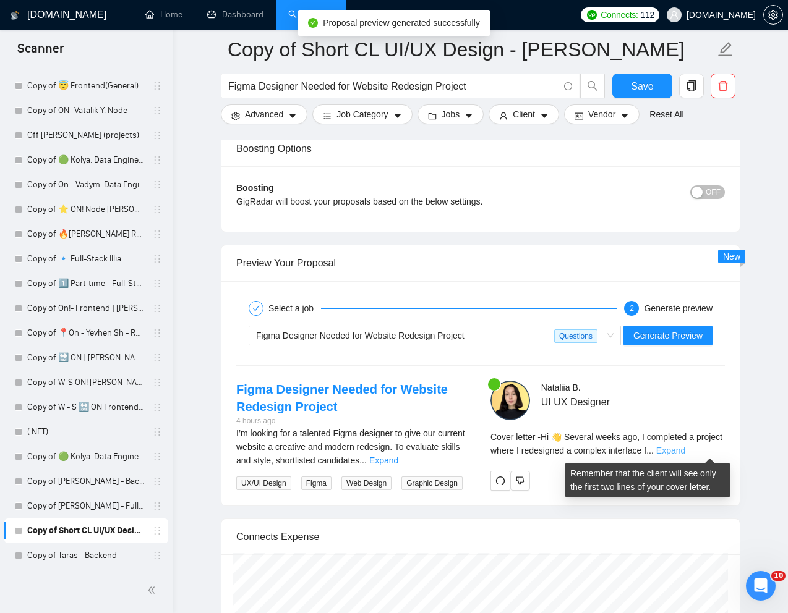
click at [685, 448] on link "Expand" at bounding box center [670, 451] width 29 height 10
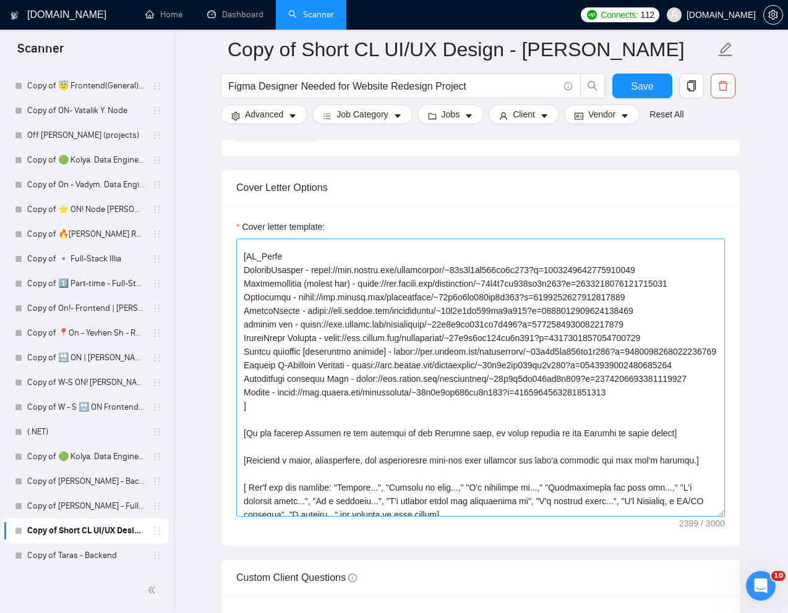
scroll to position [166, 0]
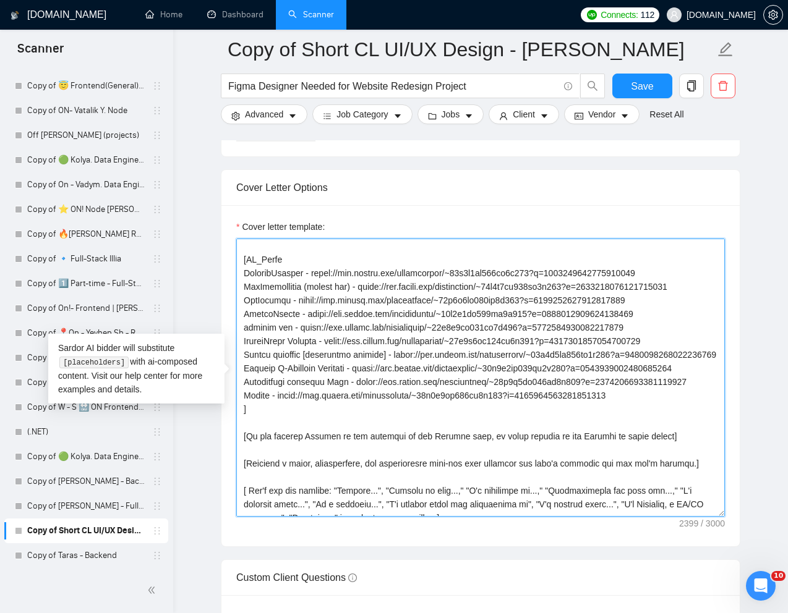
drag, startPoint x: 244, startPoint y: 274, endPoint x: 662, endPoint y: 339, distance: 423.0
click at [662, 339] on textarea "Cover letter template:" at bounding box center [480, 378] width 489 height 278
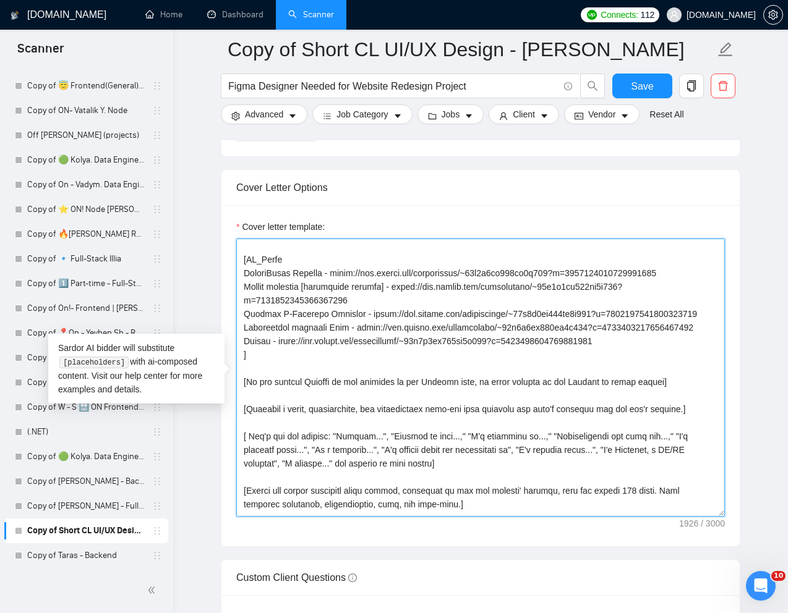
scroll to position [152, 0]
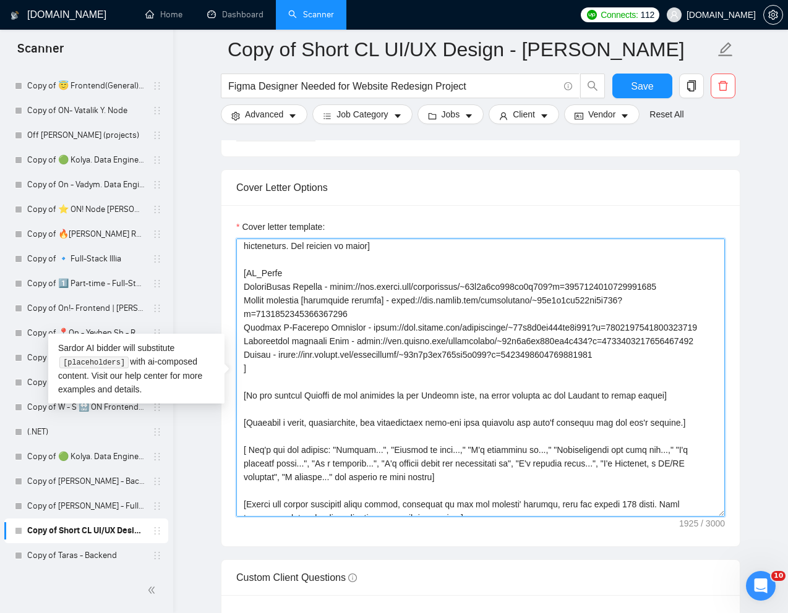
drag, startPoint x: 242, startPoint y: 305, endPoint x: 655, endPoint y: 365, distance: 417.3
click at [655, 365] on textarea "Cover letter template:" at bounding box center [480, 378] width 489 height 278
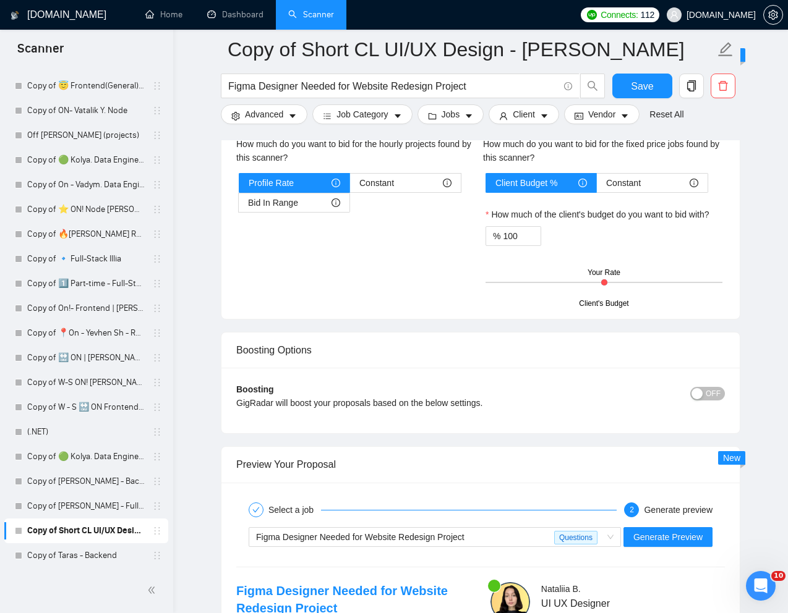
scroll to position [2360, 0]
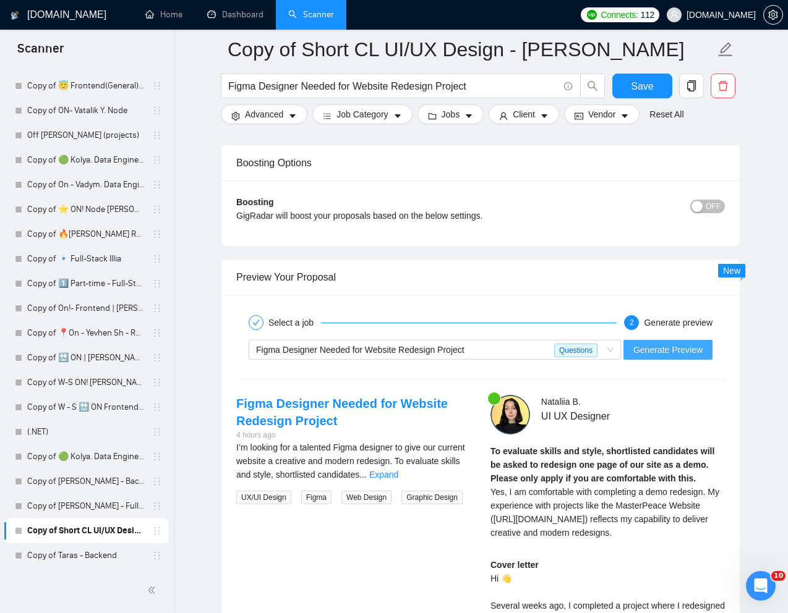
type textarea "[Lorem i dolorsit ametcons adipi eli "Se 👋" doe tempor'i utla et dolorem aliq (…"
click at [663, 348] on span "Generate Preview" at bounding box center [667, 350] width 69 height 14
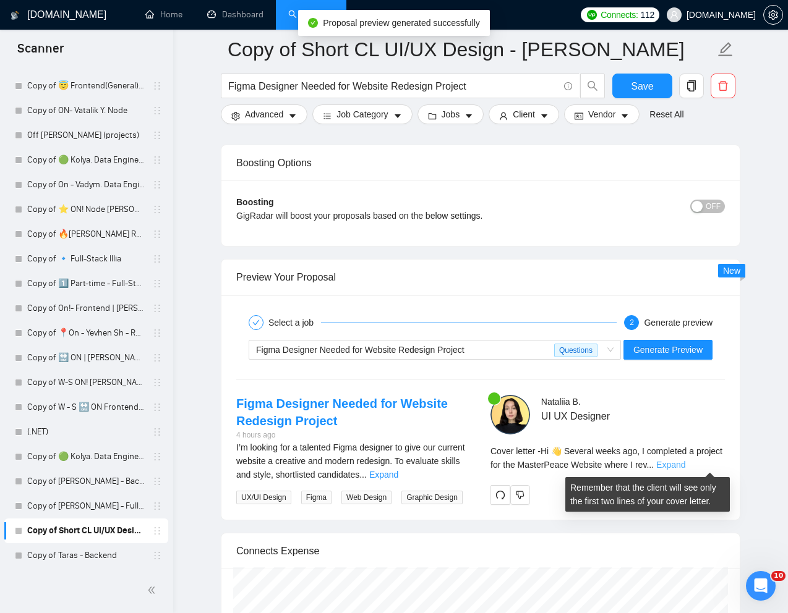
click at [685, 465] on link "Expand" at bounding box center [670, 465] width 29 height 10
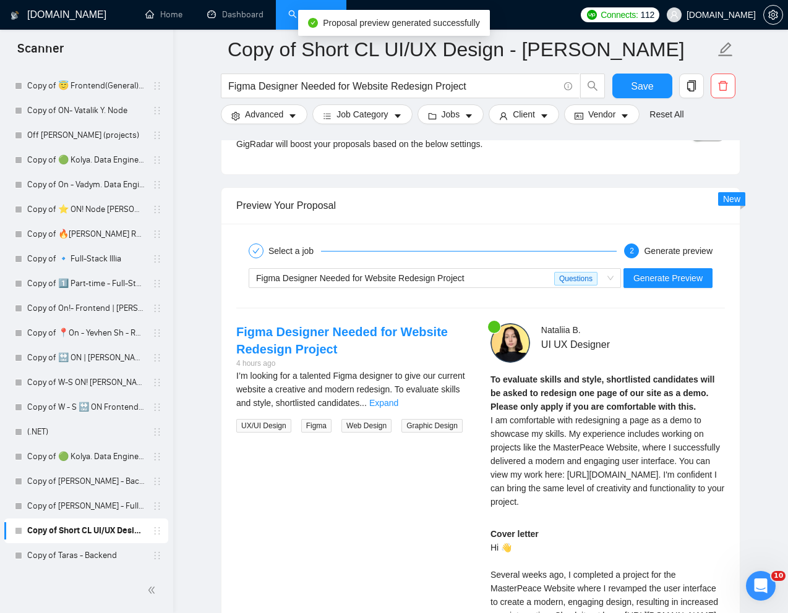
scroll to position [2432, 0]
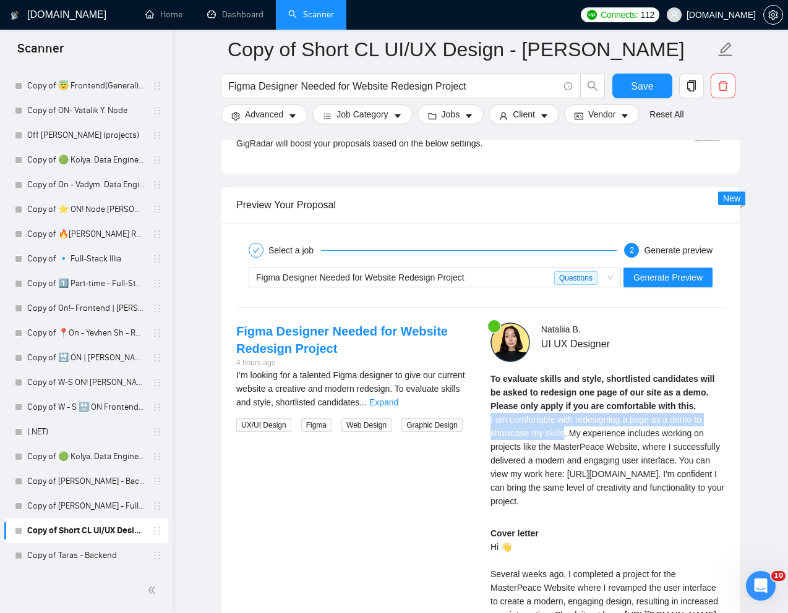
drag, startPoint x: 485, startPoint y: 416, endPoint x: 567, endPoint y: 435, distance: 84.6
click at [567, 435] on div "[PERSON_NAME] UI UX Designer To evaluate skills and style, shortlisted candidat…" at bounding box center [607, 523] width 254 height 401
copy span "I am comfortable with redesigning a page as a demo to showcase my skills"
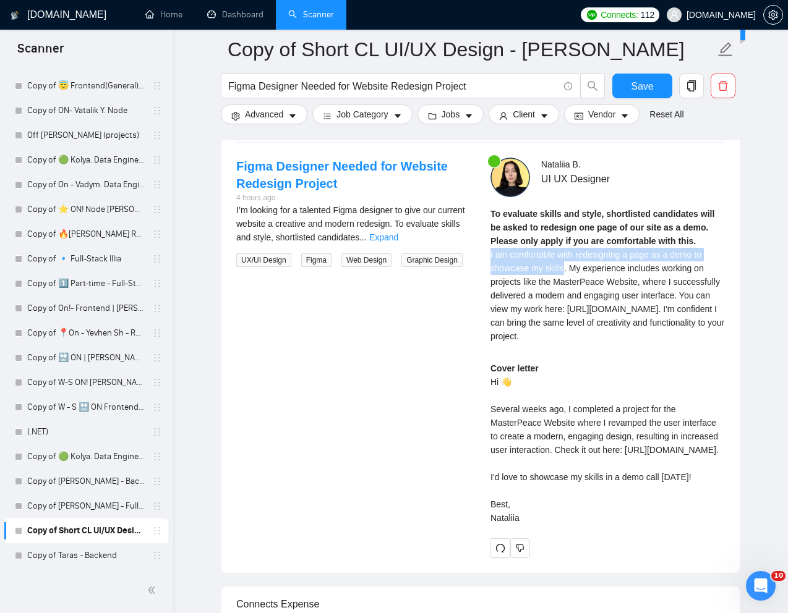
scroll to position [2598, 0]
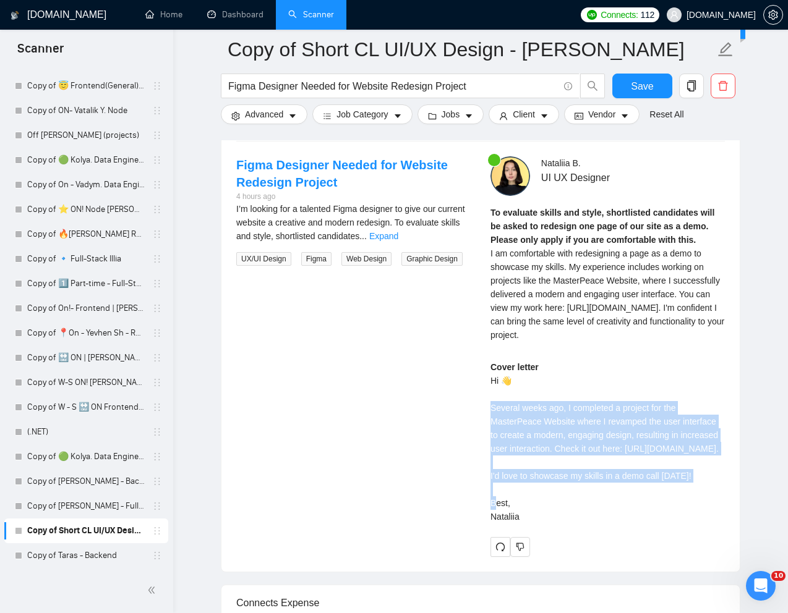
drag, startPoint x: 487, startPoint y: 435, endPoint x: 633, endPoint y: 503, distance: 160.7
click at [633, 503] on div "[PERSON_NAME] UI UX Designer To evaluate skills and style, shortlisted candidat…" at bounding box center [607, 356] width 254 height 401
copy div "[PERSON_NAME] ago, I completed a project for the MasterPeace Website where I re…"
